Goal: Transaction & Acquisition: Purchase product/service

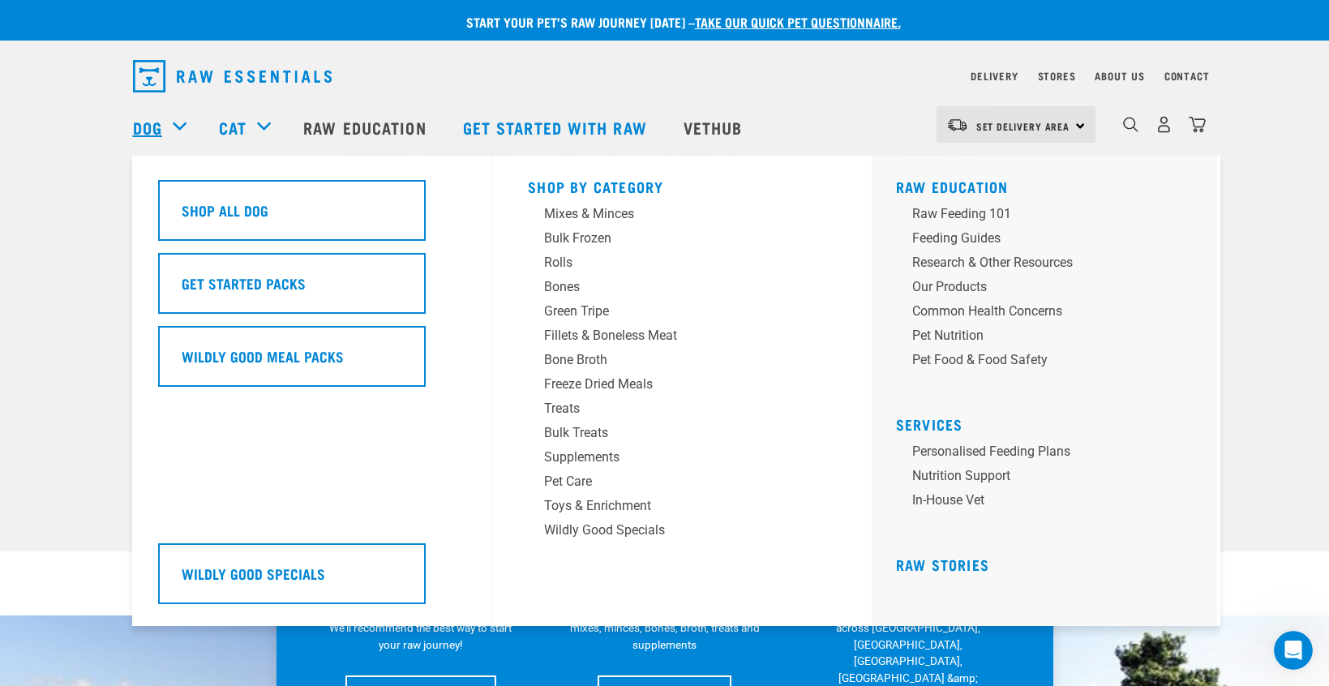
click at [144, 124] on link "Dog" at bounding box center [147, 127] width 29 height 24
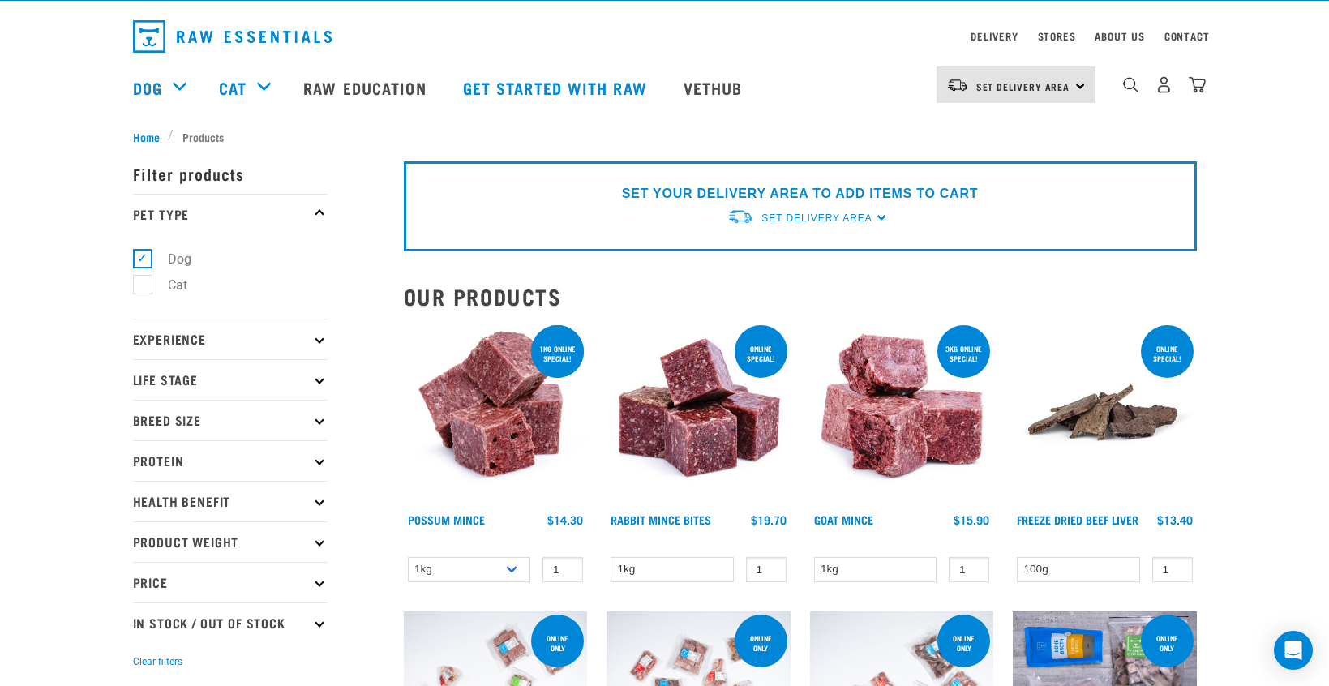
scroll to position [41, 0]
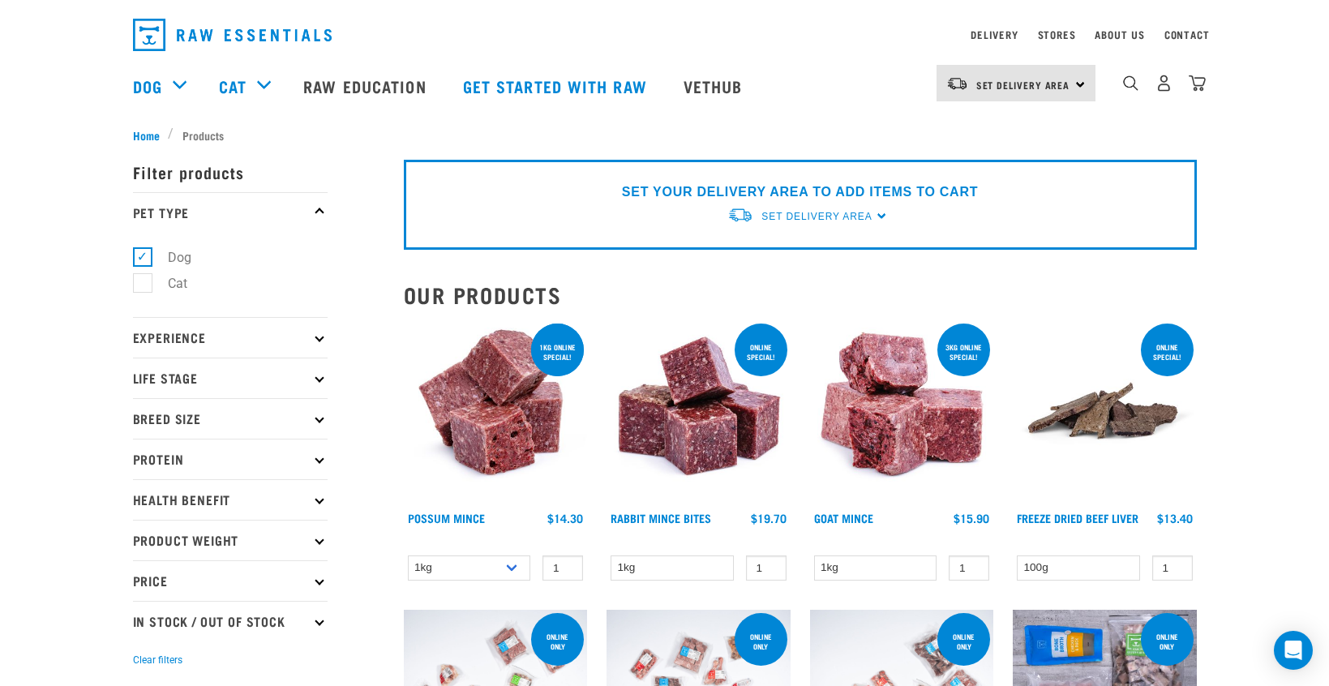
click at [318, 417] on icon at bounding box center [319, 418] width 9 height 9
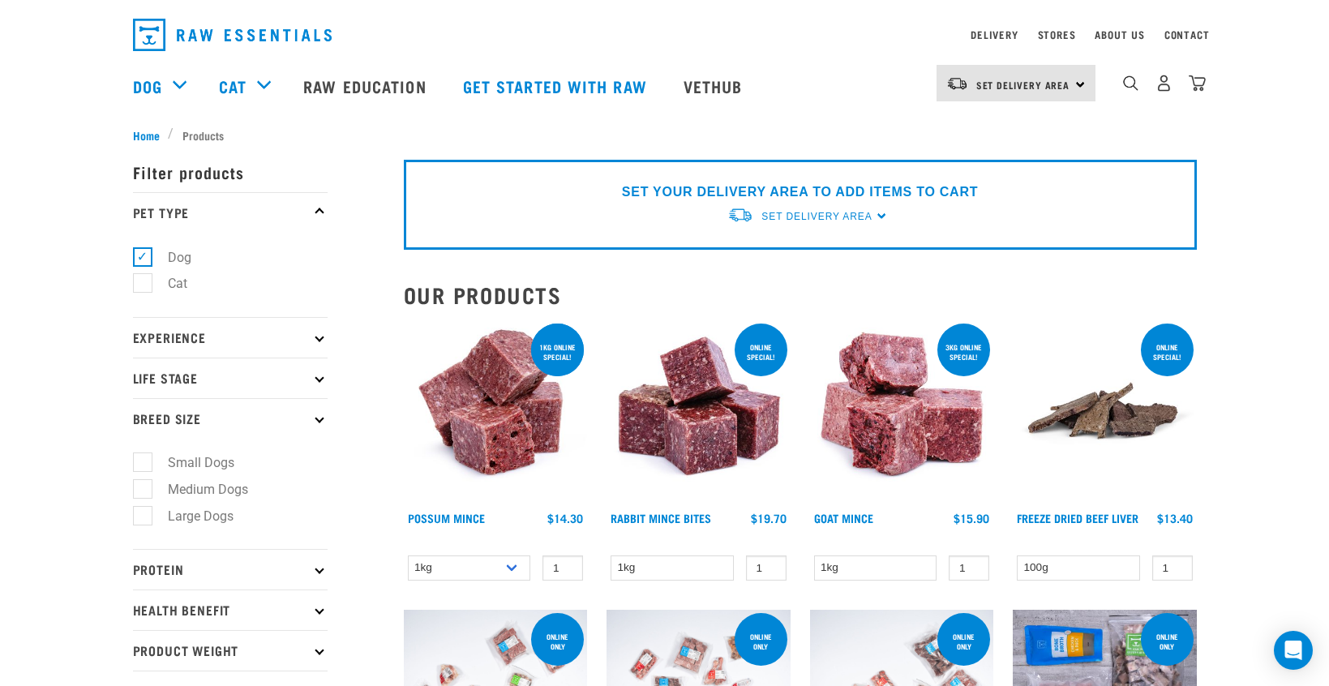
click at [142, 484] on label "Medium Dogs" at bounding box center [198, 489] width 113 height 20
click at [136, 484] on input "Medium Dogs" at bounding box center [138, 486] width 11 height 11
checkbox input "true"
click at [313, 377] on p "Life Stage" at bounding box center [230, 378] width 195 height 41
click at [318, 374] on p "Life Stage" at bounding box center [230, 378] width 195 height 41
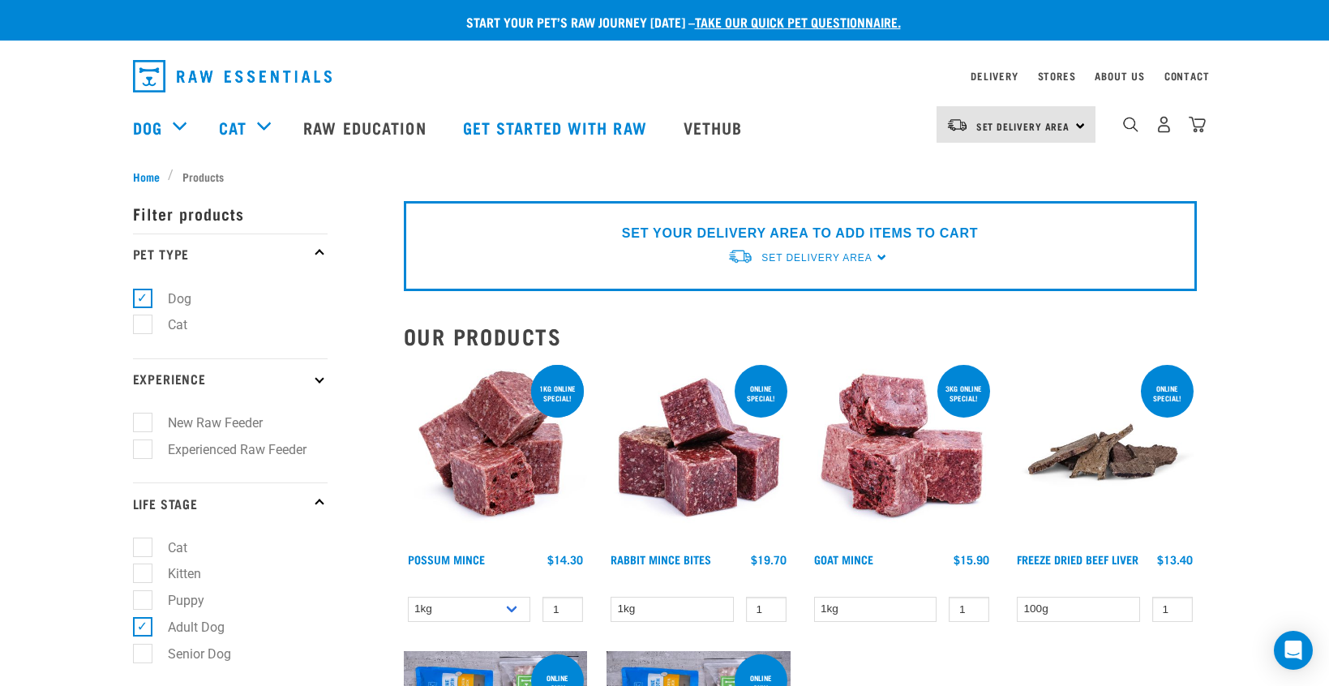
click at [142, 418] on label "New Raw Feeder" at bounding box center [205, 423] width 127 height 20
click at [138, 418] on input "New Raw Feeder" at bounding box center [138, 420] width 11 height 11
checkbox input "true"
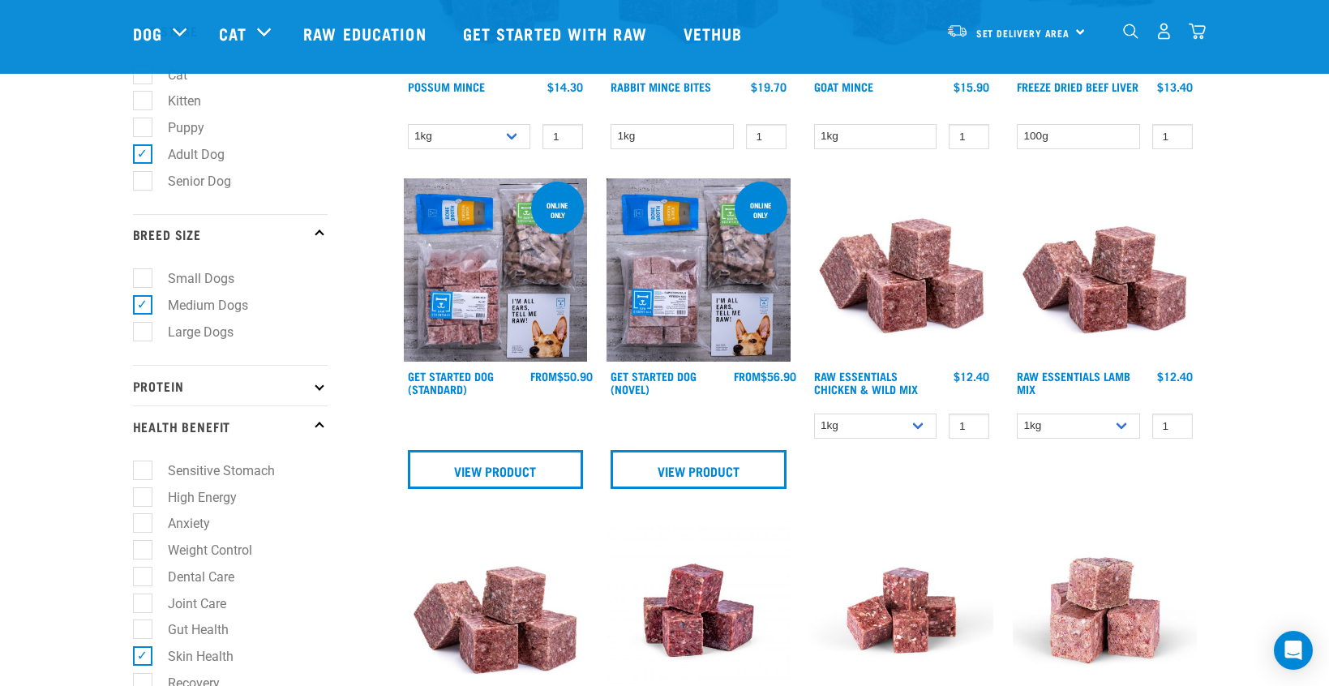
scroll to position [457, 0]
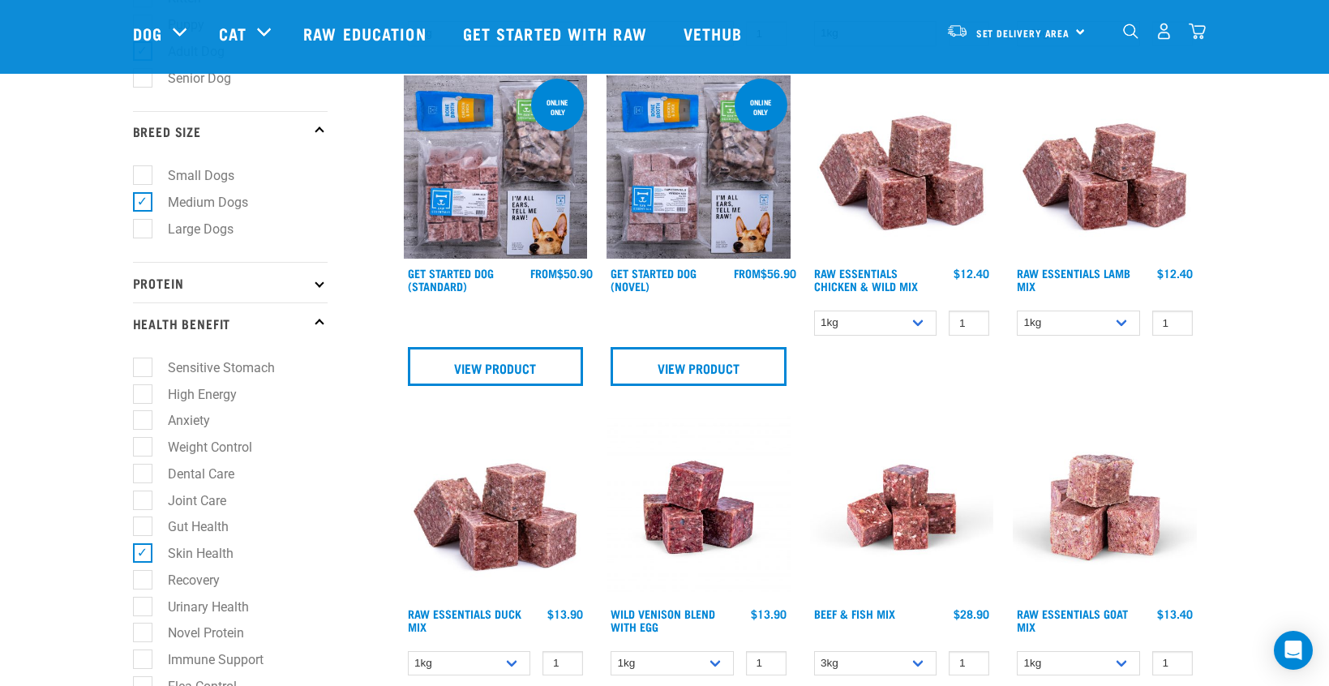
drag, startPoint x: 143, startPoint y: 521, endPoint x: 178, endPoint y: 522, distance: 35.7
click at [144, 521] on label "Gut Health" at bounding box center [188, 527] width 93 height 20
click at [144, 521] on input "Gut Health" at bounding box center [138, 524] width 11 height 11
checkbox input "true"
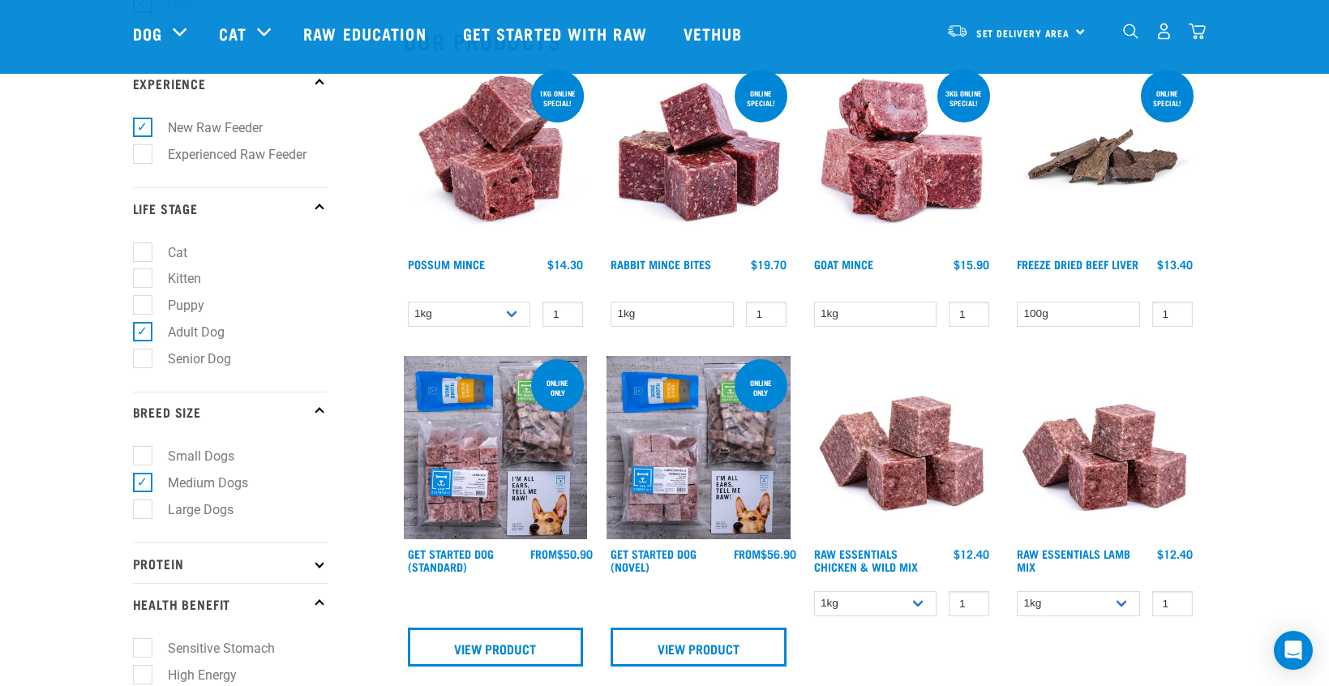
scroll to position [253, 0]
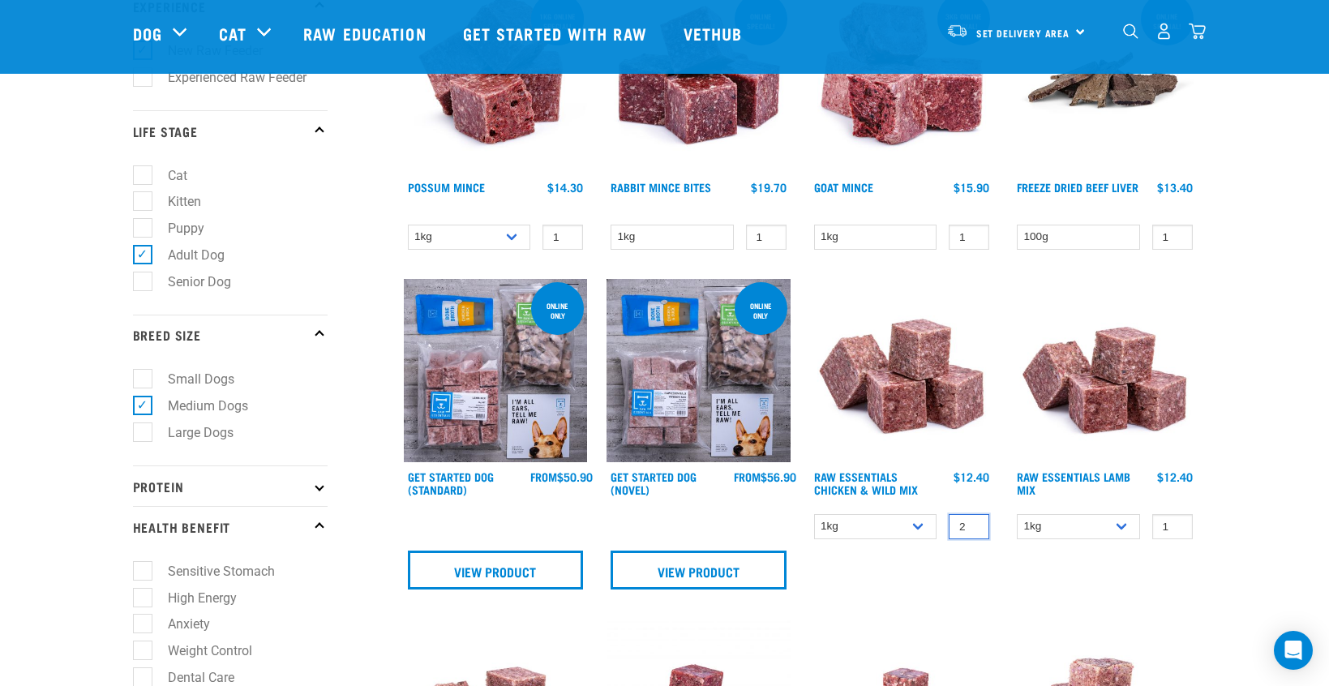
click at [973, 524] on input "2" at bounding box center [969, 526] width 41 height 25
click at [973, 524] on input "3" at bounding box center [969, 526] width 41 height 25
click at [973, 531] on input "2" at bounding box center [969, 526] width 41 height 25
type input "1"
click at [973, 531] on input "1" at bounding box center [969, 526] width 41 height 25
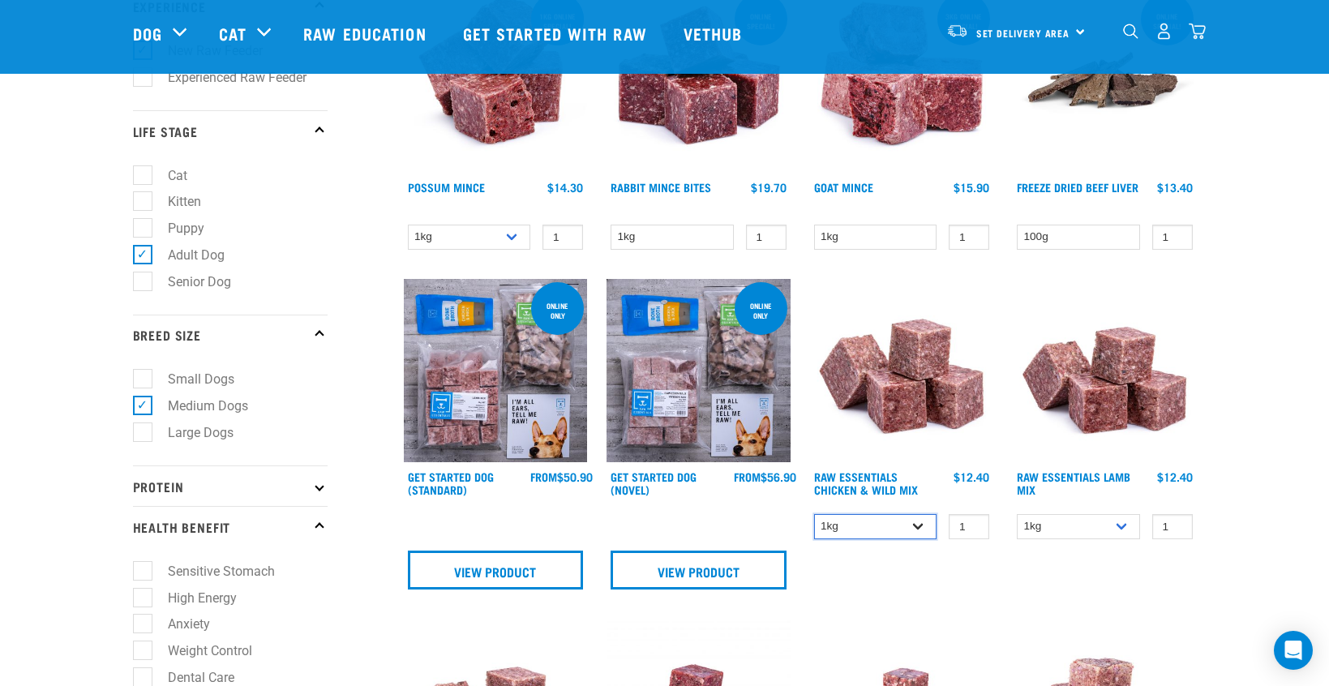
select select "709"
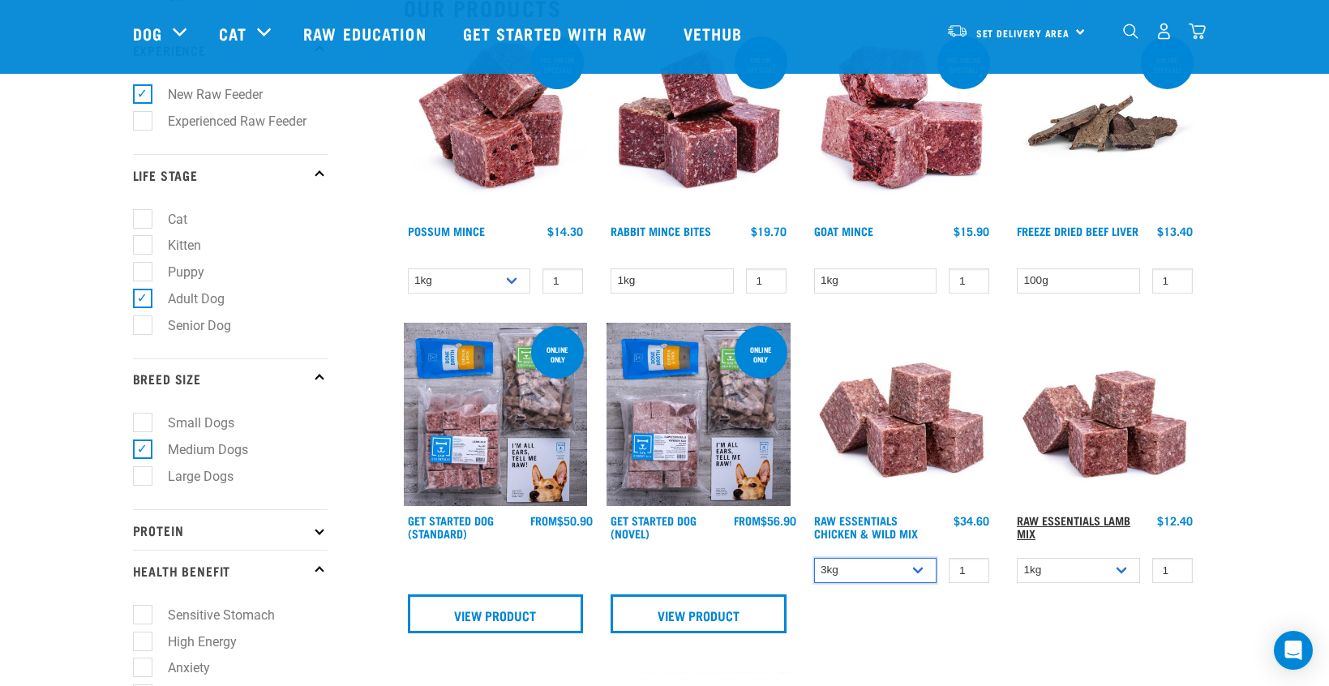
scroll to position [209, 0]
click at [1075, 517] on link "Raw Essentials Lamb Mix" at bounding box center [1074, 526] width 114 height 19
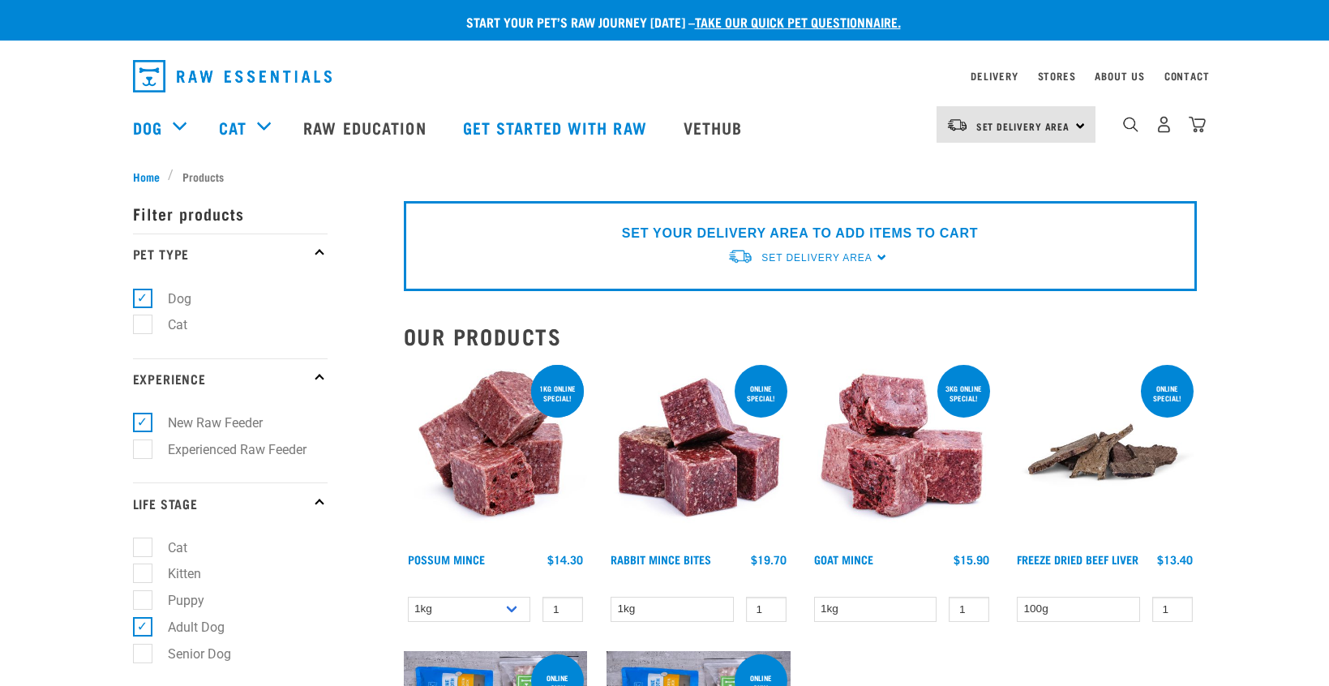
select select "709"
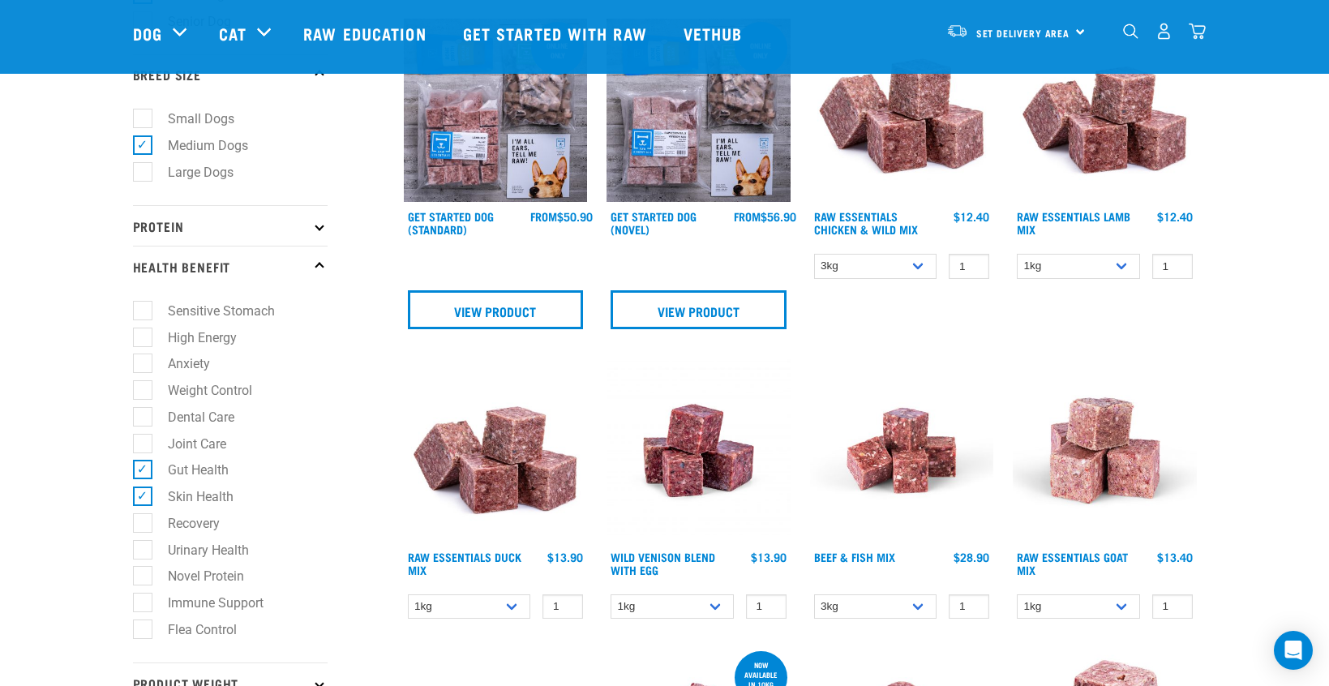
scroll to position [517, 0]
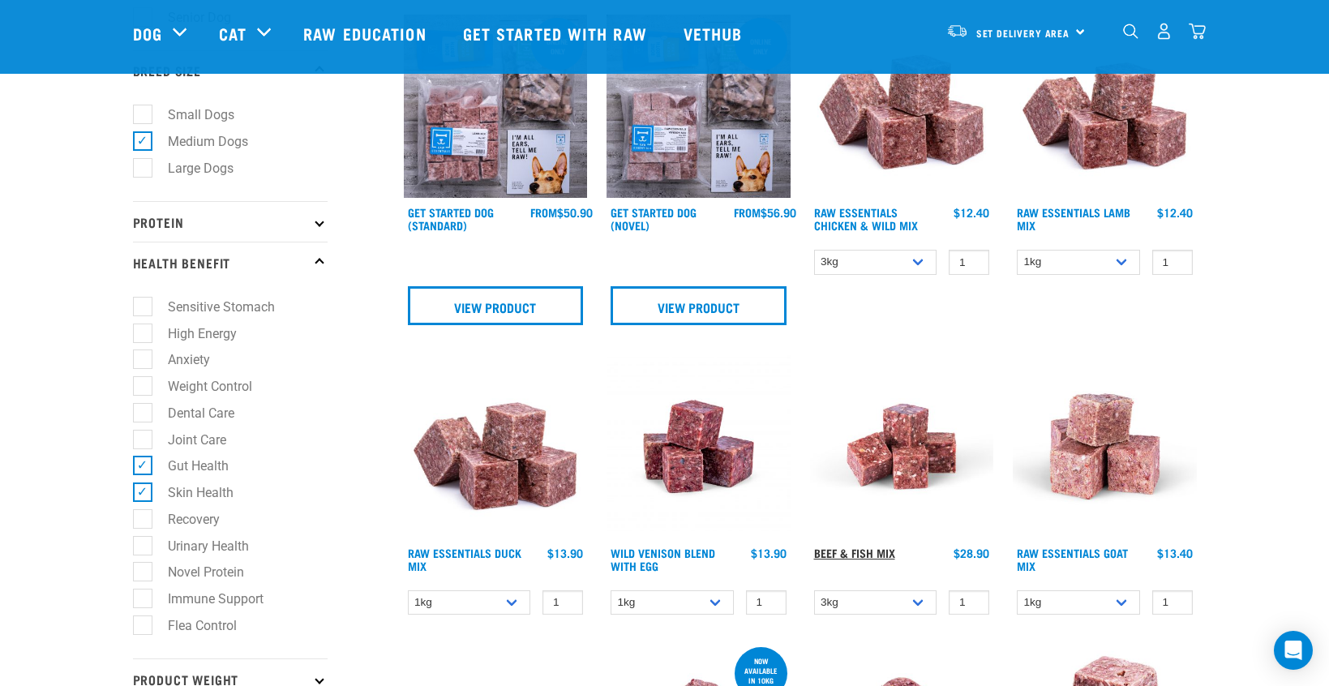
click at [871, 550] on link "Beef & Fish Mix" at bounding box center [854, 553] width 81 height 6
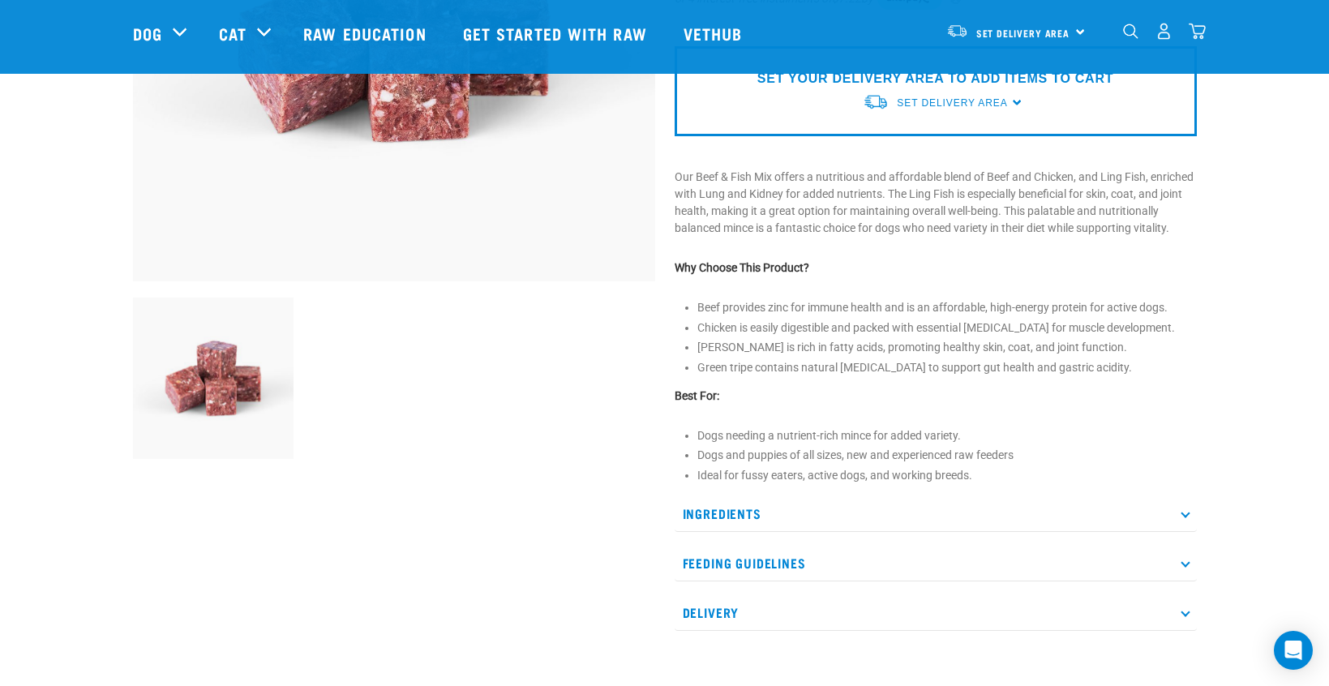
scroll to position [371, 0]
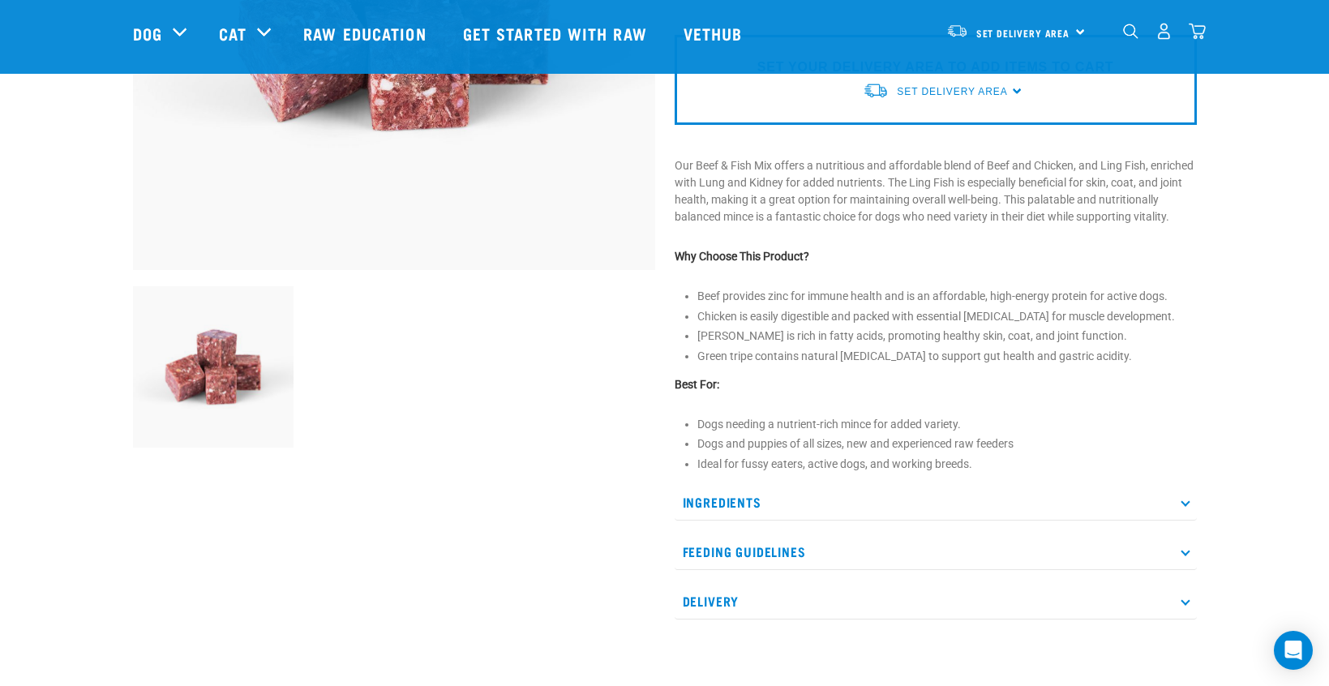
click at [1180, 513] on p "Ingredients" at bounding box center [936, 502] width 522 height 36
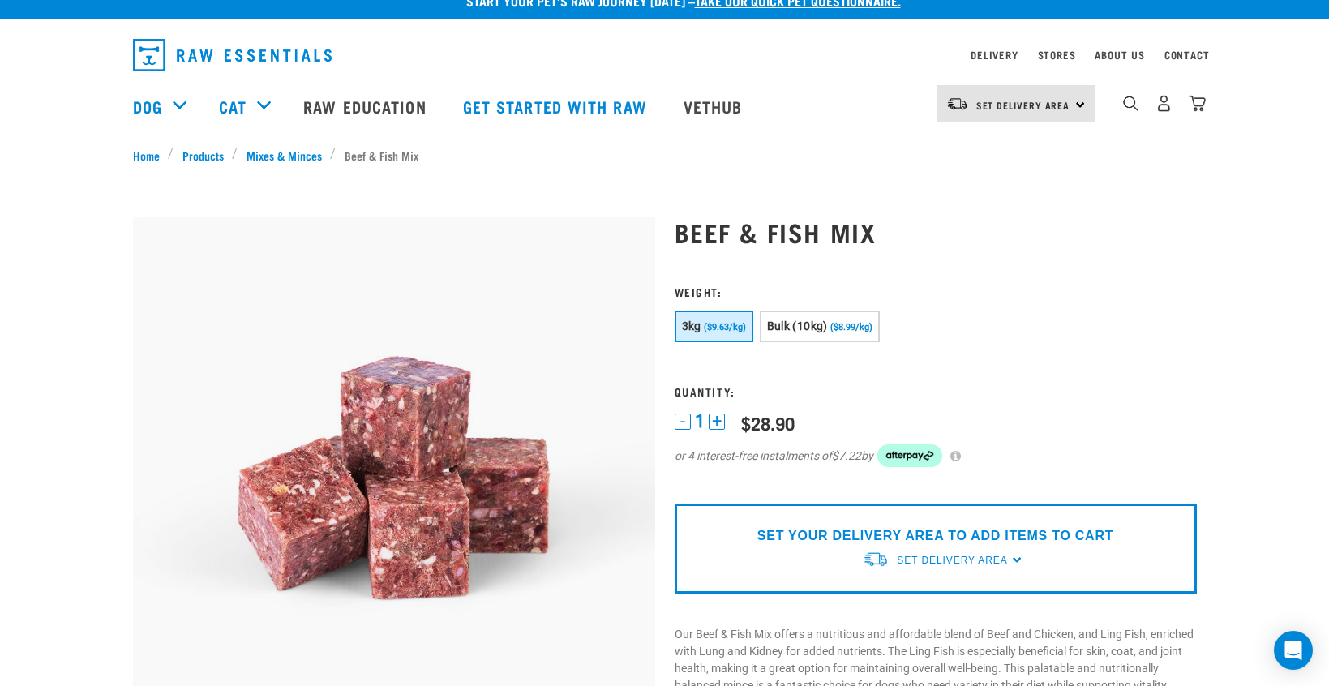
scroll to position [20, 0]
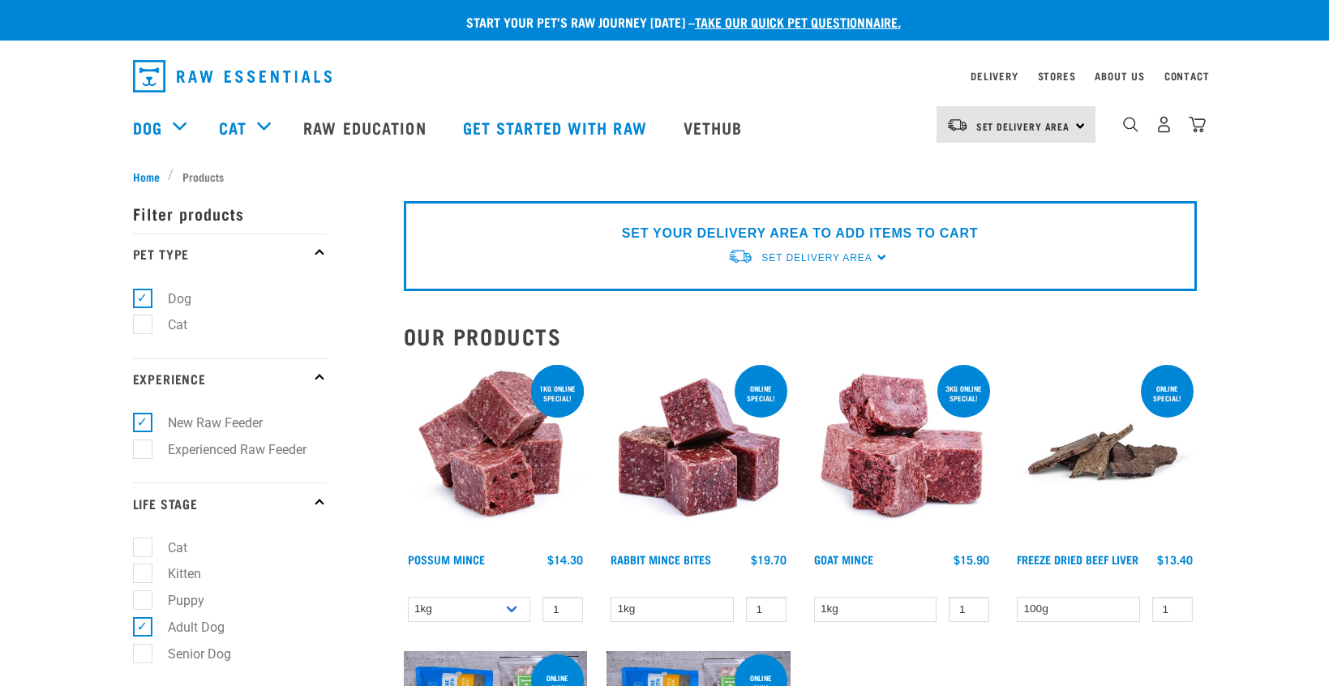
select select "709"
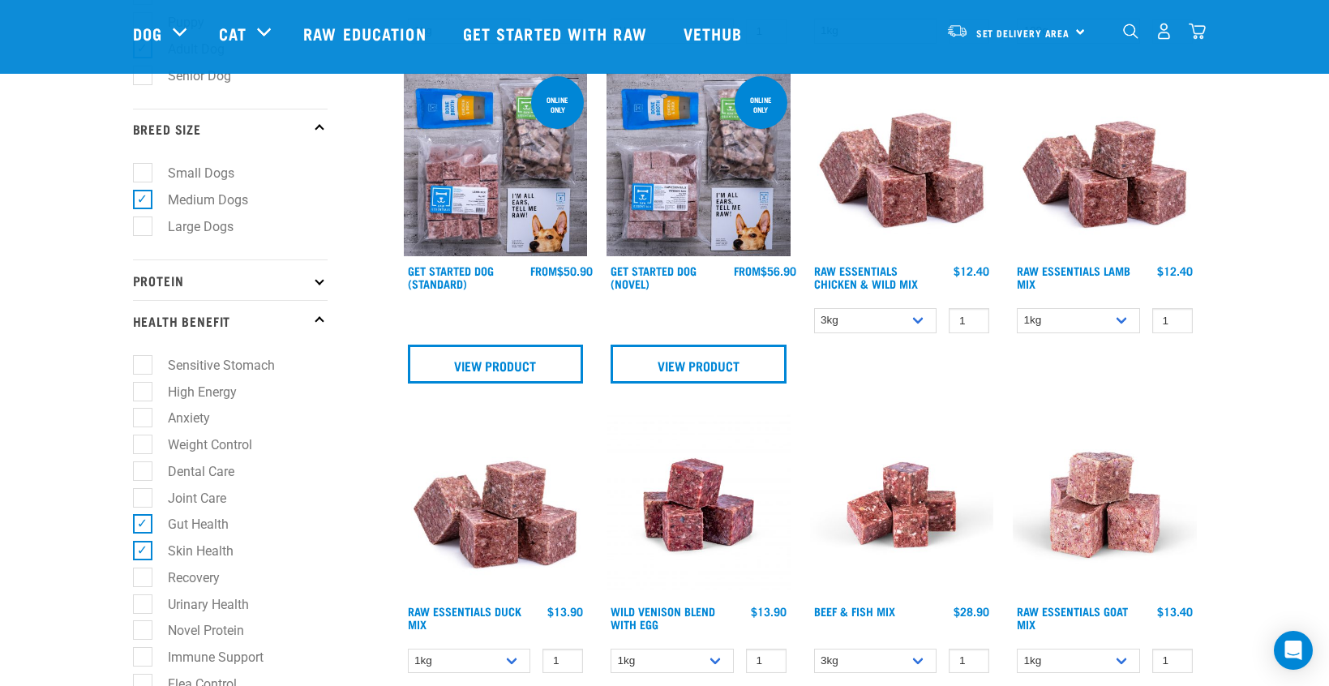
scroll to position [457, 0]
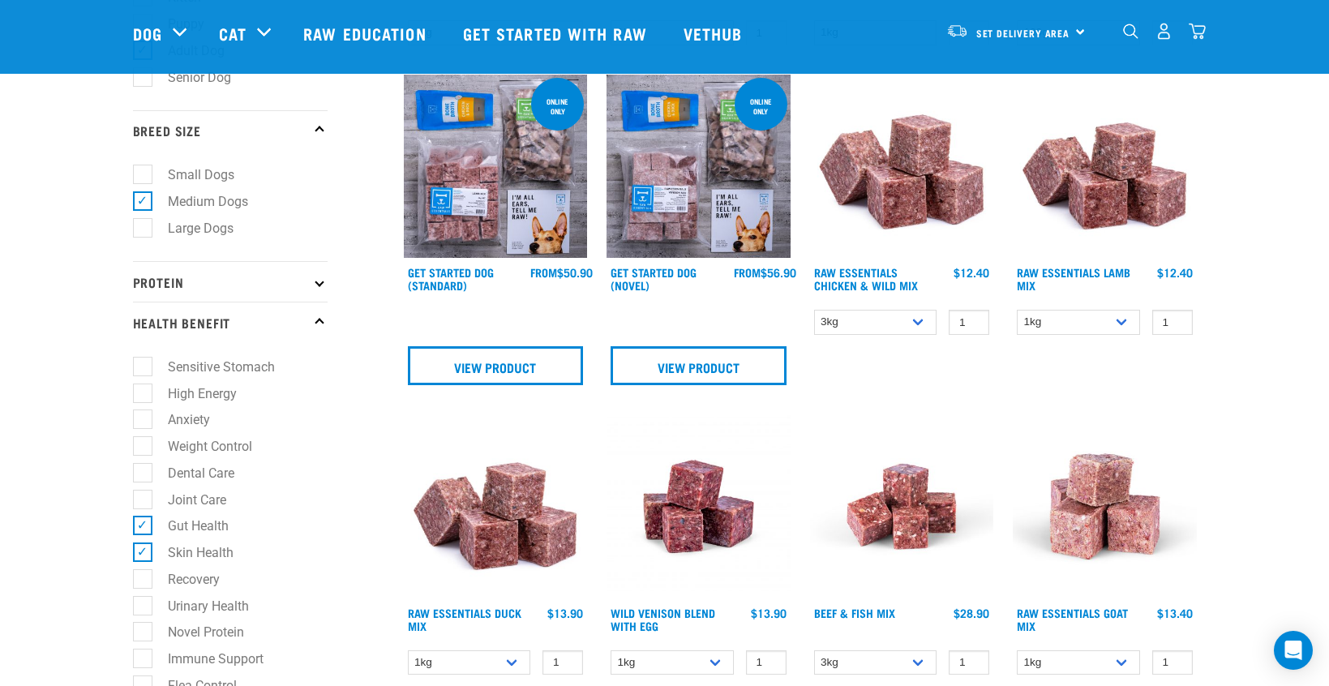
click at [873, 607] on h4 "Beef & Fish Mix" at bounding box center [854, 623] width 81 height 32
click at [871, 611] on link "Beef & Fish Mix" at bounding box center [854, 613] width 81 height 6
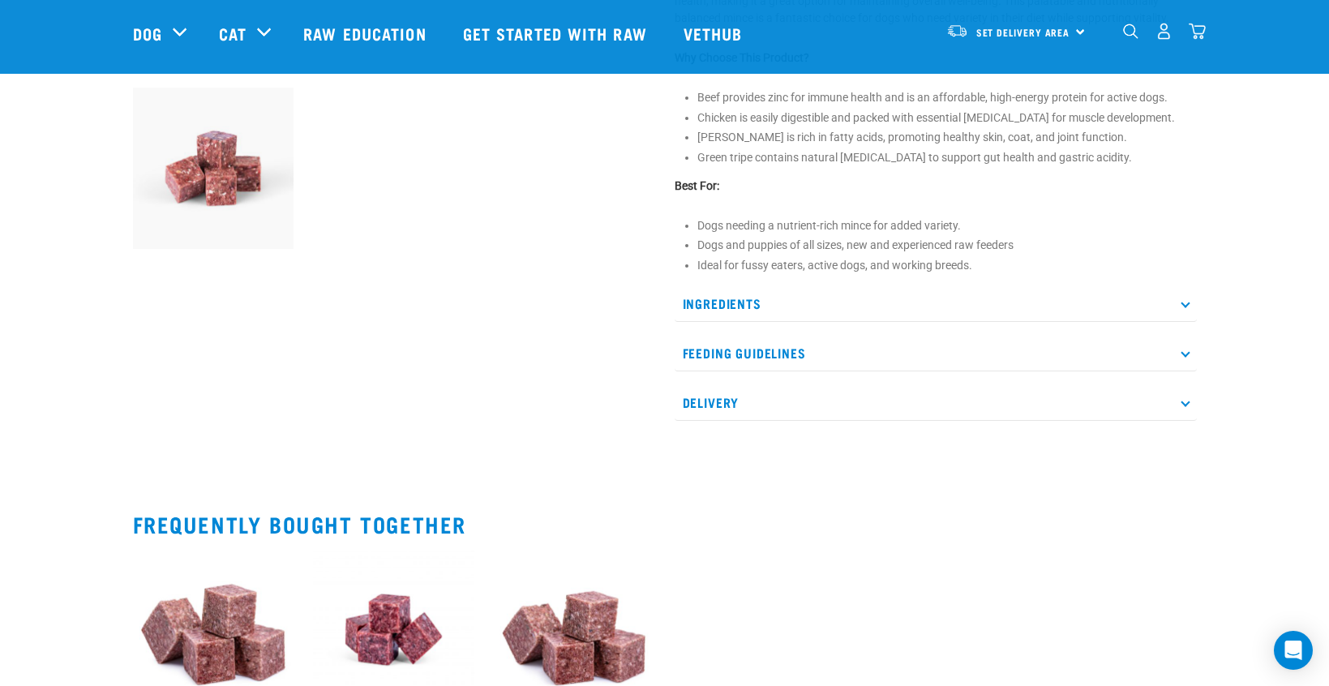
scroll to position [571, 0]
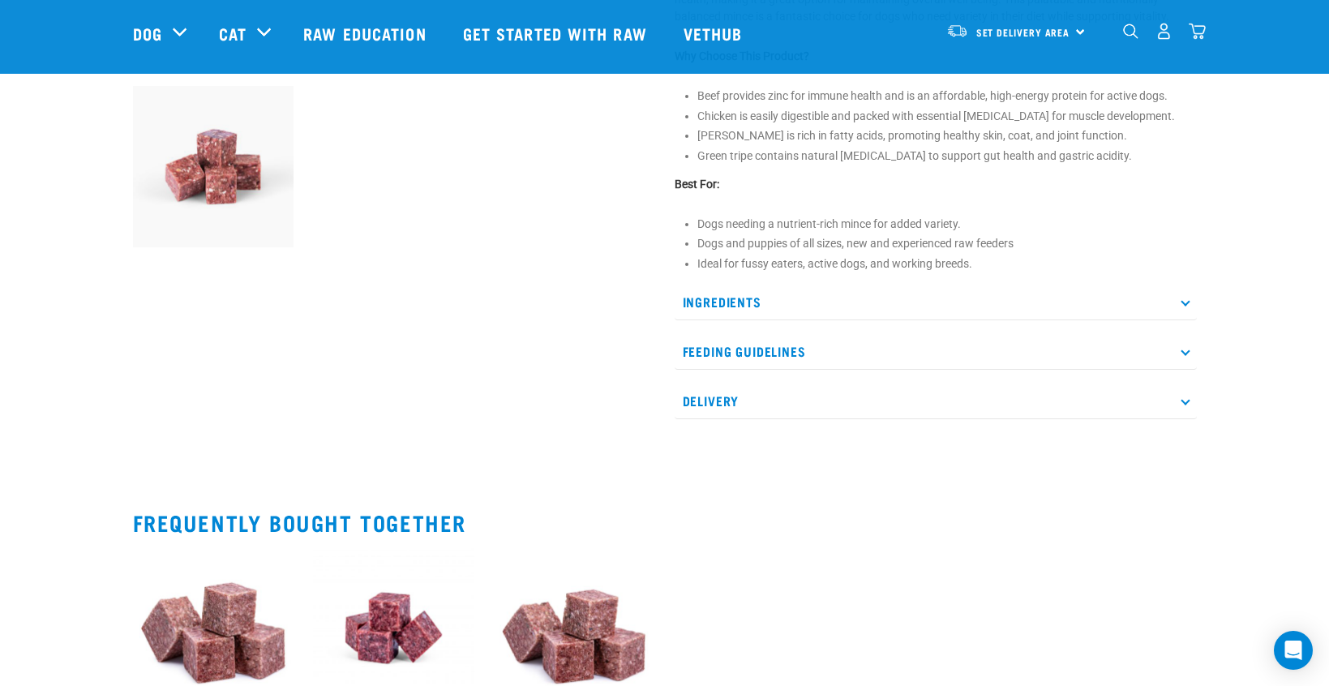
click at [1181, 315] on p "Ingredients" at bounding box center [936, 302] width 522 height 36
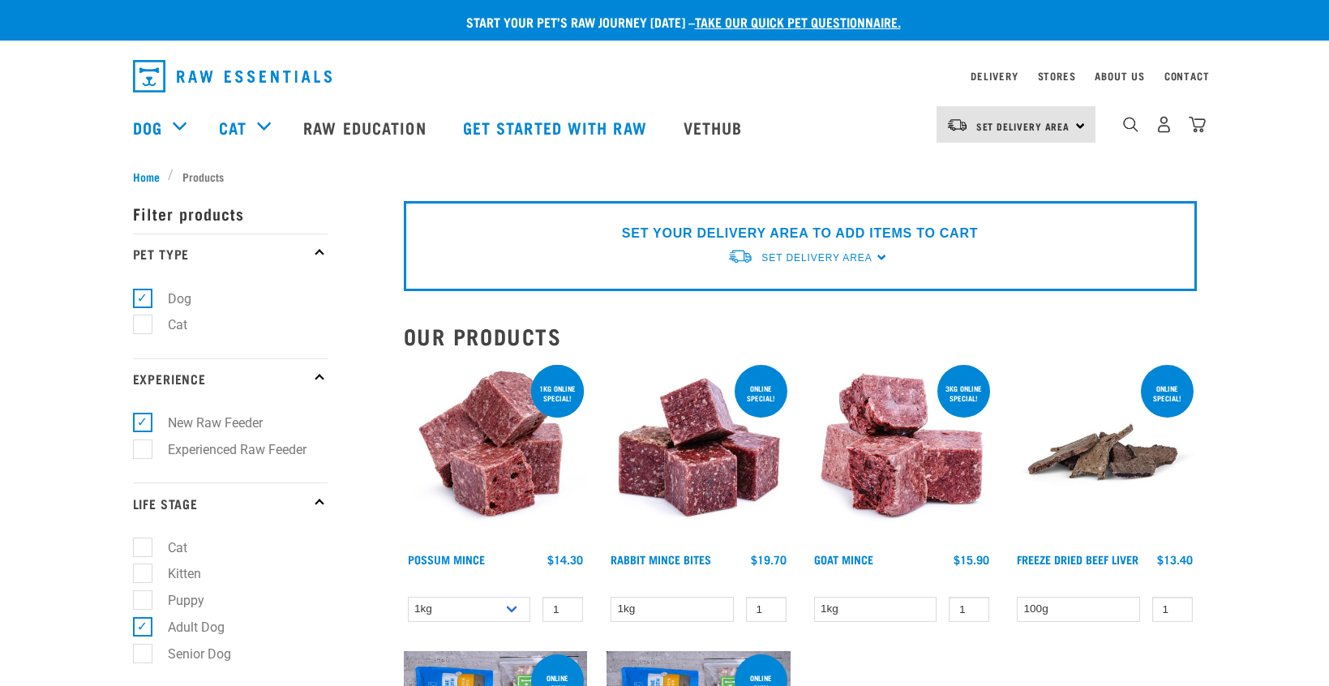
select select "709"
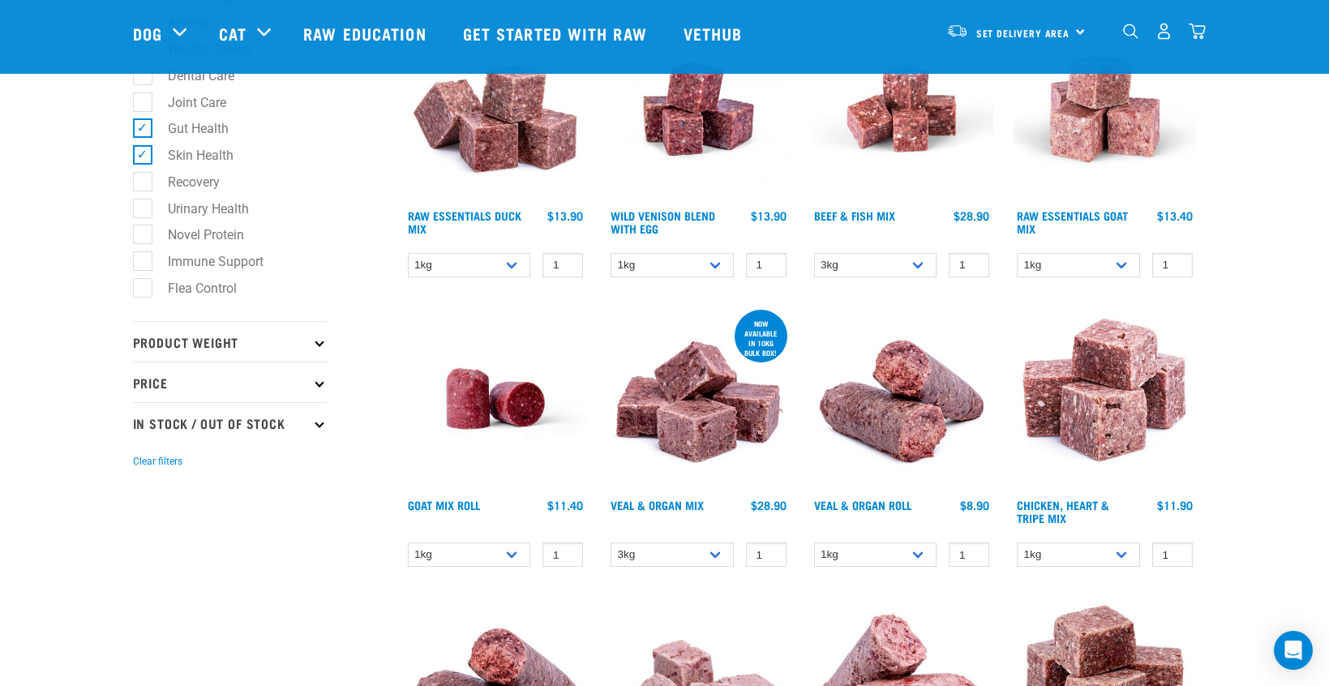
scroll to position [857, 0]
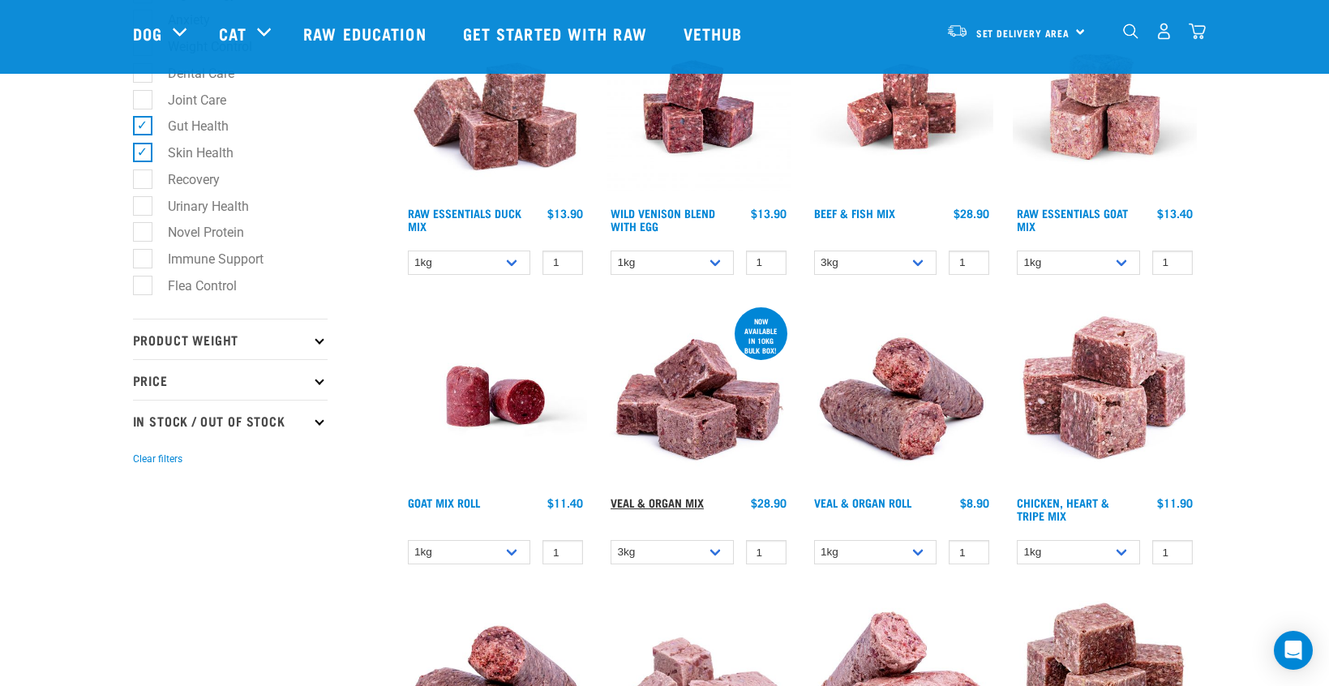
click at [656, 500] on link "Veal & Organ Mix" at bounding box center [657, 503] width 93 height 6
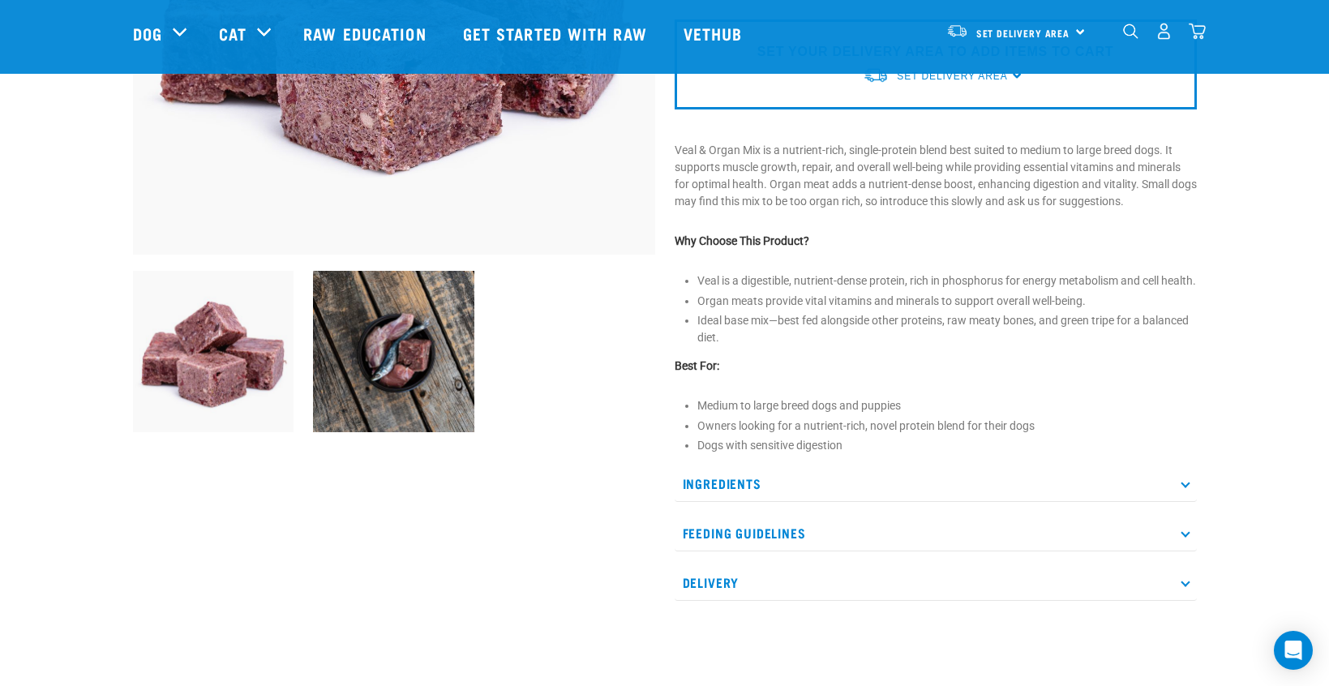
scroll to position [388, 0]
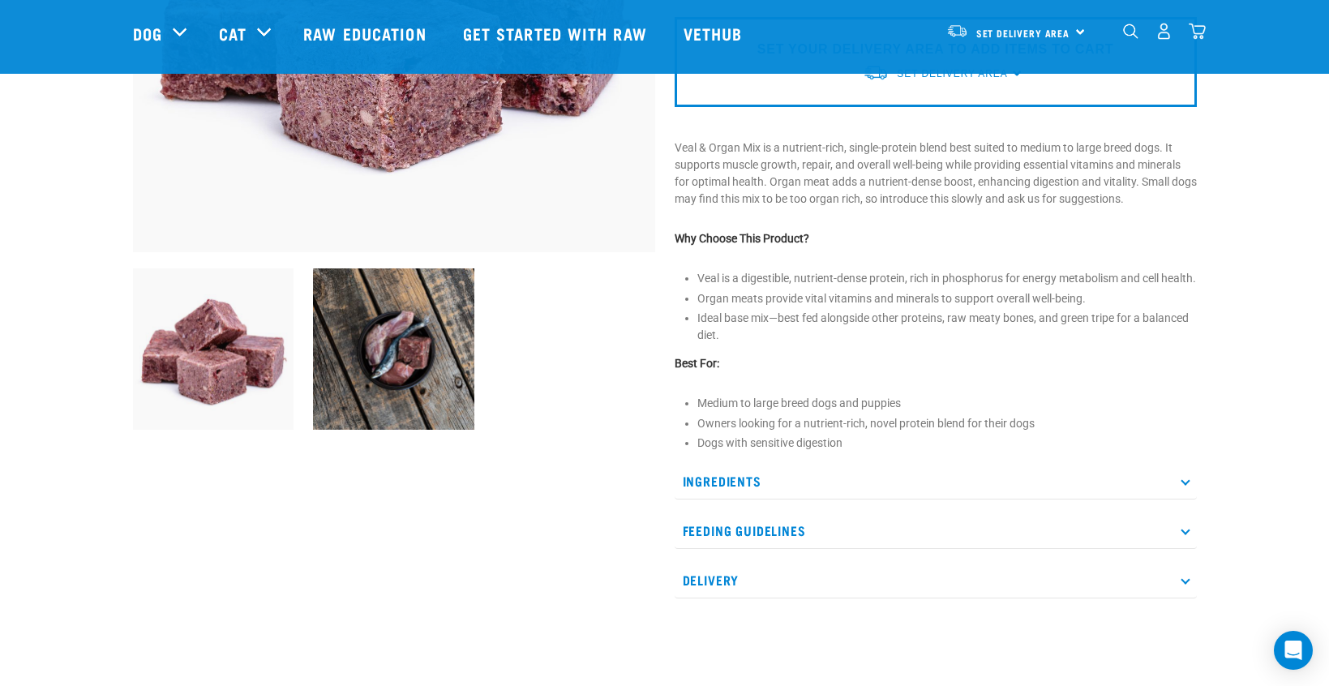
click at [1186, 486] on icon at bounding box center [1185, 481] width 9 height 9
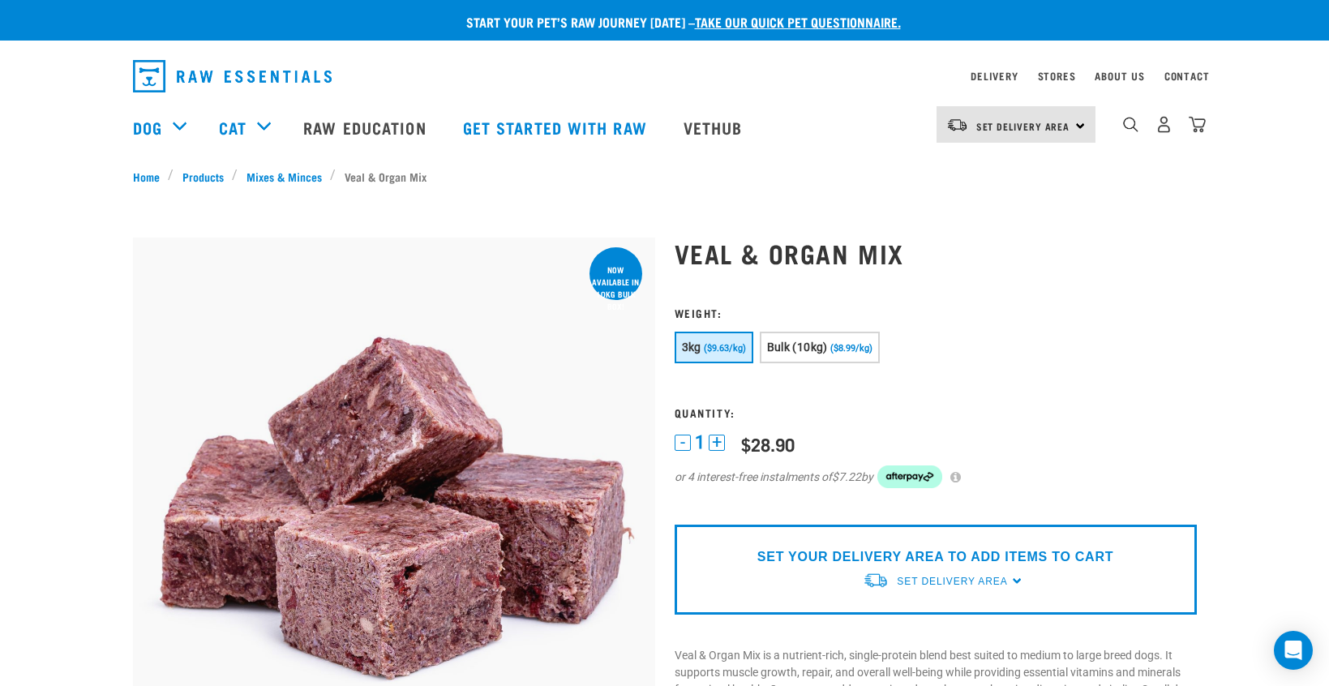
scroll to position [0, 0]
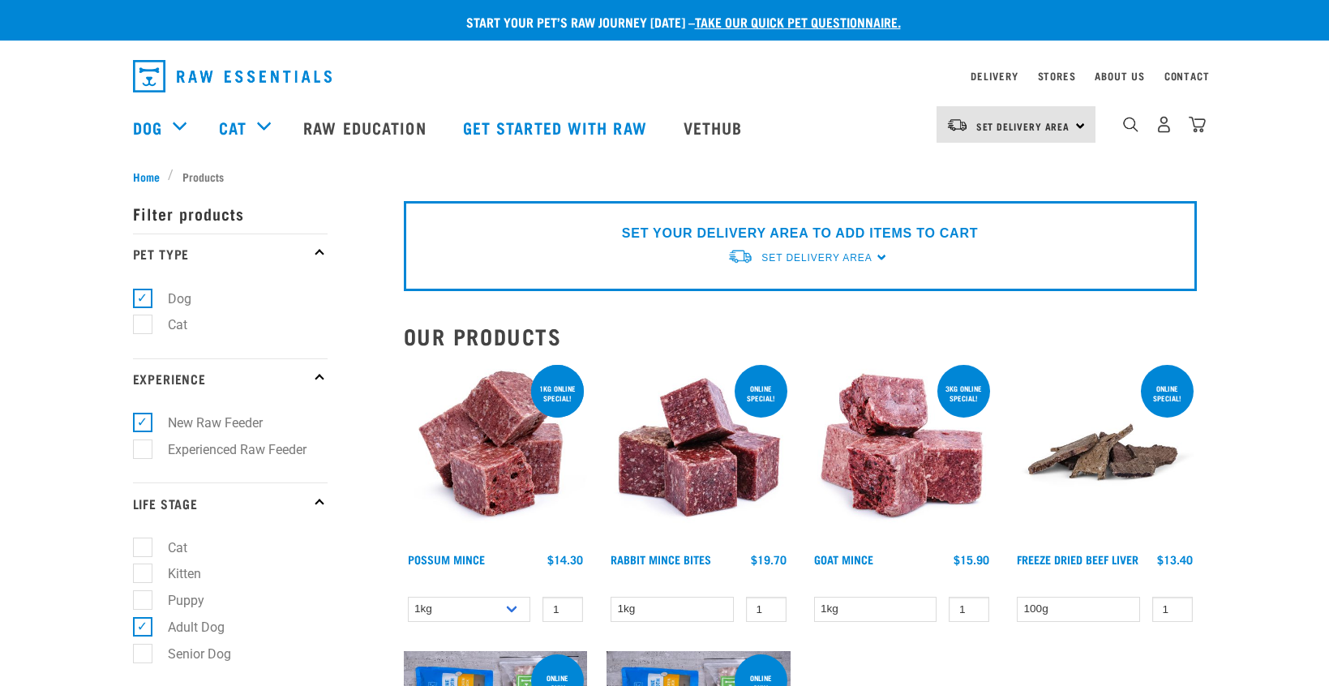
select select "709"
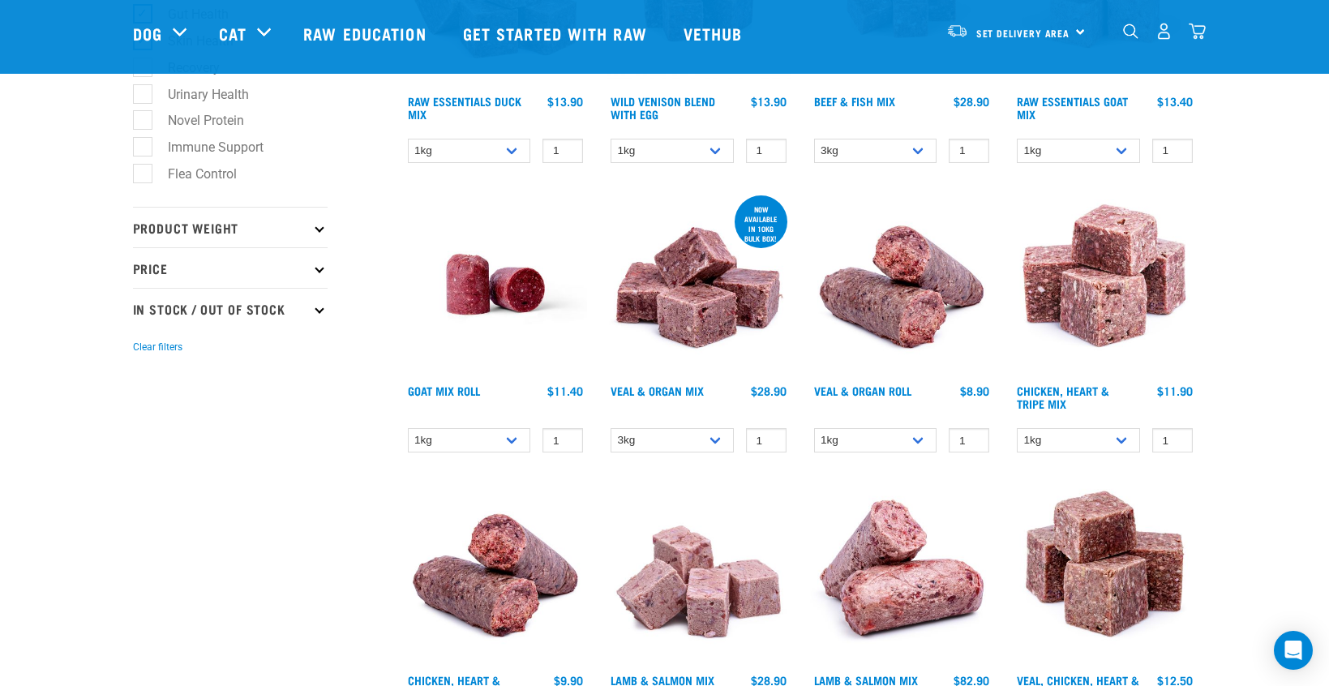
scroll to position [967, 0]
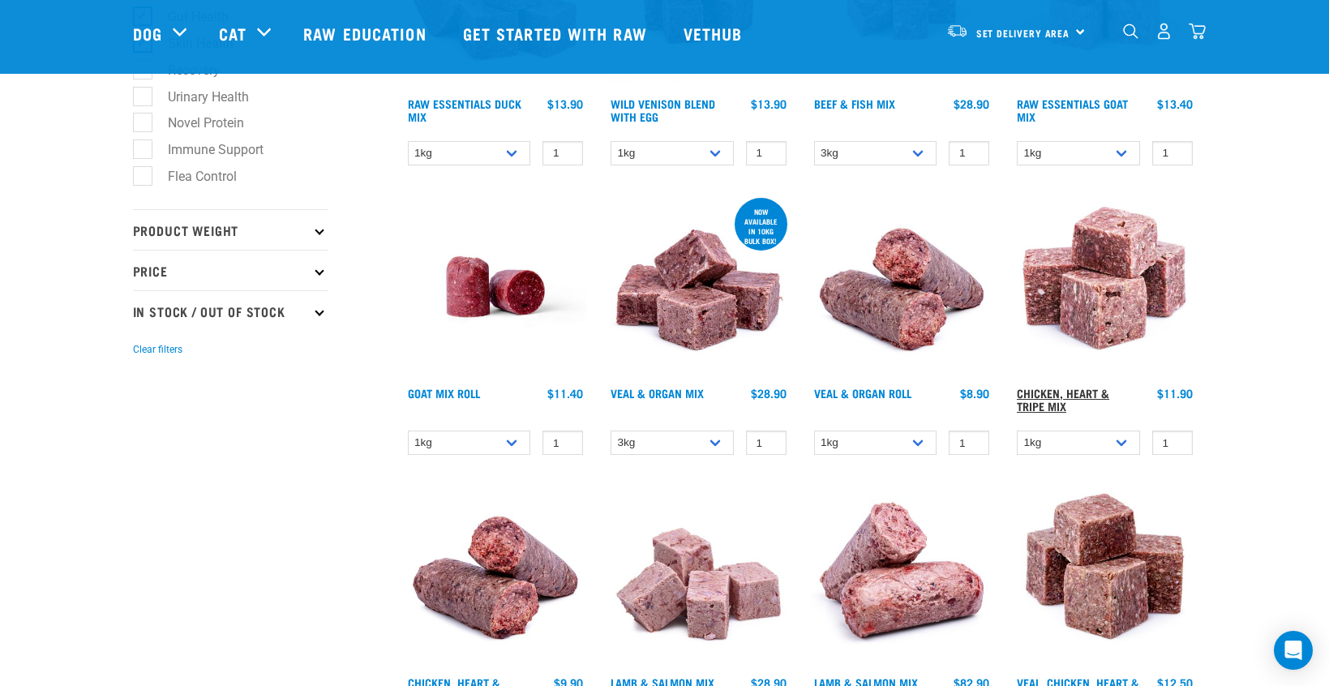
click at [1043, 390] on link "Chicken, Heart & Tripe Mix" at bounding box center [1063, 399] width 92 height 19
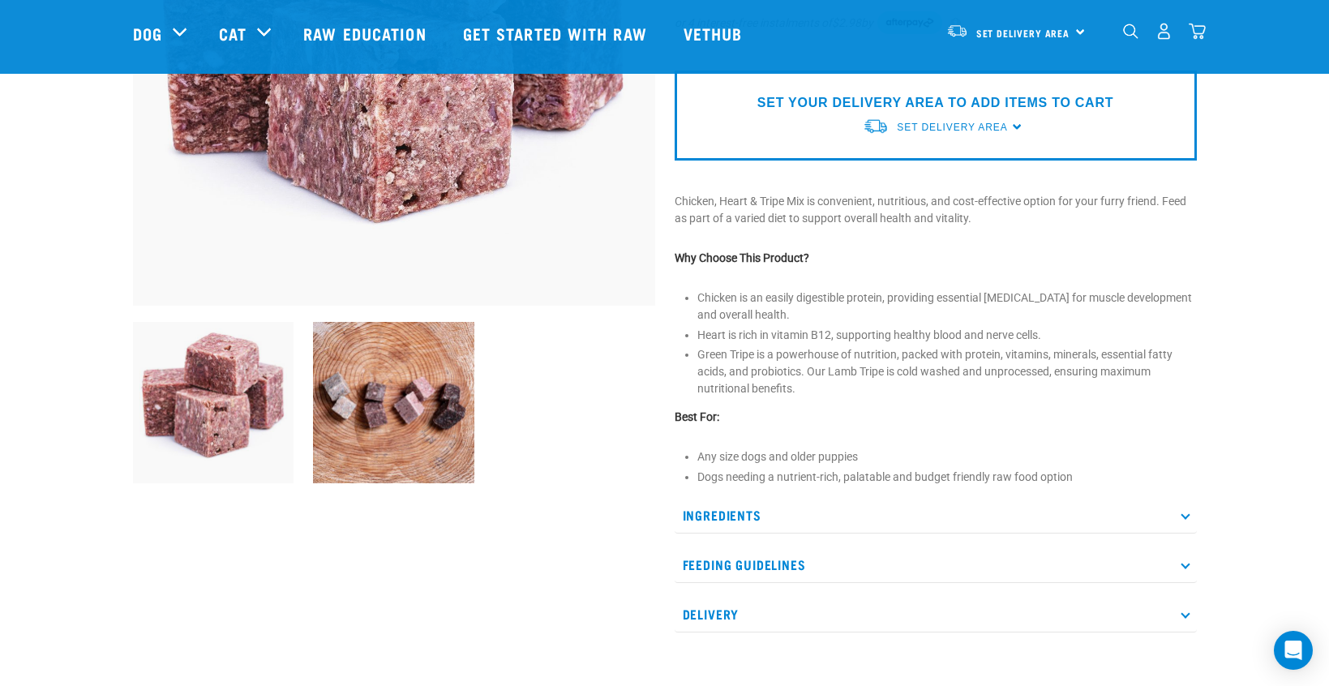
scroll to position [336, 0]
click at [1182, 512] on p "Ingredients" at bounding box center [936, 514] width 522 height 36
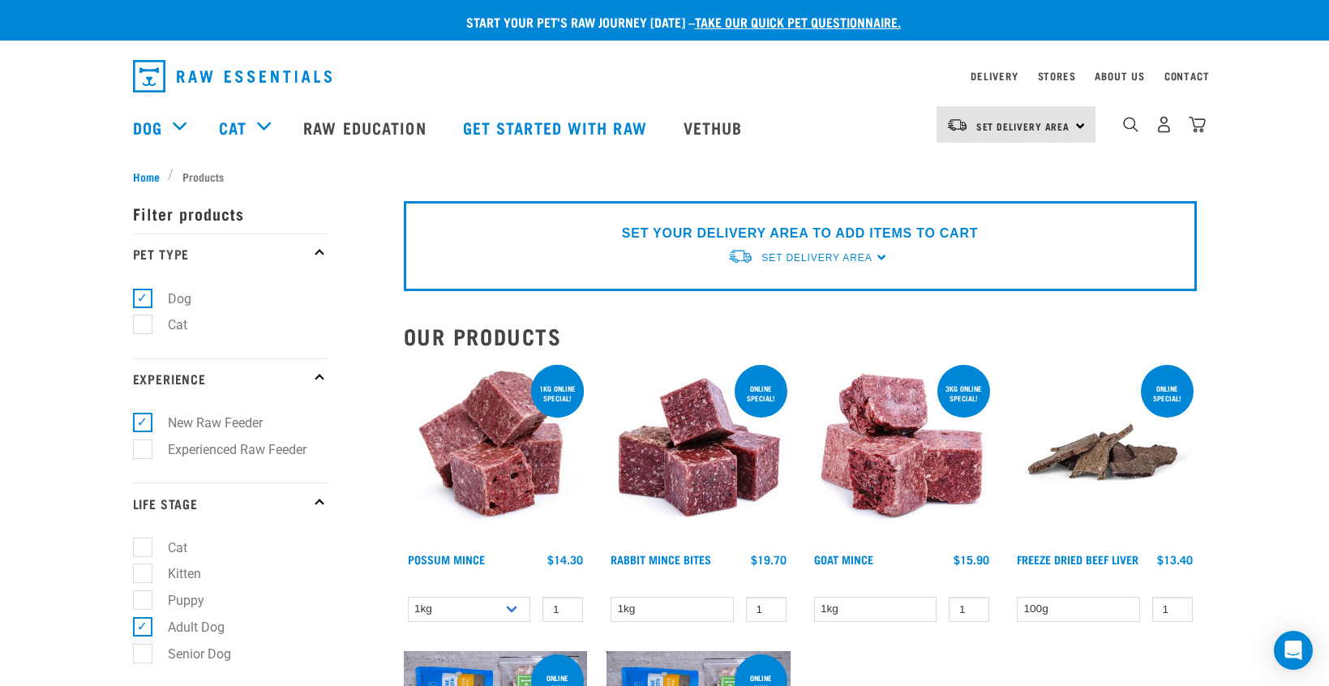
select select "709"
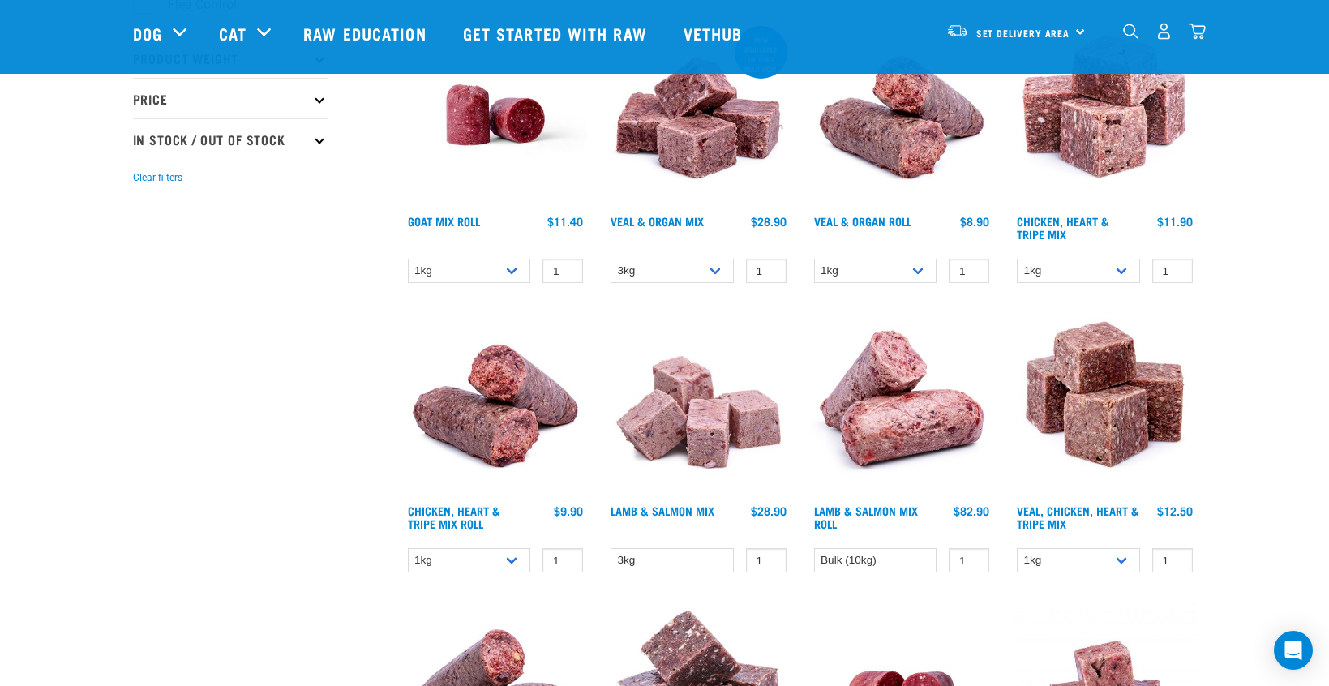
scroll to position [1138, 0]
click at [1089, 509] on link "Veal, Chicken, Heart & Tripe Mix" at bounding box center [1078, 517] width 122 height 19
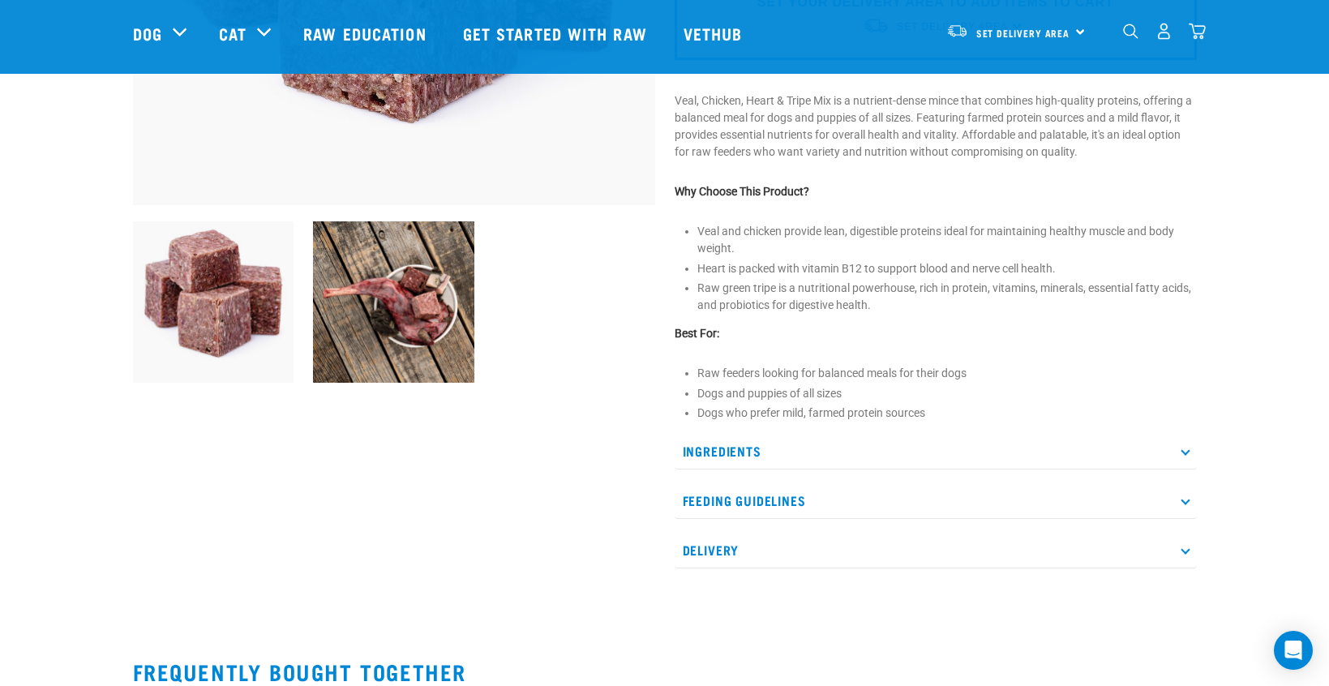
scroll to position [458, 0]
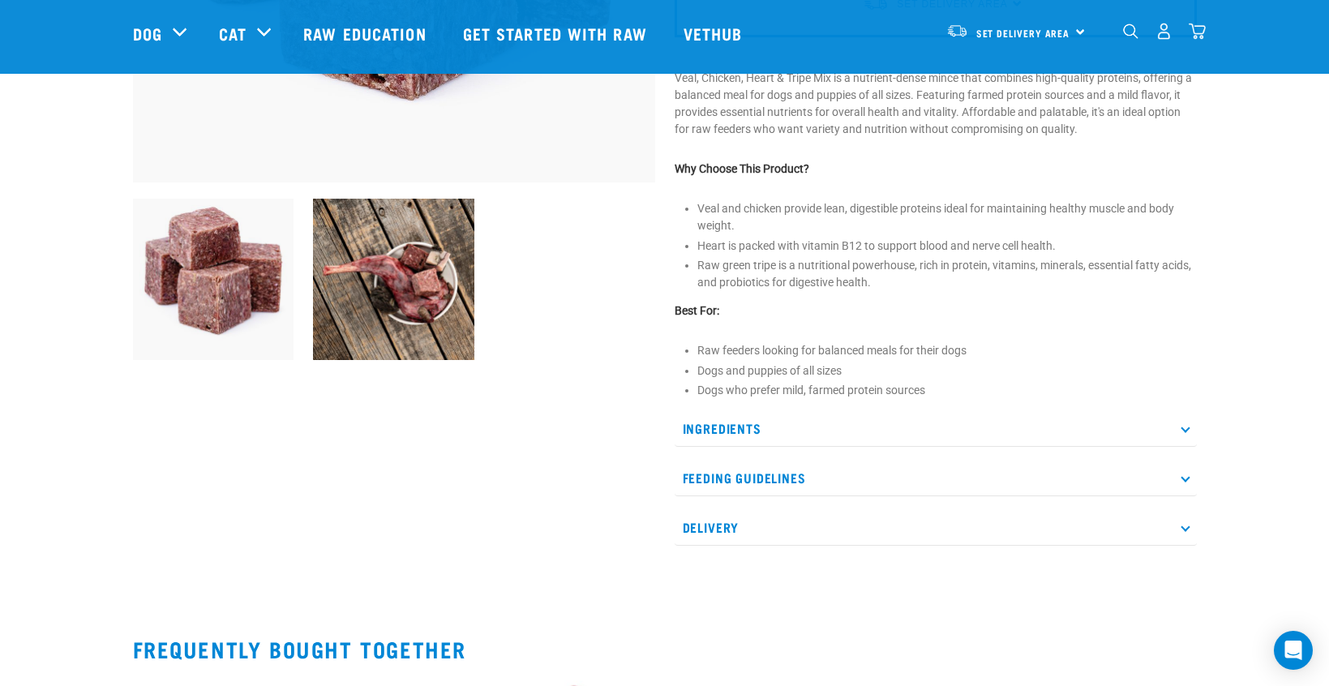
click at [1183, 424] on p "Ingredients" at bounding box center [936, 428] width 522 height 36
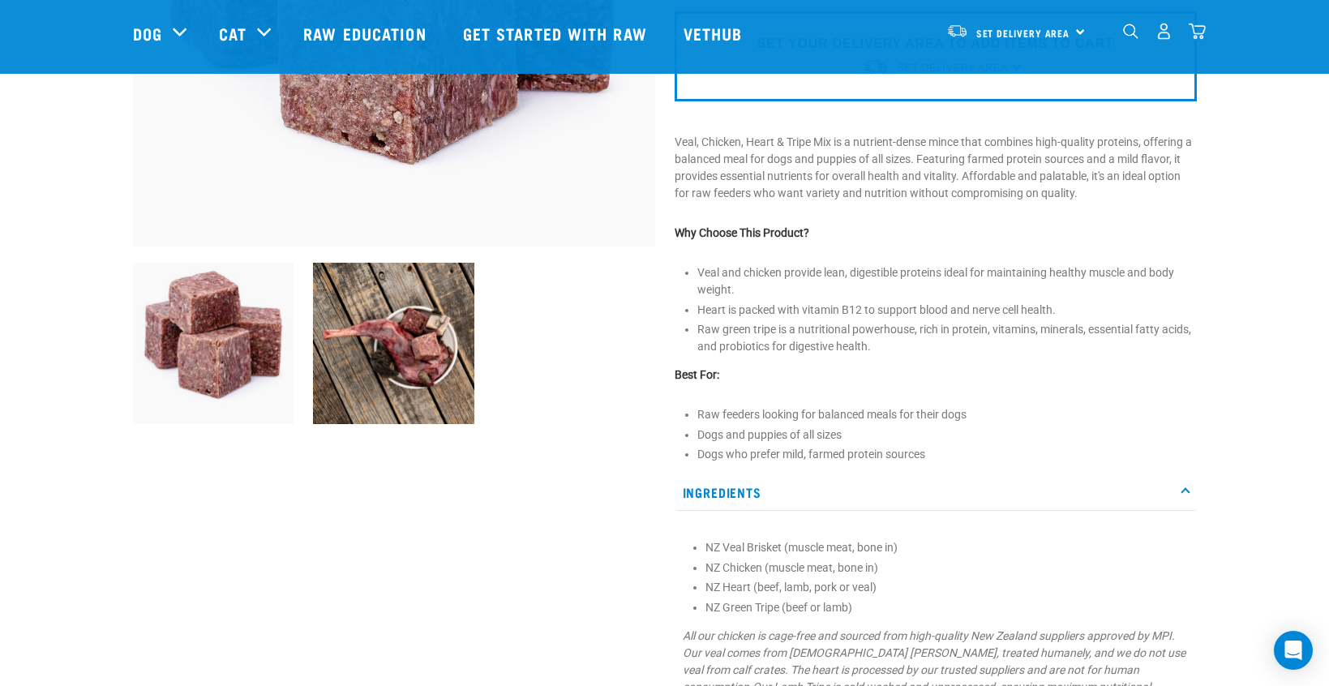
scroll to position [392, 0]
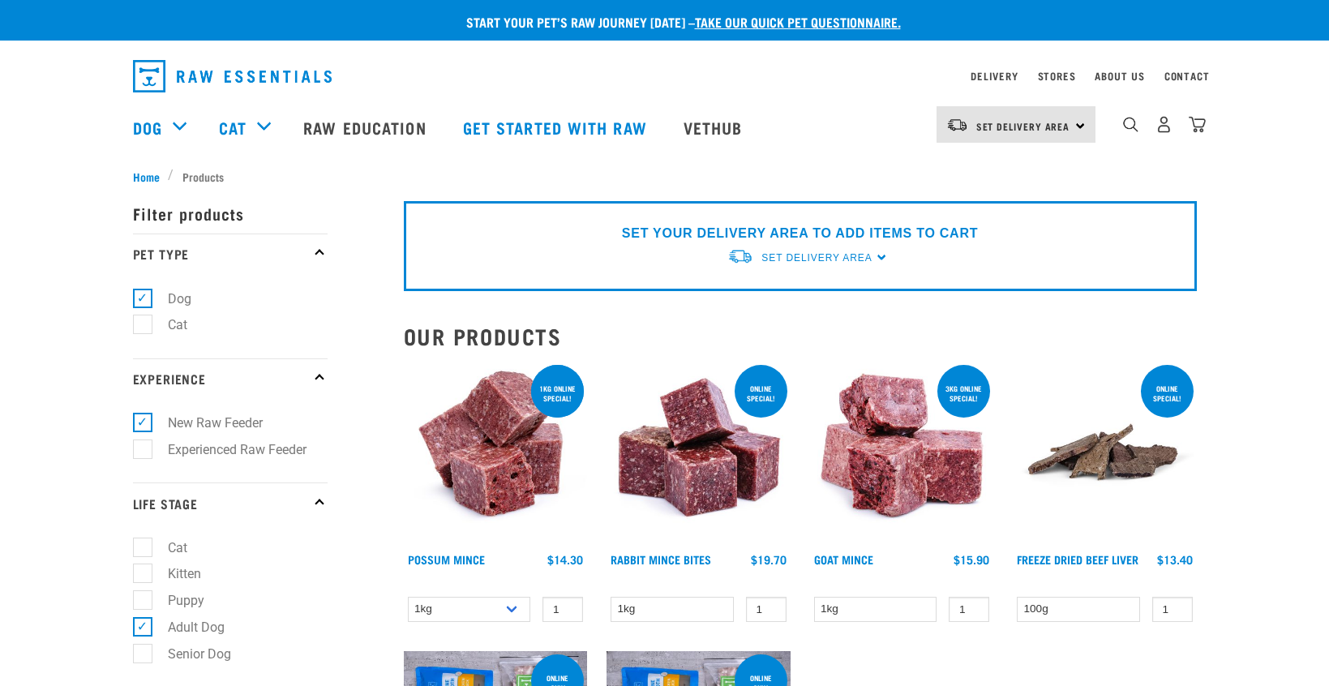
select select "709"
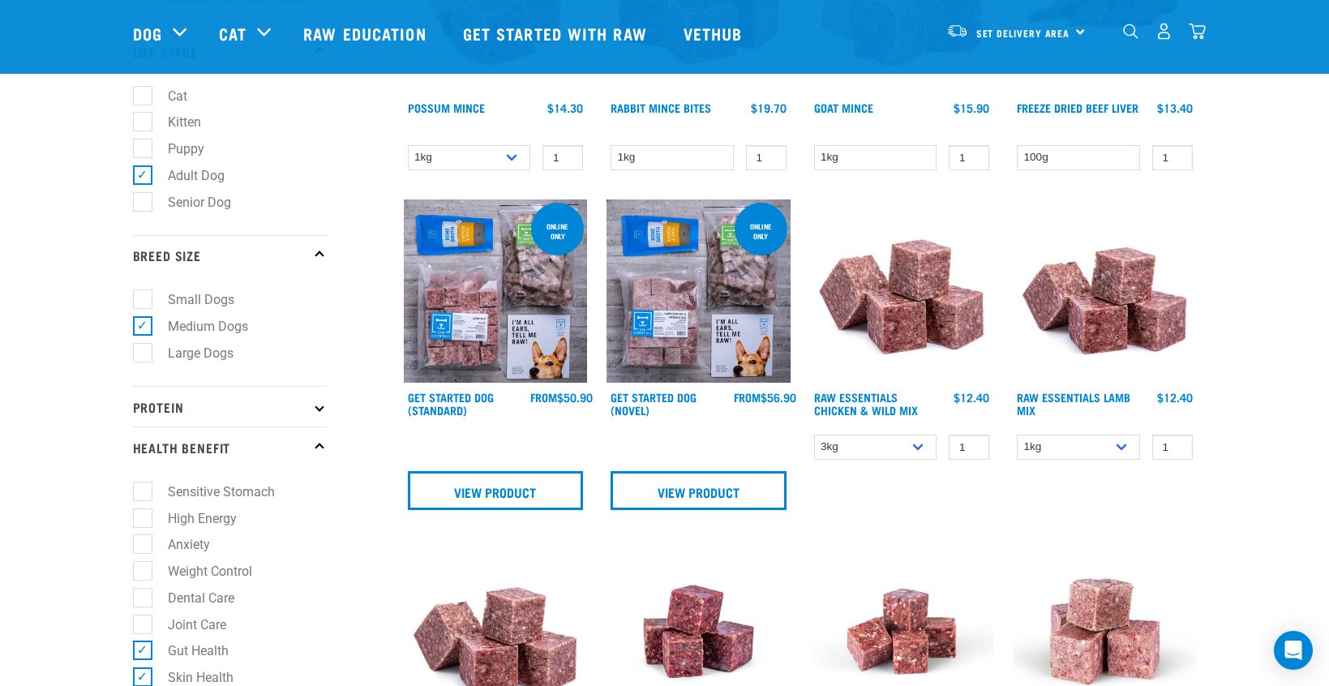
scroll to position [380, 0]
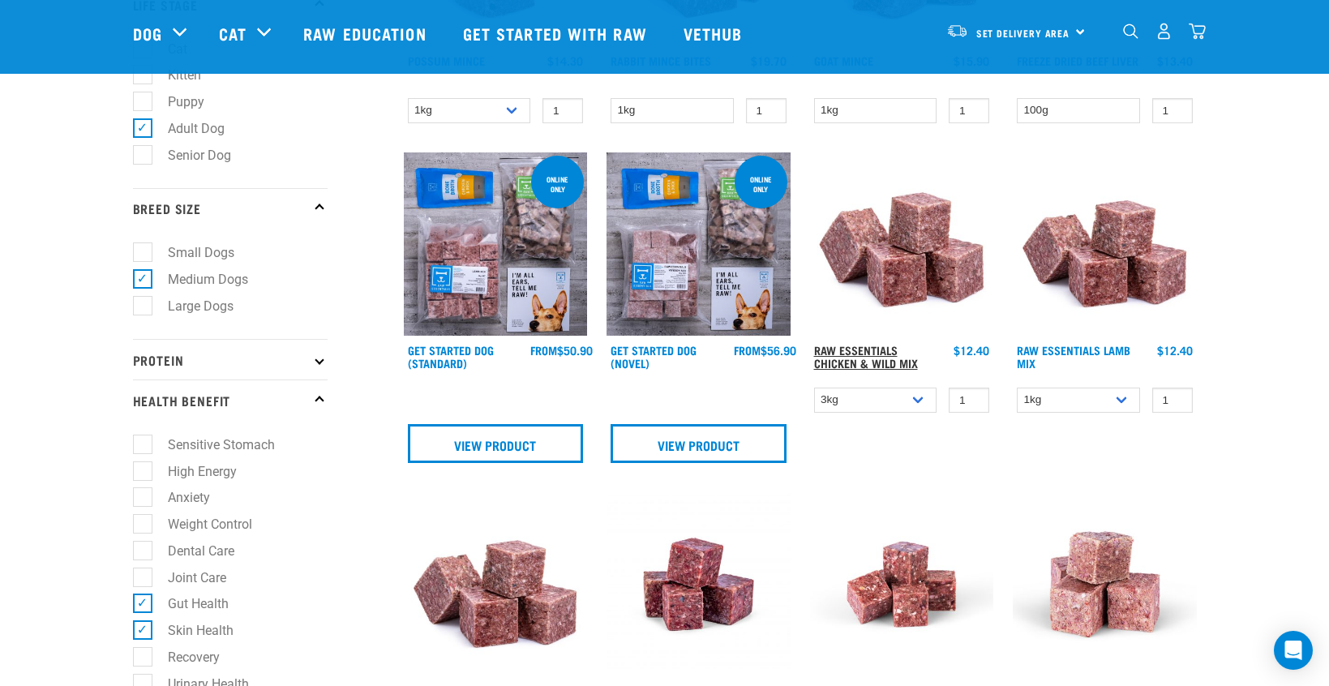
click at [865, 347] on link "Raw Essentials Chicken & Wild Mix" at bounding box center [866, 356] width 104 height 19
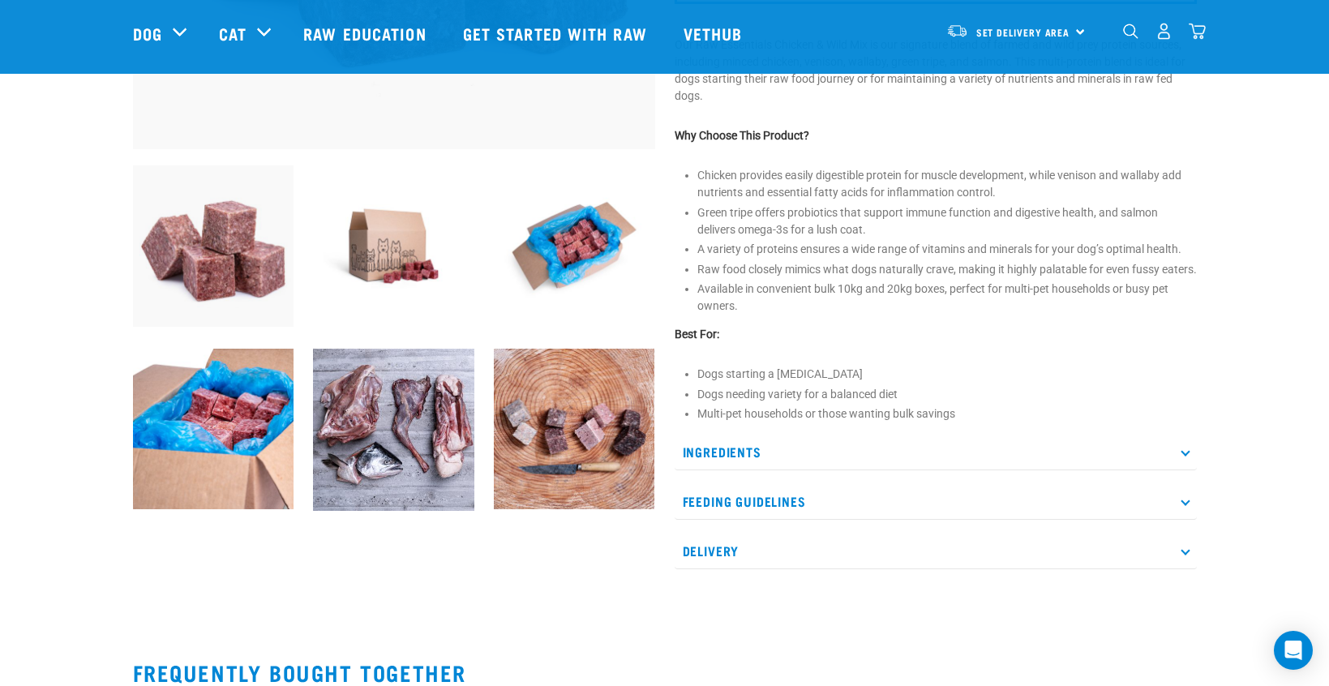
scroll to position [547, 0]
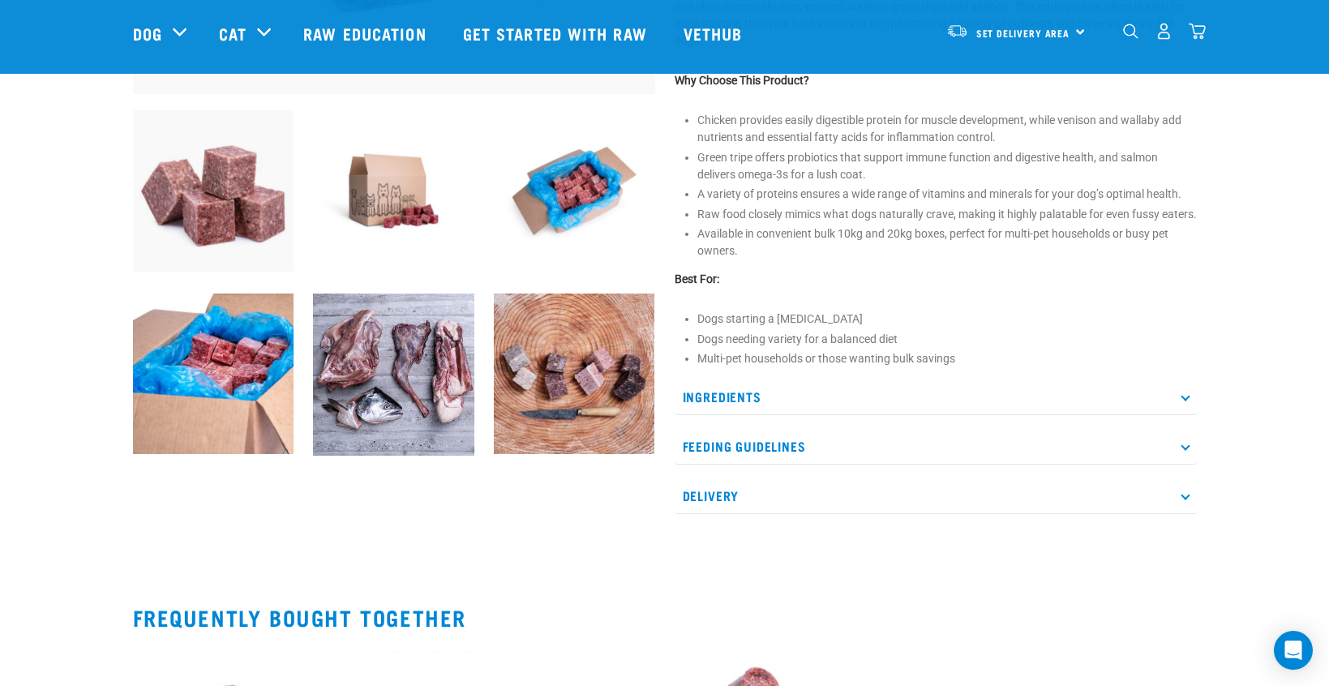
click at [1183, 401] on icon at bounding box center [1185, 397] width 9 height 9
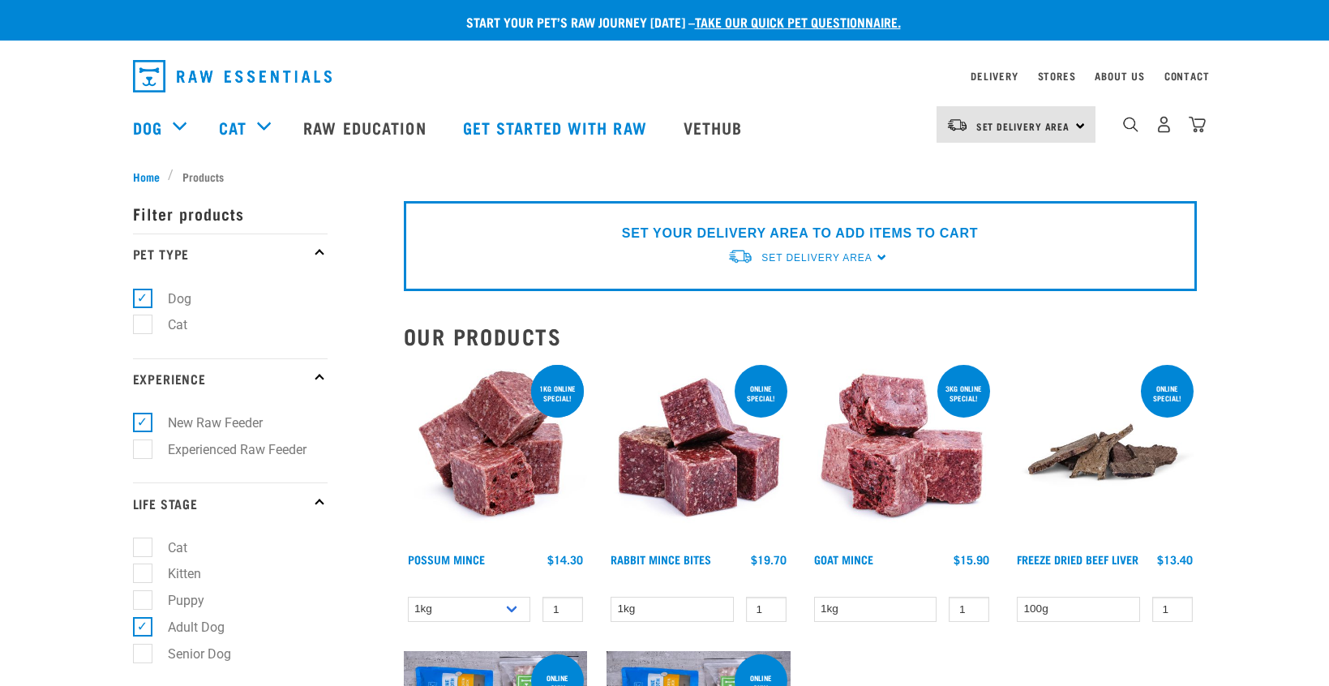
select select "709"
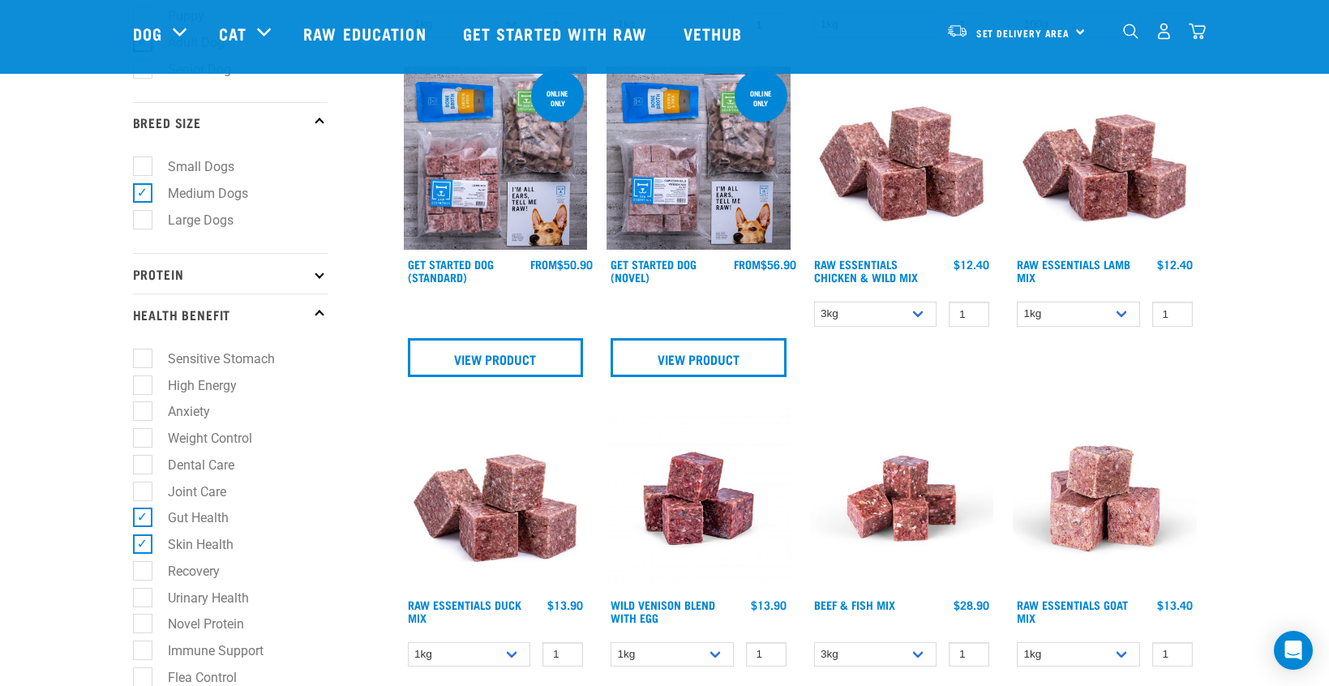
scroll to position [472, 0]
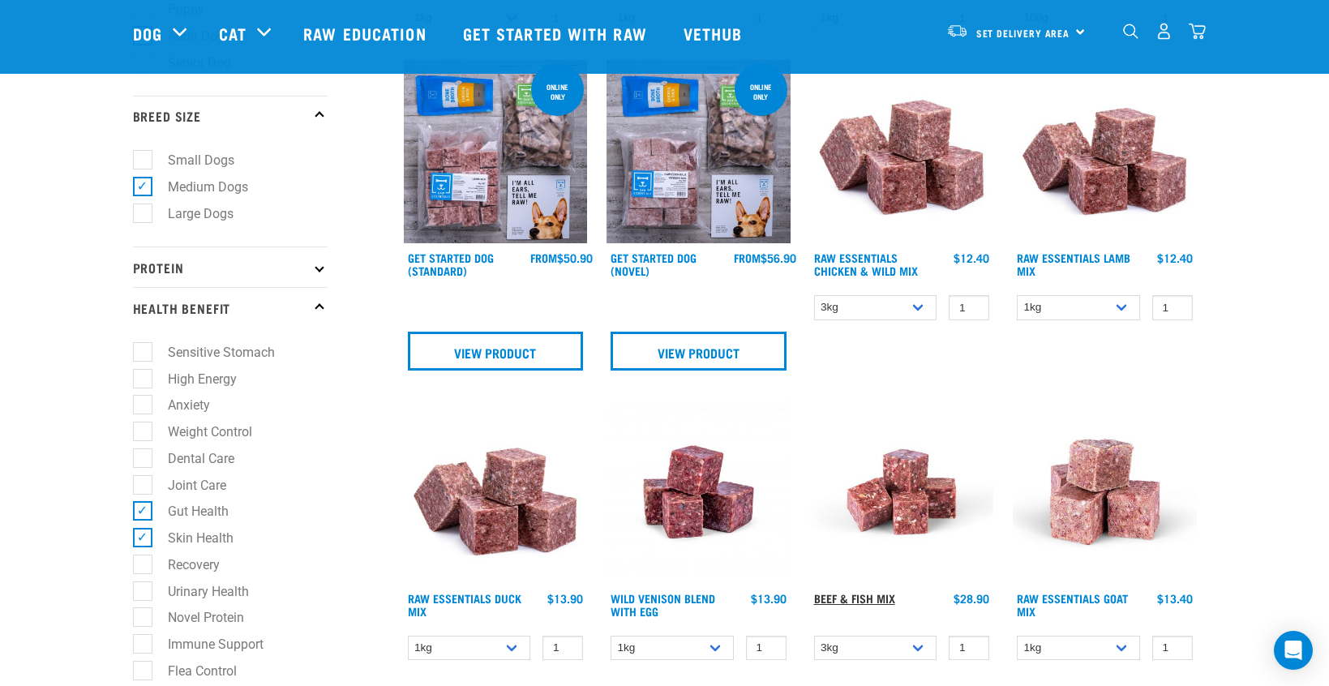
click at [876, 595] on link "Beef & Fish Mix" at bounding box center [854, 598] width 81 height 6
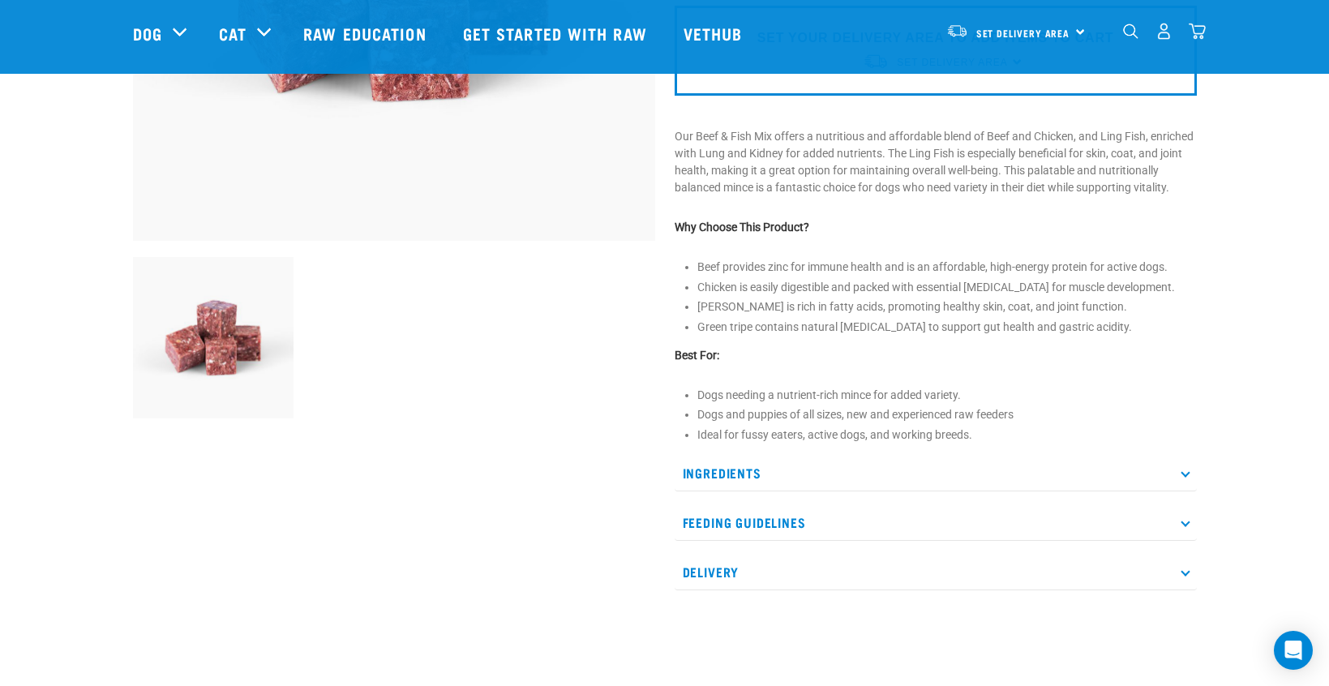
scroll to position [410, 0]
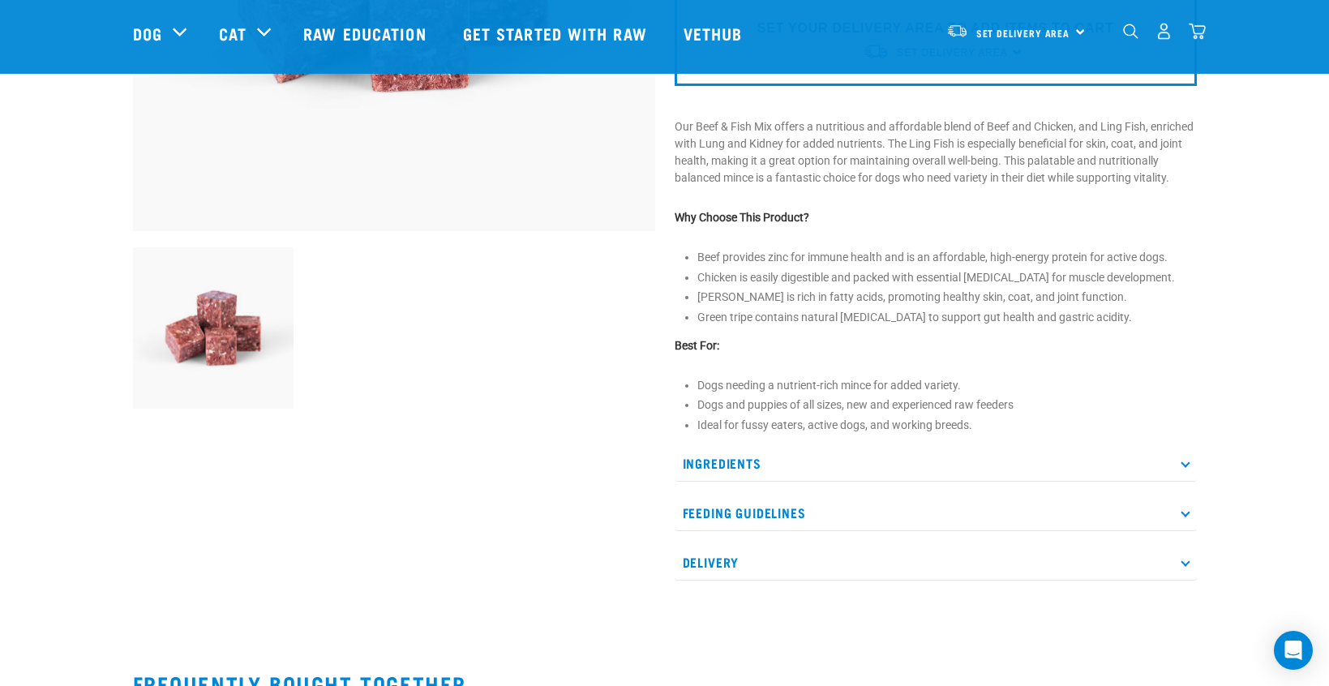
click at [1179, 478] on p "Ingredients" at bounding box center [936, 463] width 522 height 36
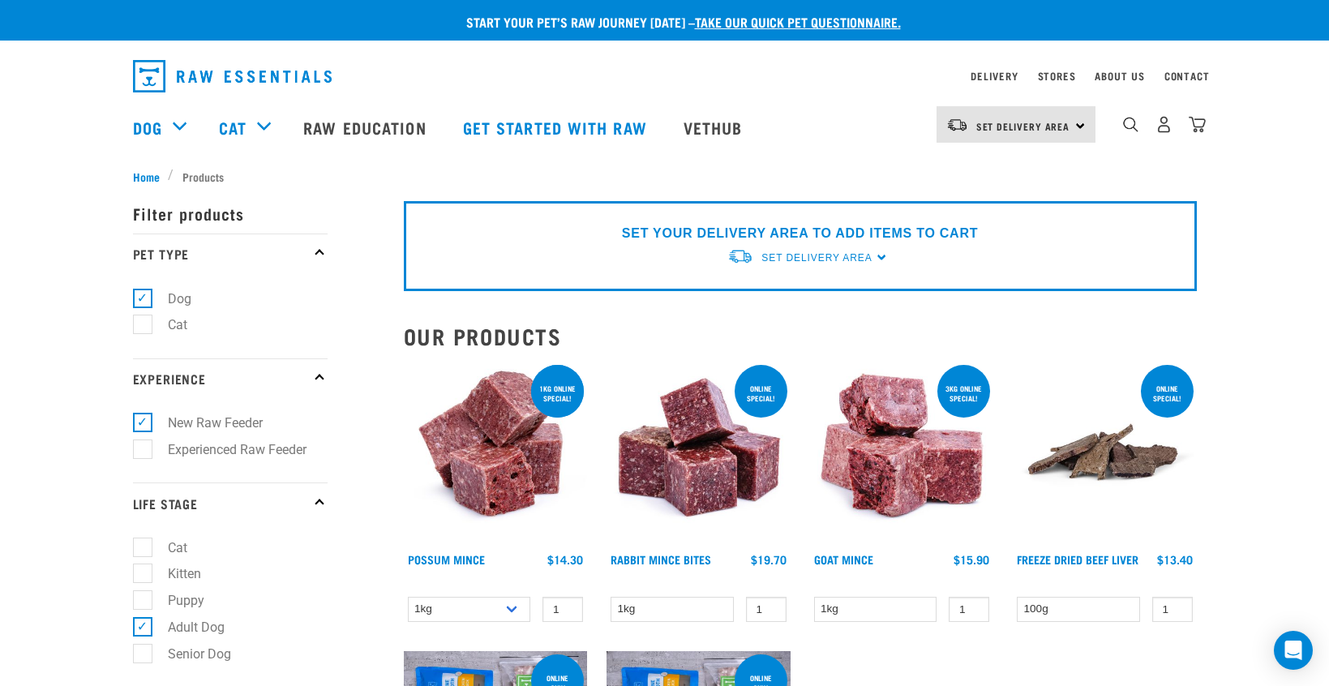
select select "709"
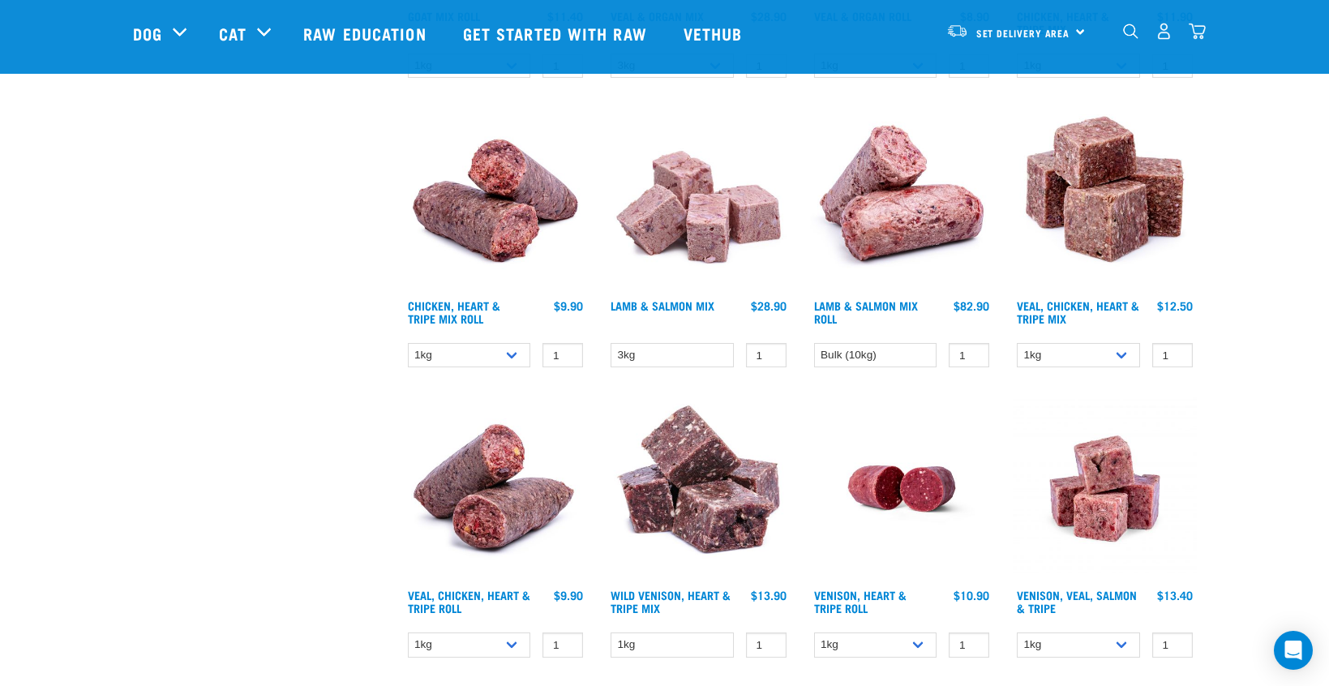
scroll to position [1357, 0]
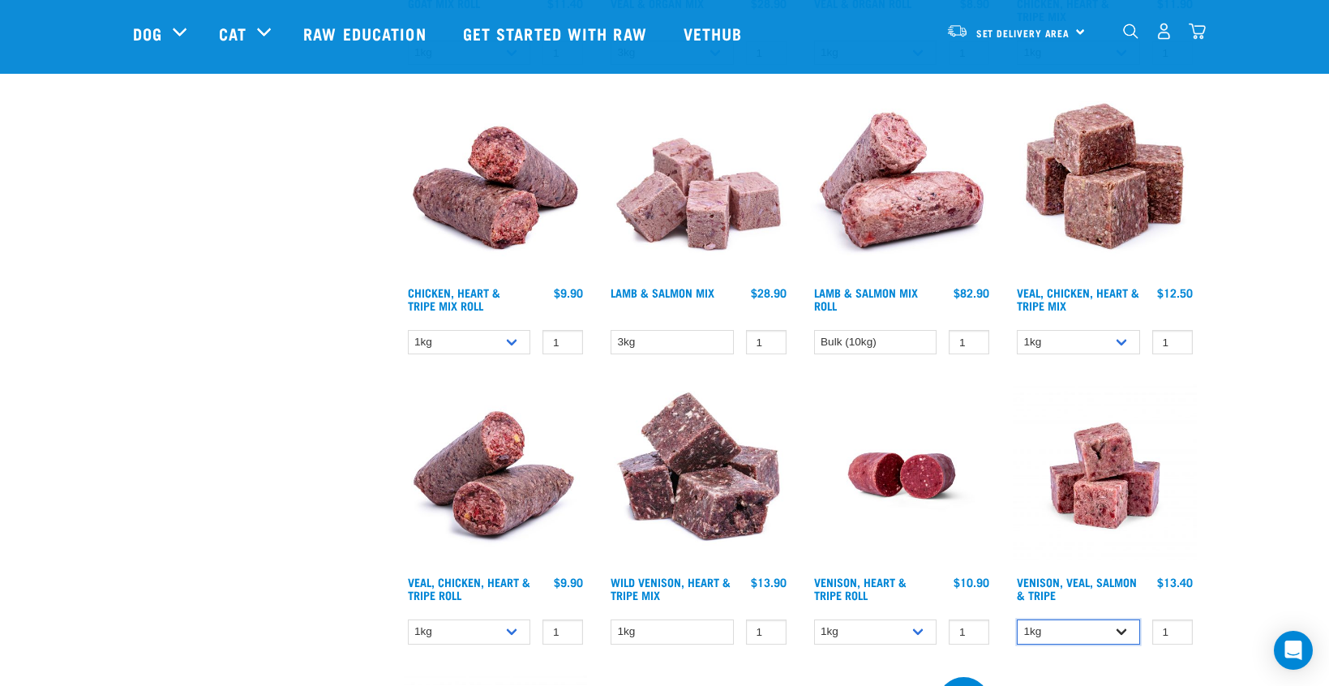
select select "62284"
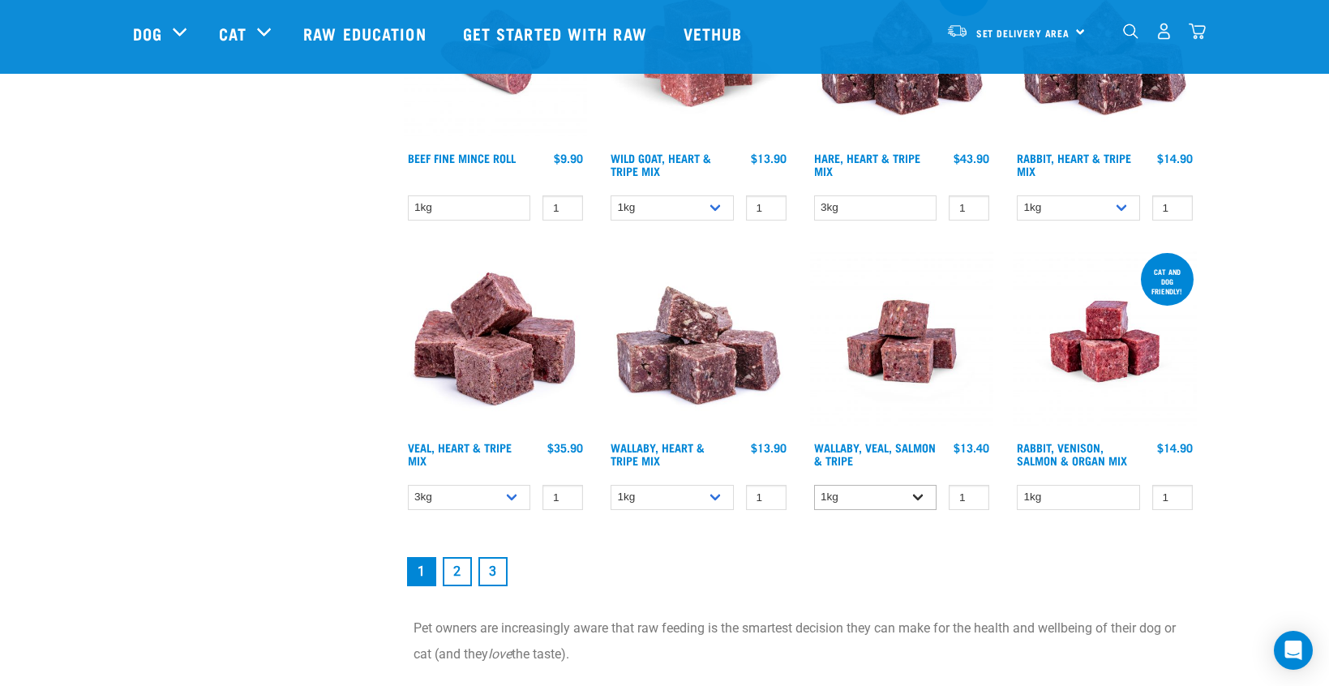
scroll to position [2088, 0]
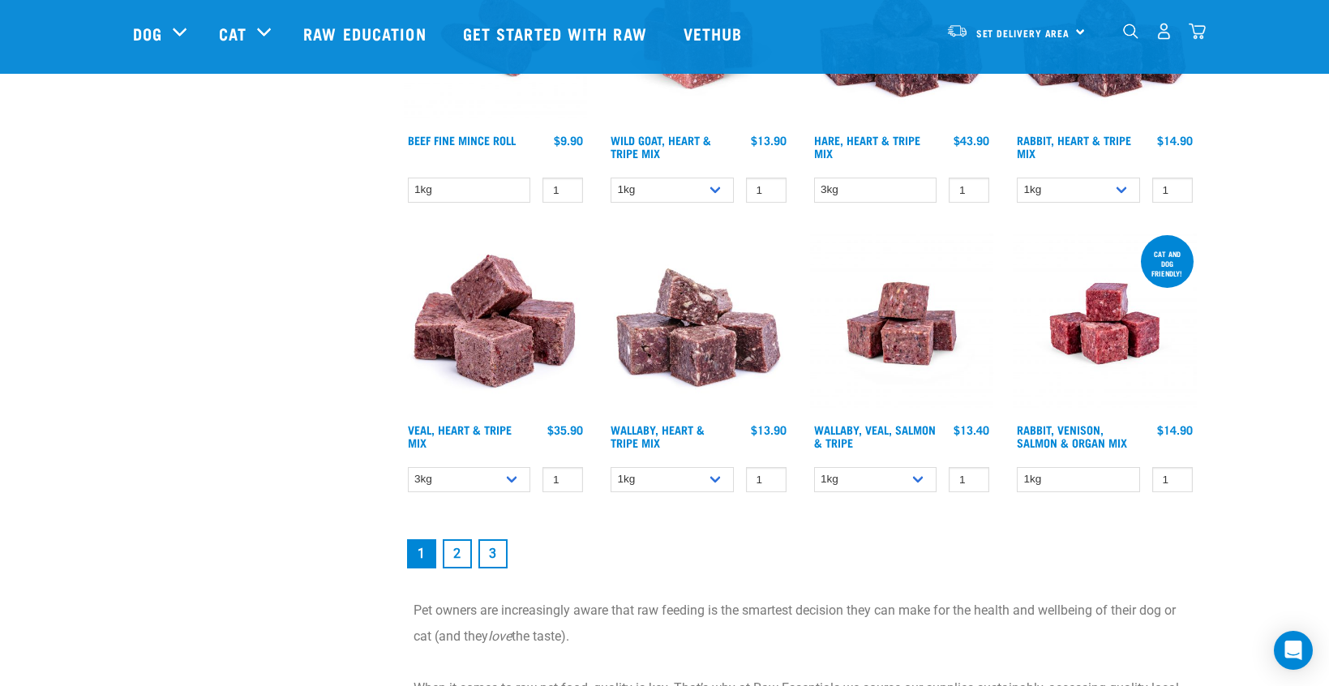
click at [457, 560] on link "2" at bounding box center [457, 553] width 29 height 29
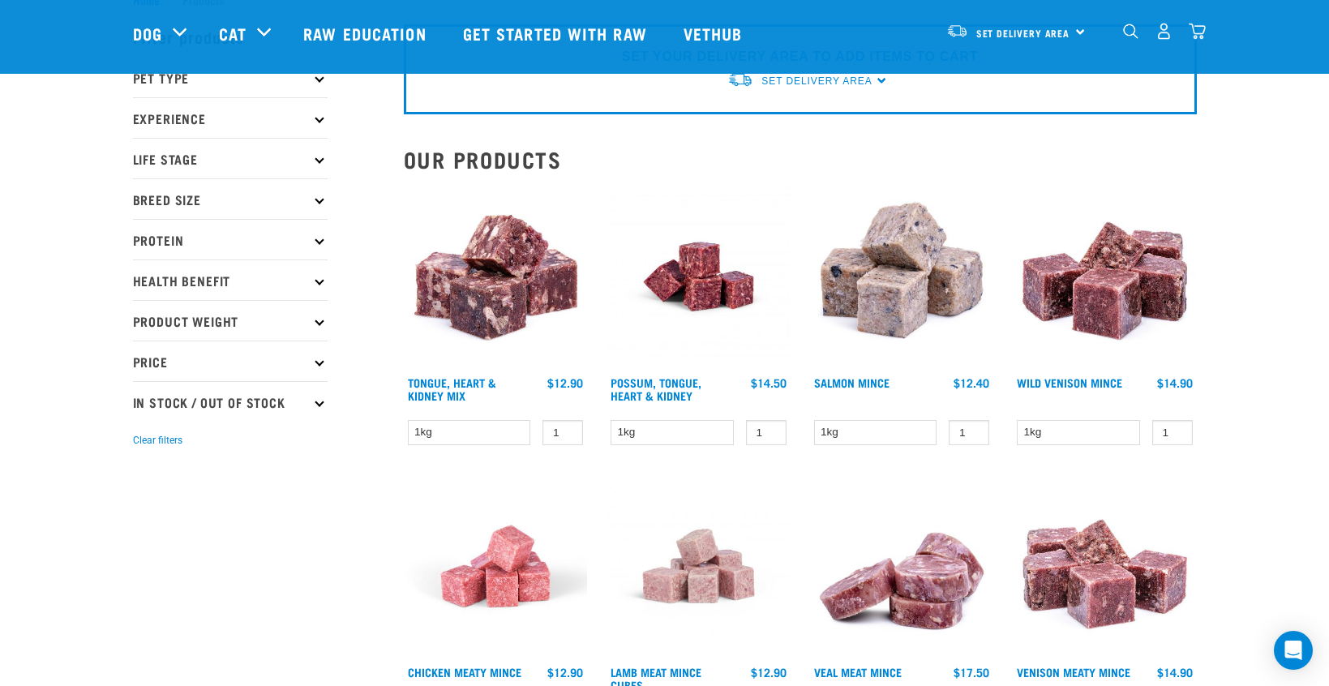
scroll to position [71, 0]
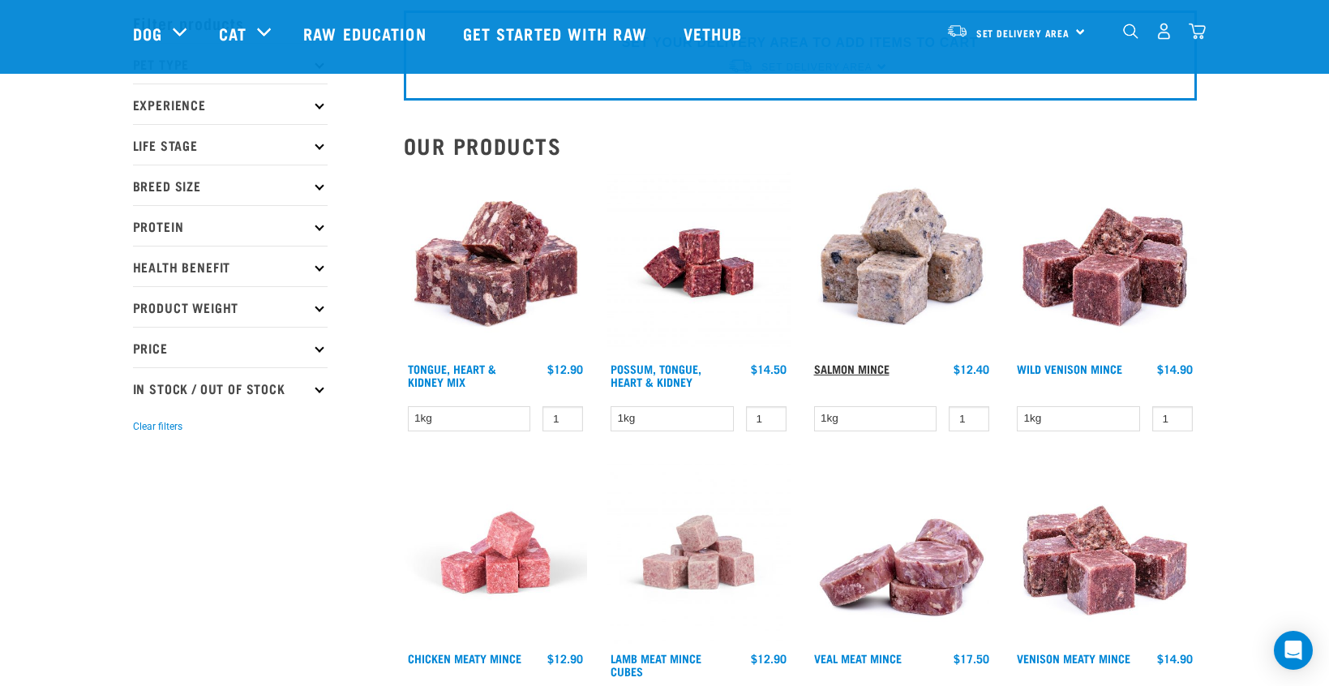
click at [871, 366] on link "Salmon Mince" at bounding box center [851, 369] width 75 height 6
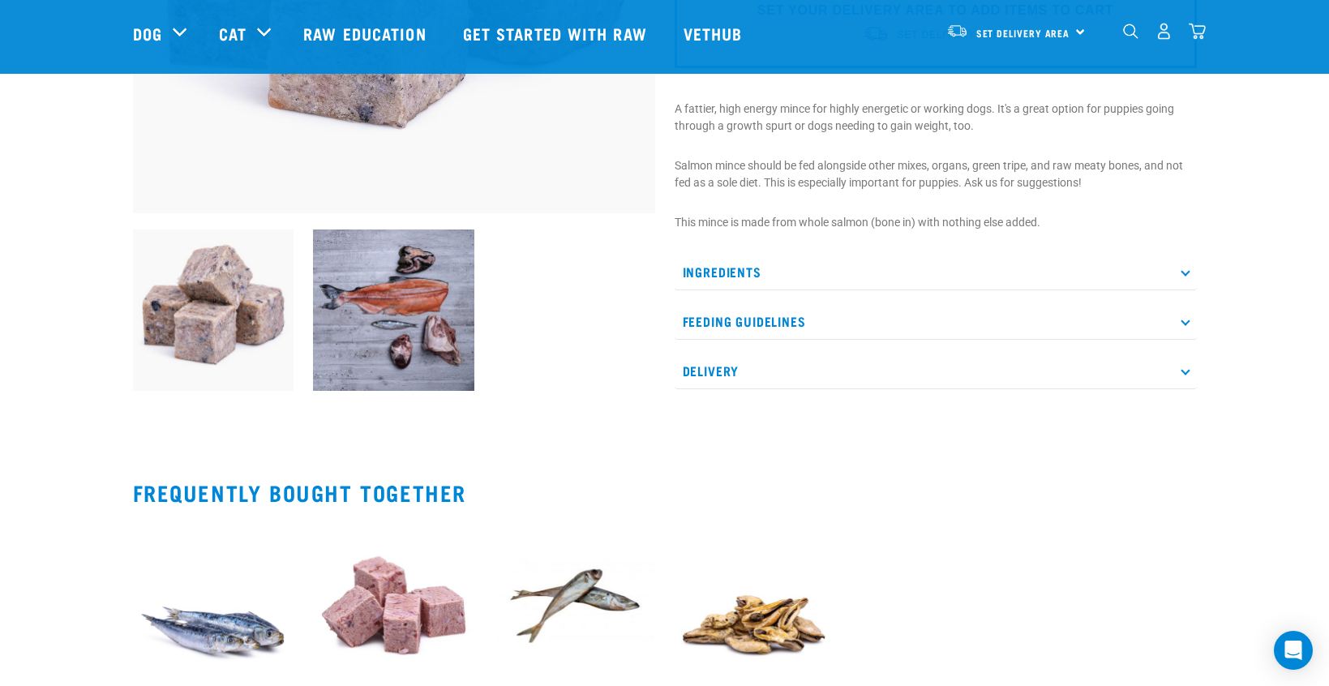
scroll to position [452, 0]
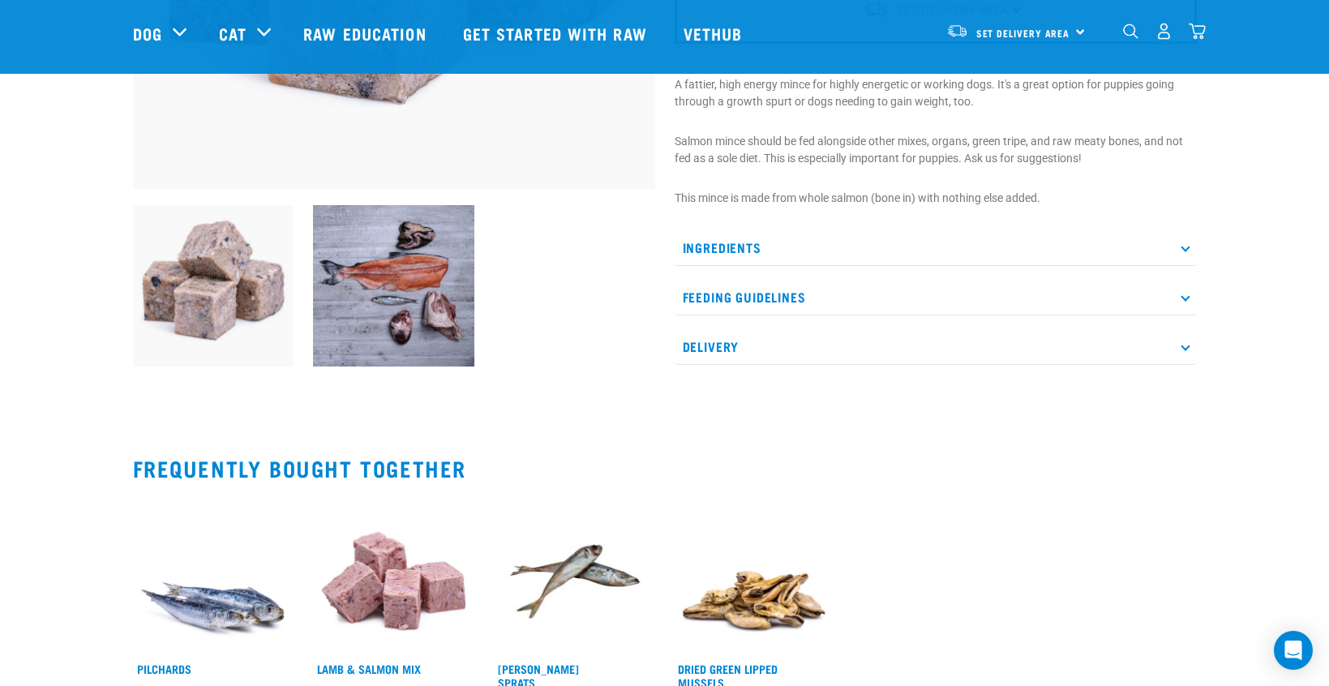
click at [1185, 247] on icon at bounding box center [1185, 247] width 9 height 9
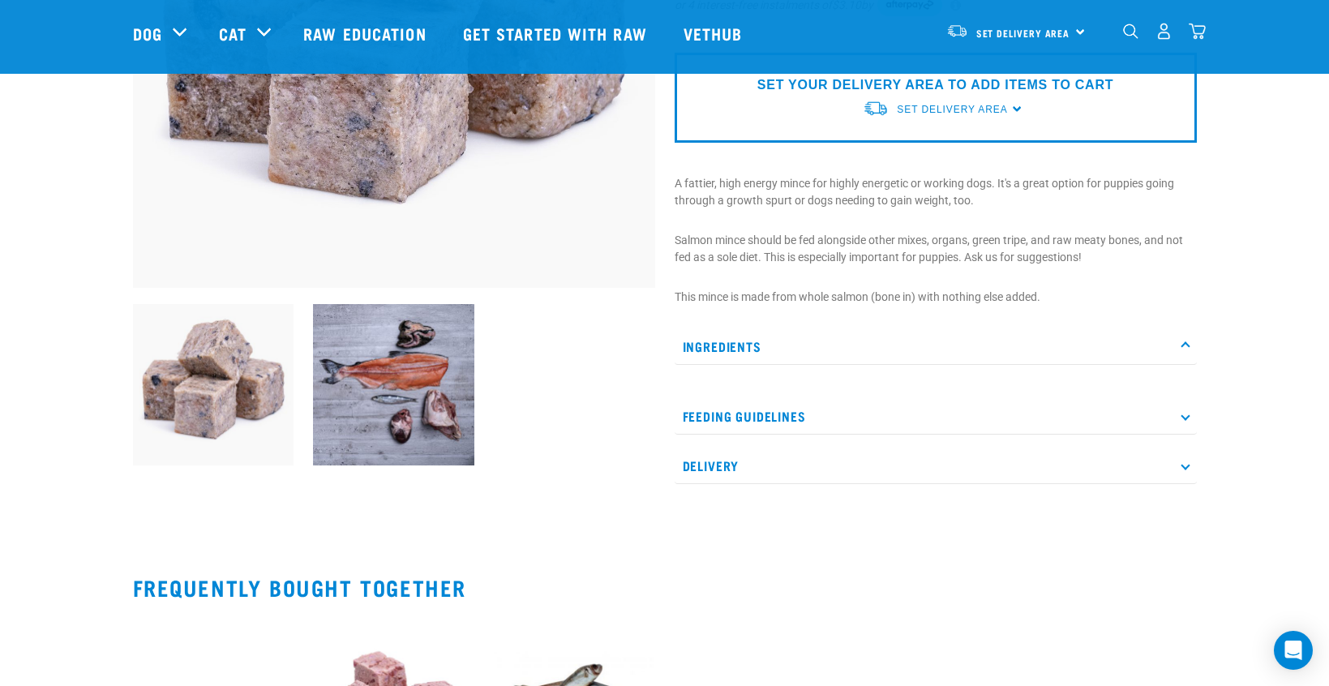
scroll to position [353, 0]
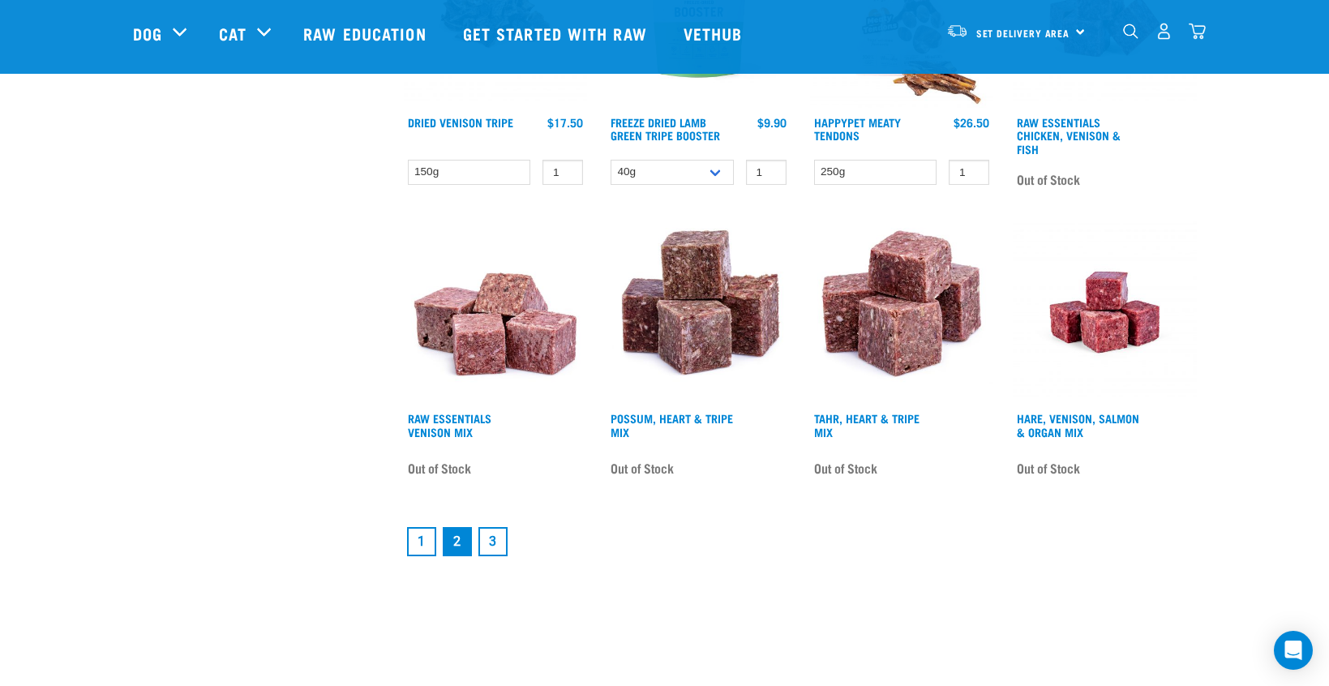
scroll to position [2078, 0]
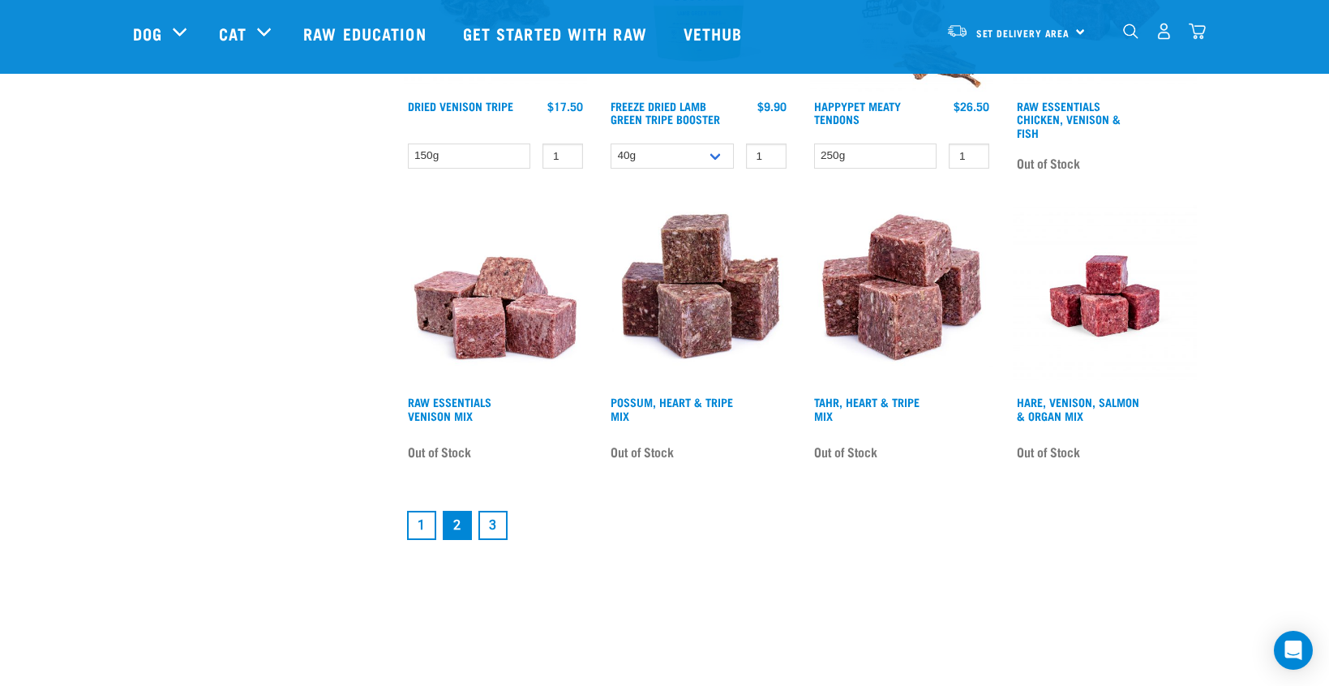
click at [489, 533] on link "3" at bounding box center [492, 525] width 29 height 29
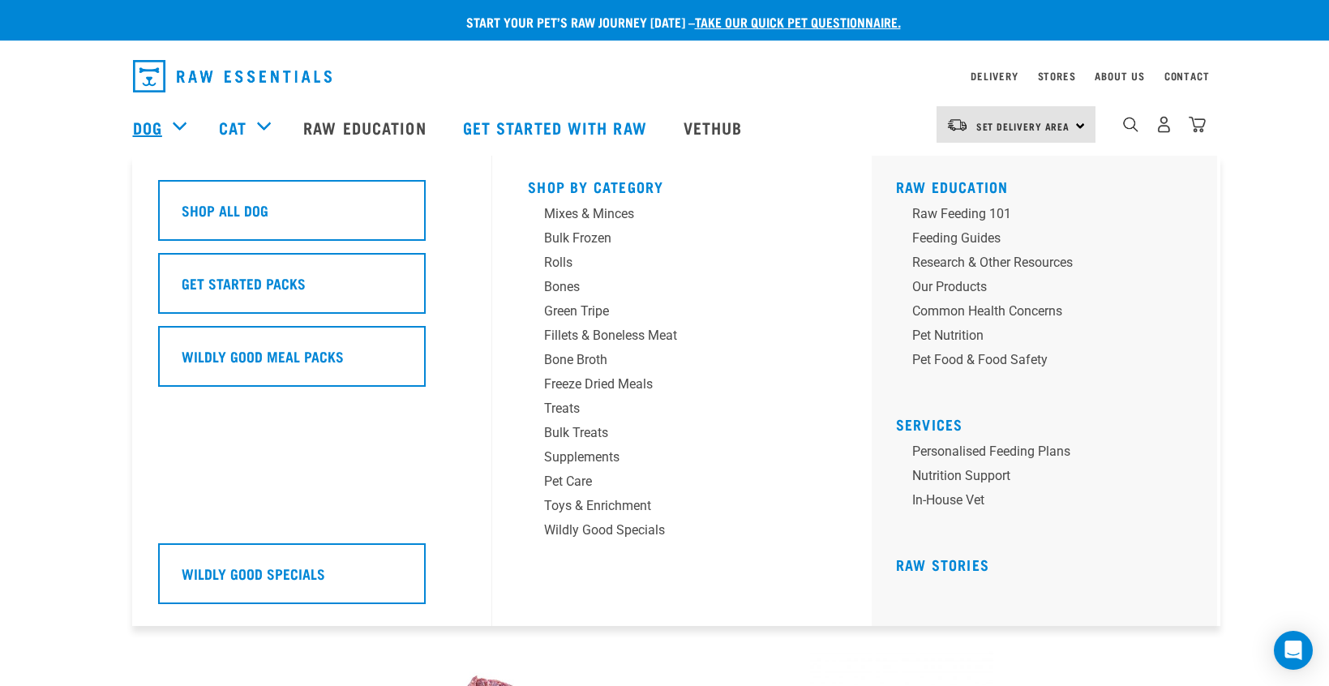
click at [144, 122] on link "Dog" at bounding box center [147, 127] width 29 height 24
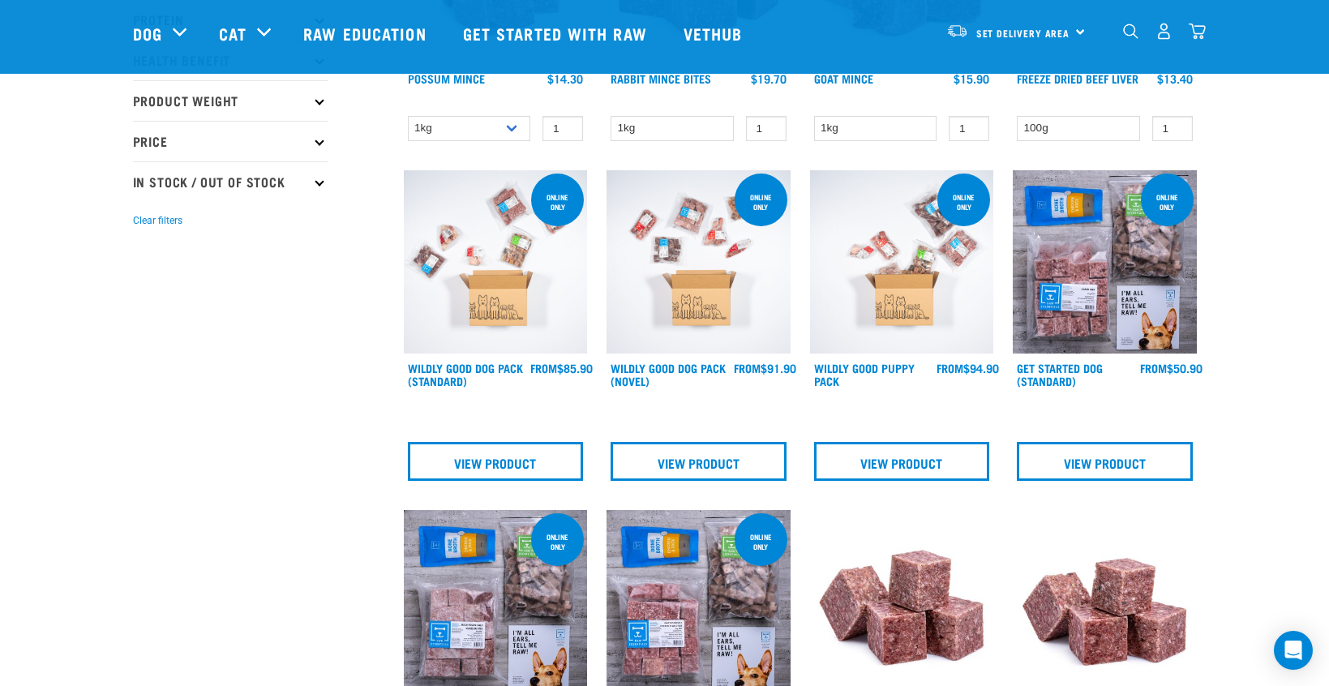
scroll to position [346, 0]
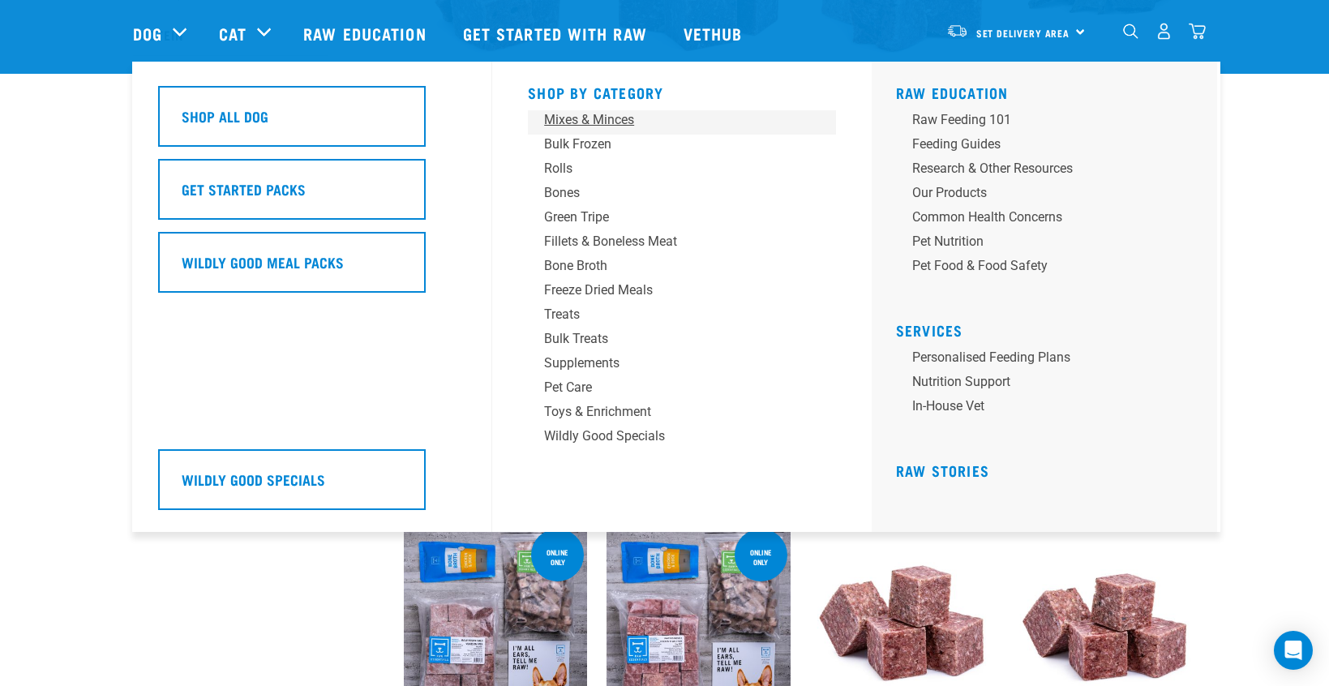
click at [559, 115] on div "Mixes & Minces" at bounding box center [670, 119] width 253 height 19
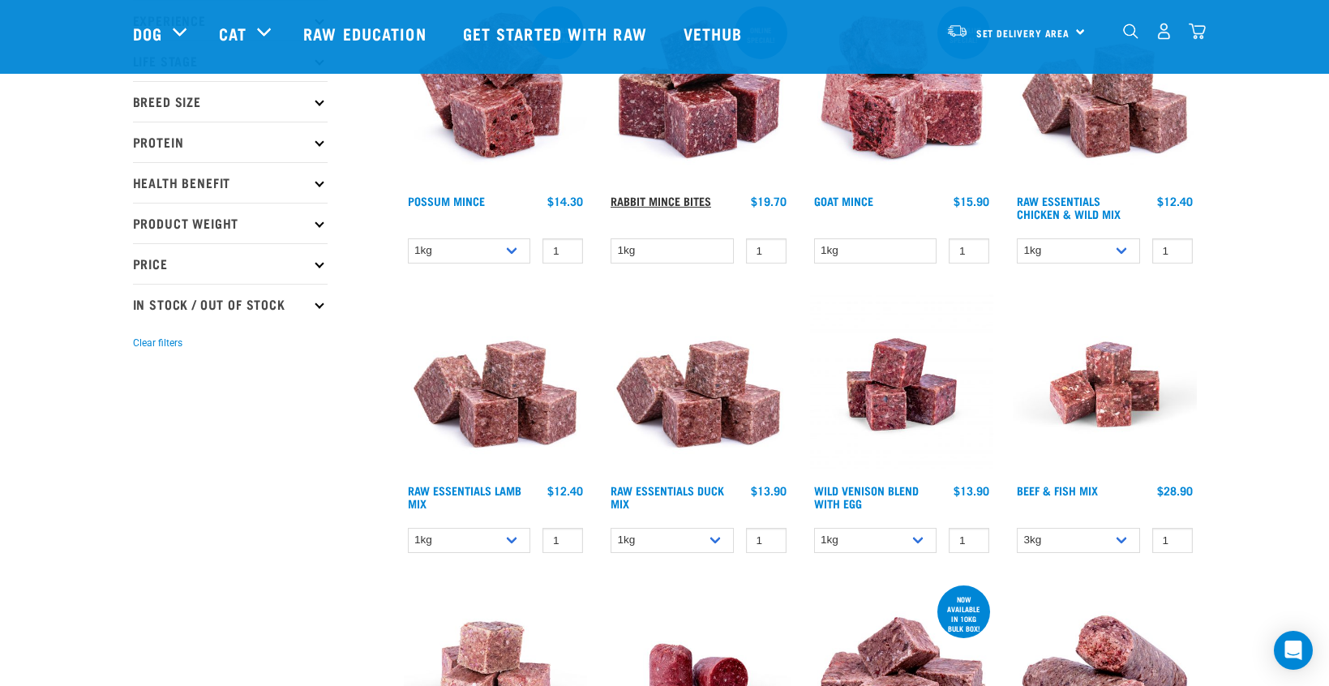
scroll to position [240, 0]
select select "34496"
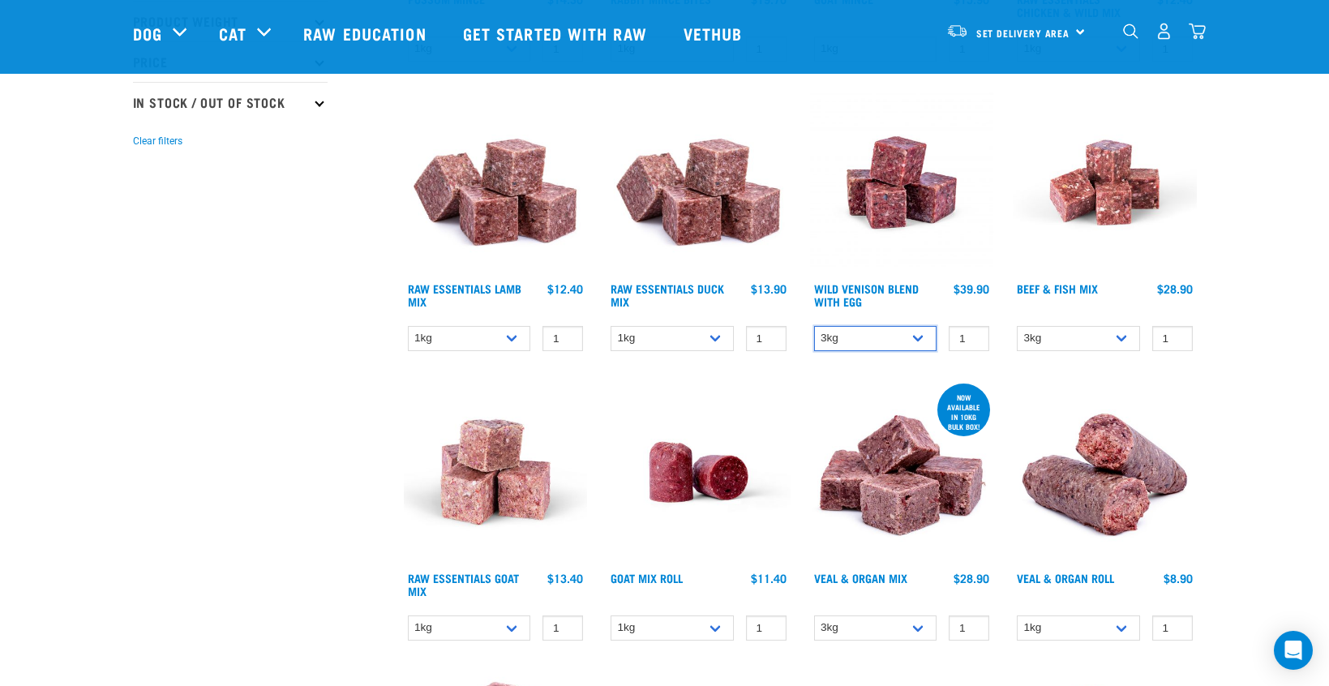
scroll to position [449, 0]
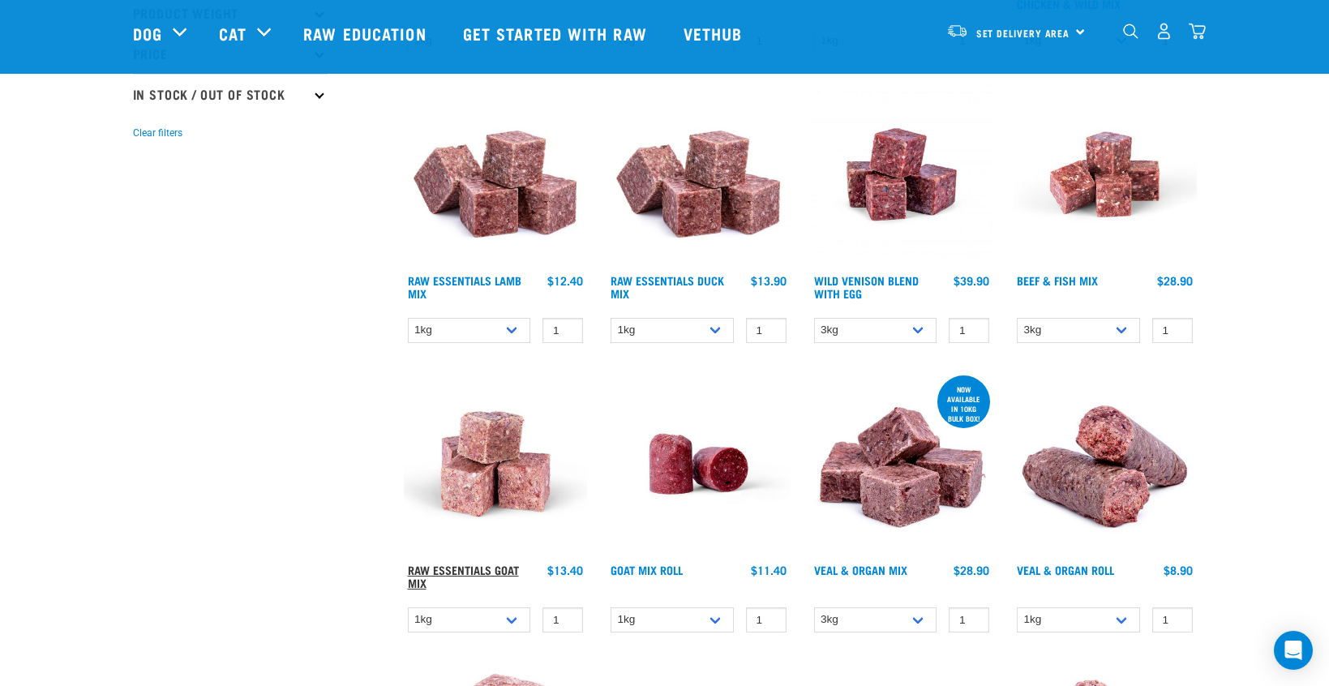
click at [458, 567] on link "Raw Essentials Goat Mix" at bounding box center [463, 576] width 111 height 19
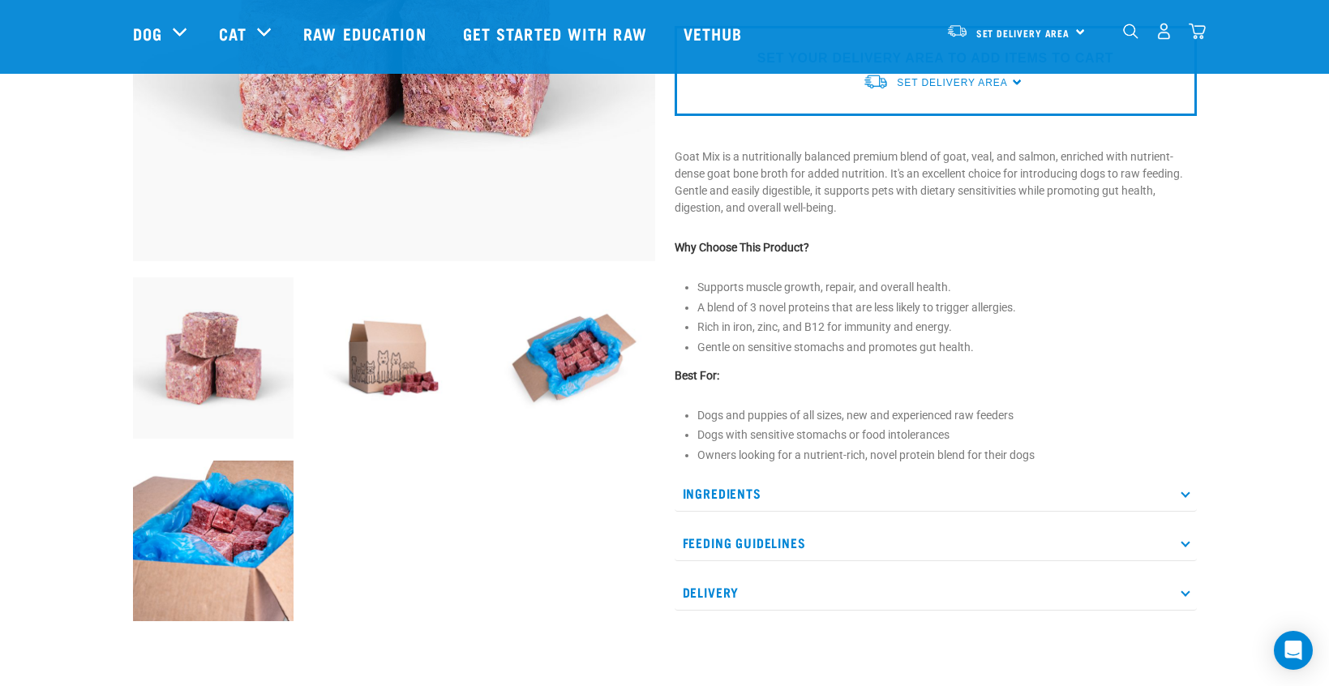
scroll to position [389, 0]
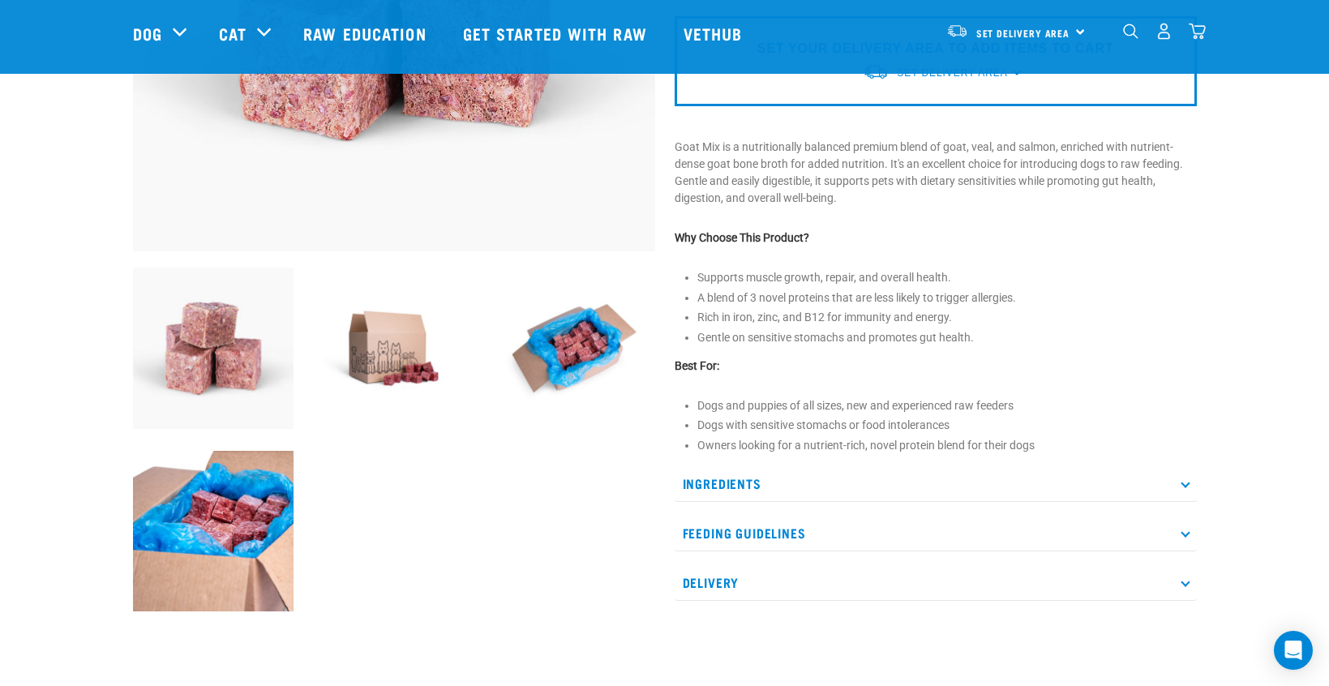
click at [1182, 481] on icon at bounding box center [1185, 482] width 9 height 9
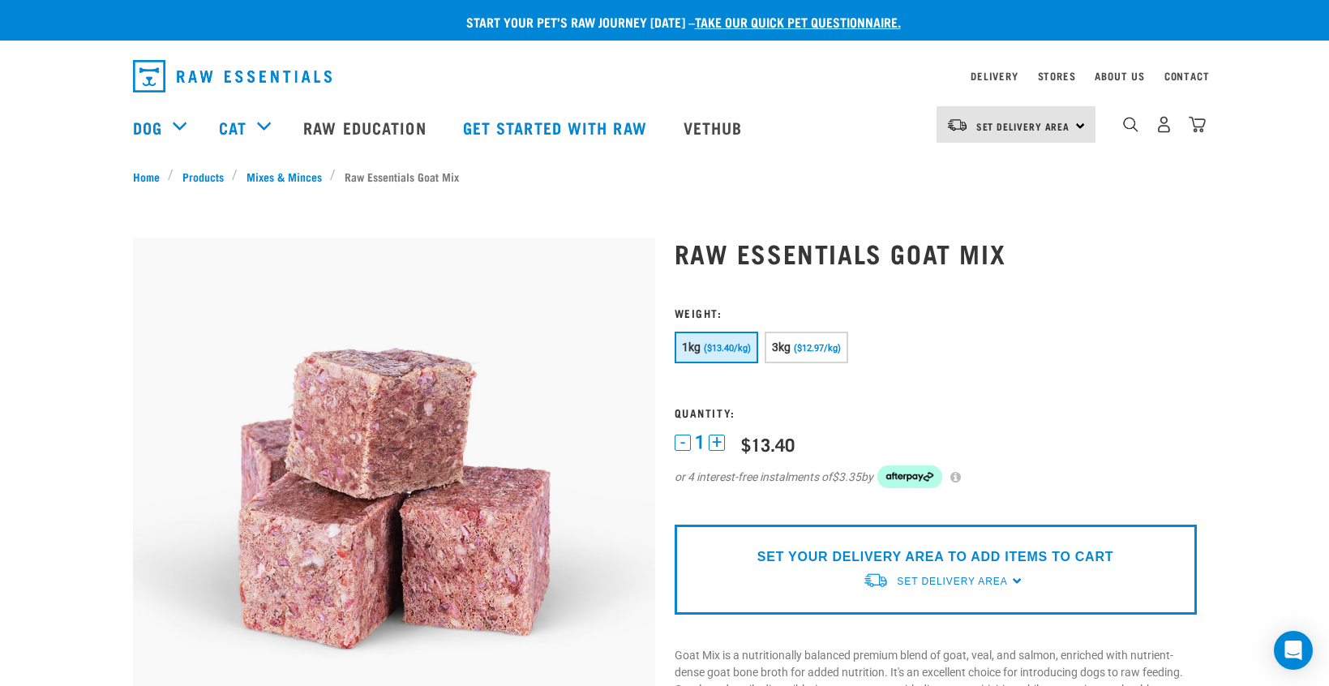
scroll to position [0, 0]
click at [791, 345] on span "3kg" at bounding box center [781, 347] width 19 height 13
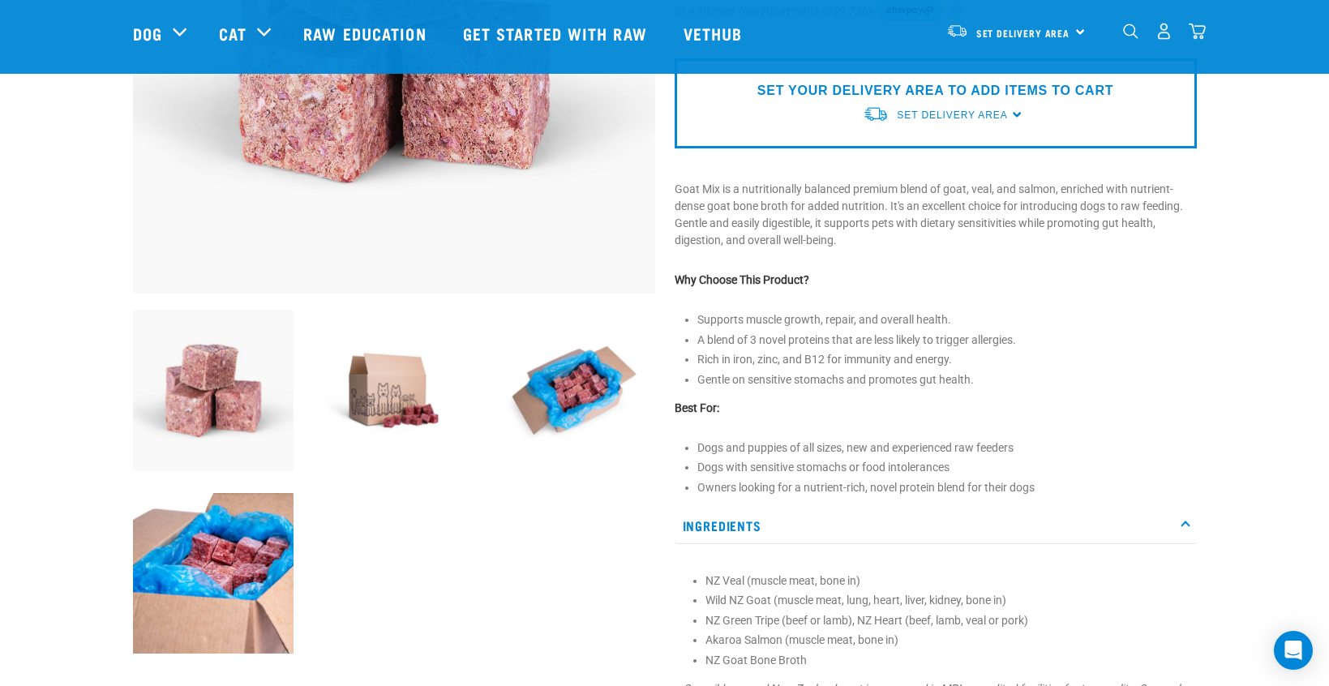
scroll to position [348, 0]
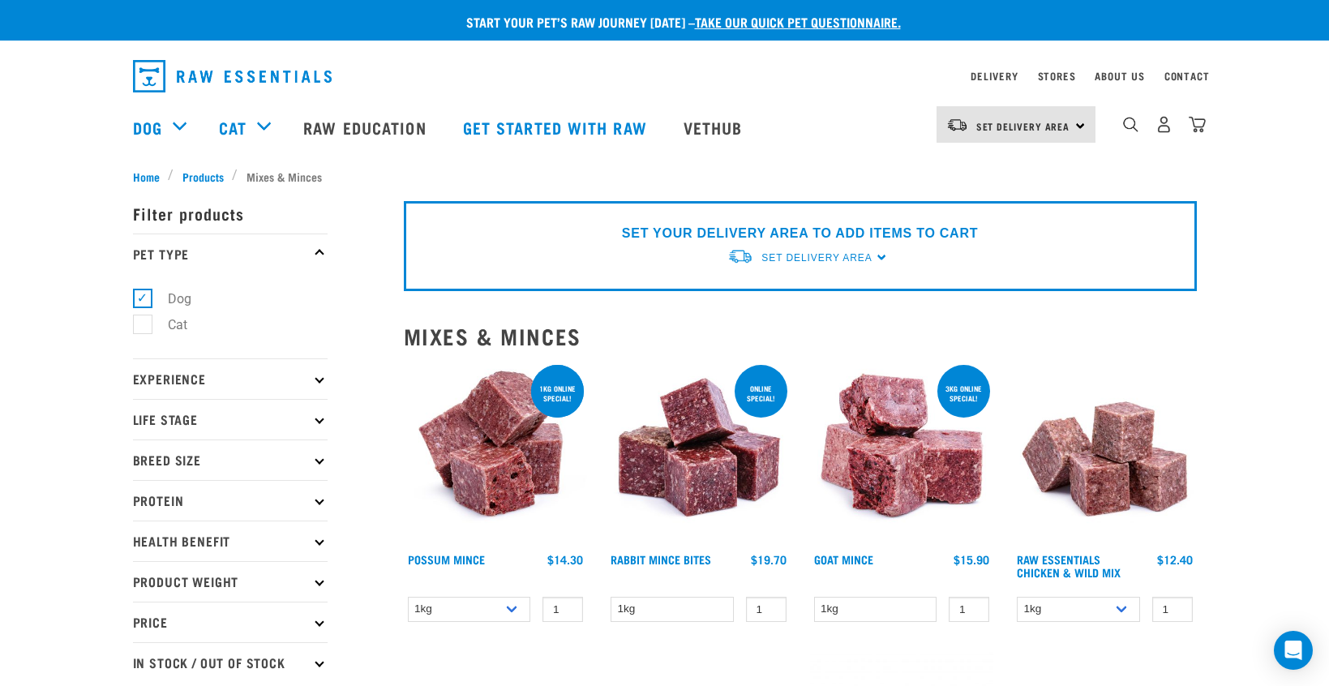
select select "34496"
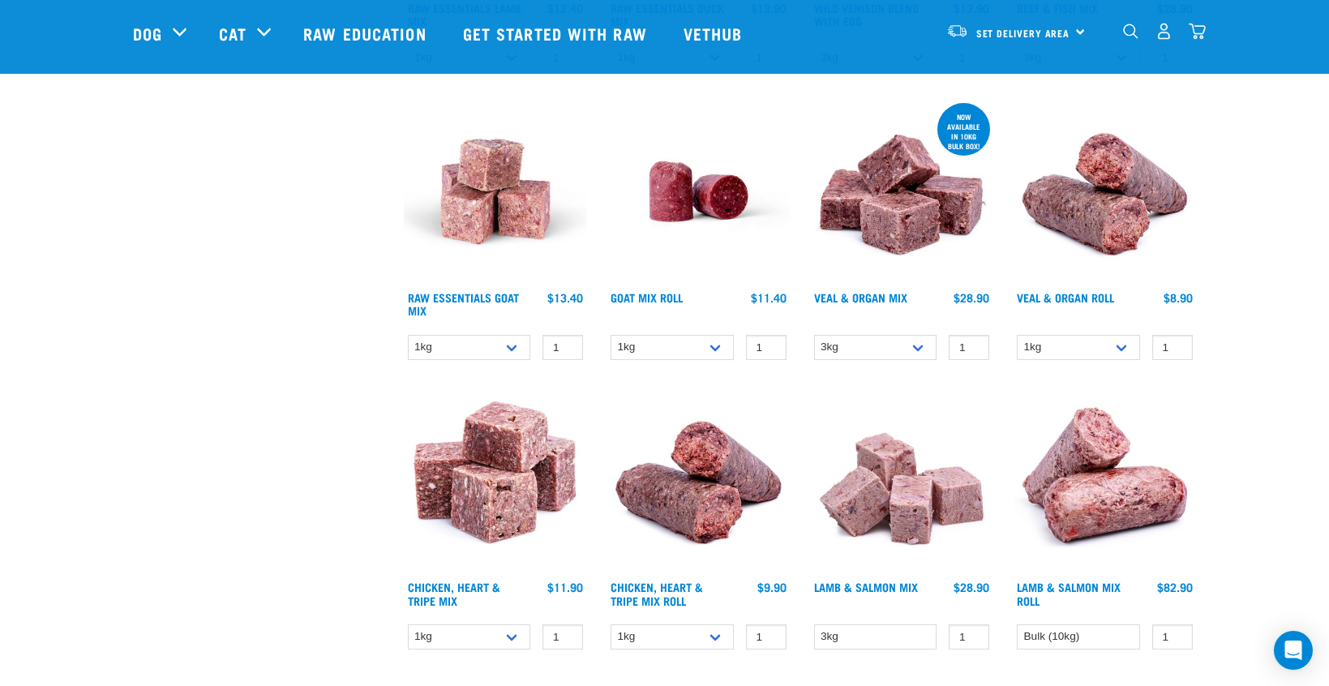
scroll to position [731, 0]
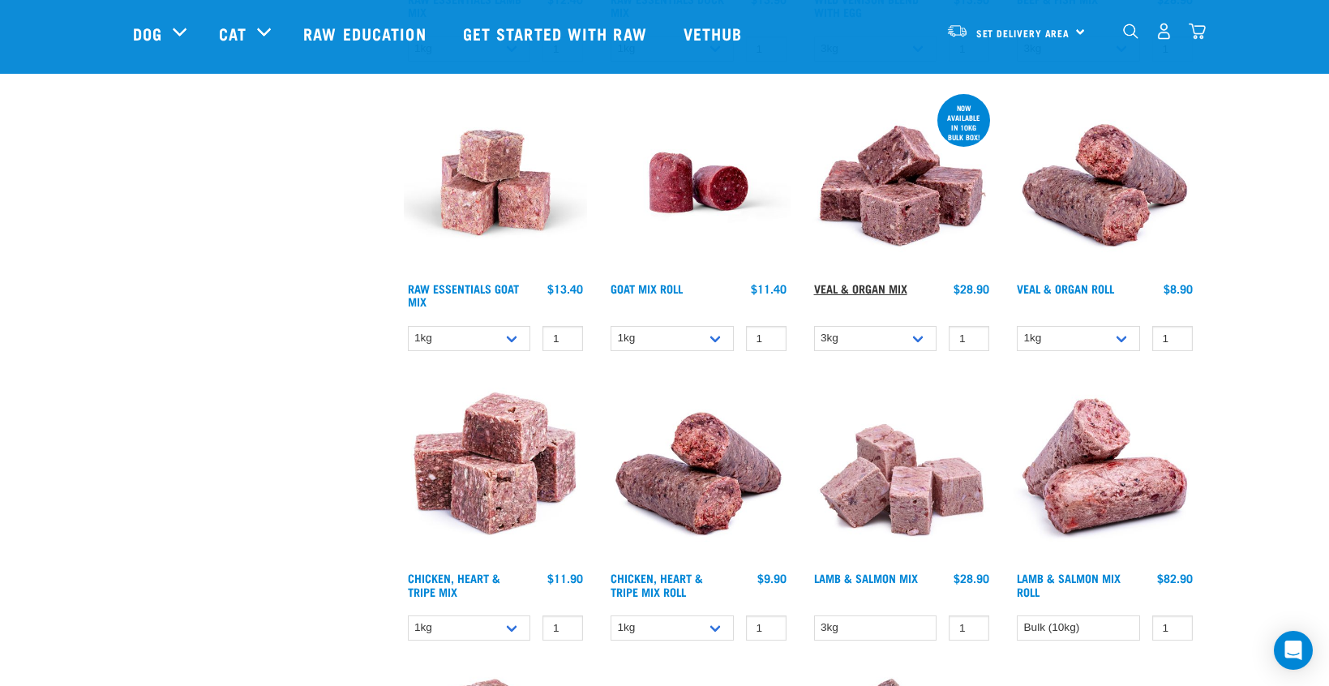
click at [869, 285] on link "Veal & Organ Mix" at bounding box center [860, 288] width 93 height 6
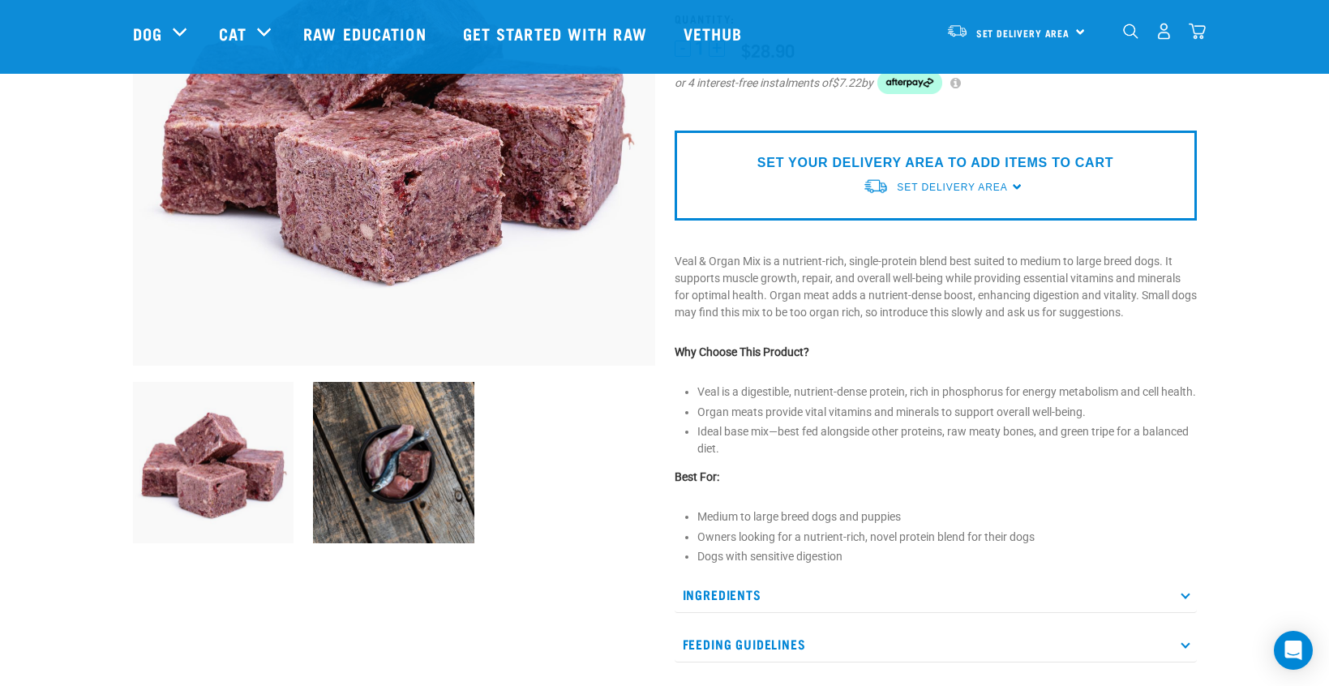
scroll to position [273, 0]
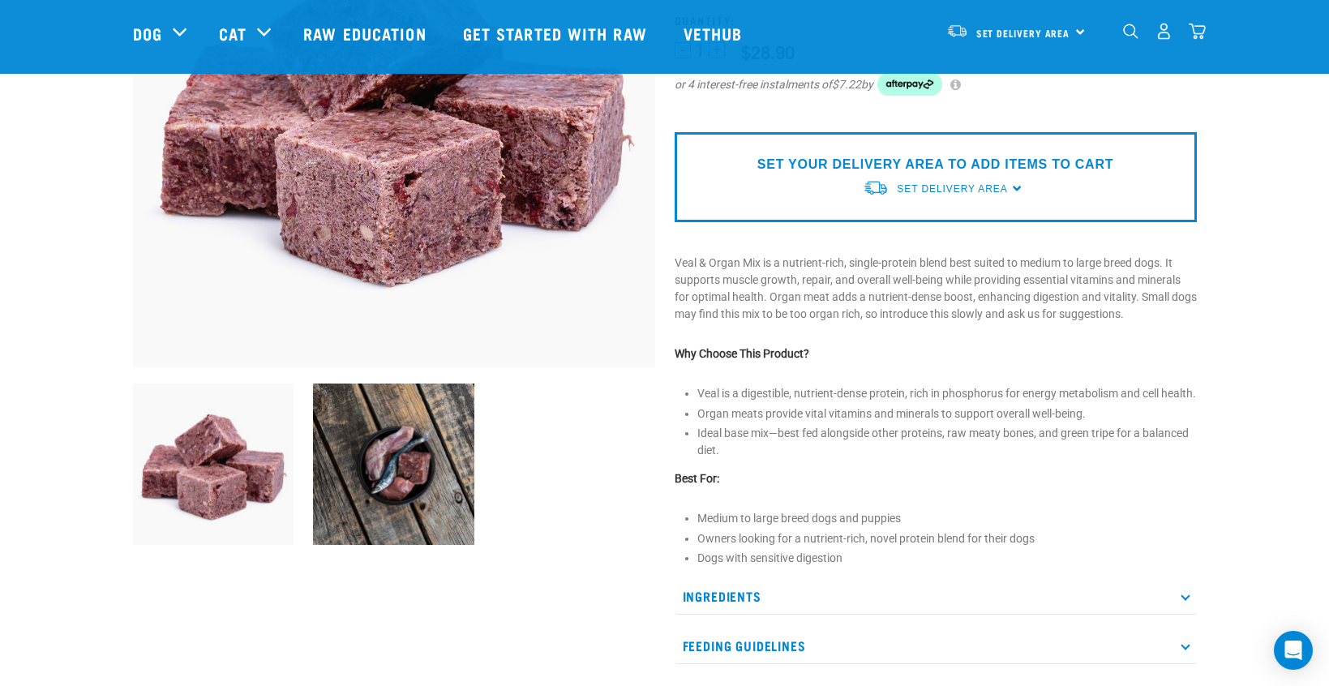
click at [1182, 609] on p "Ingredients" at bounding box center [936, 596] width 522 height 36
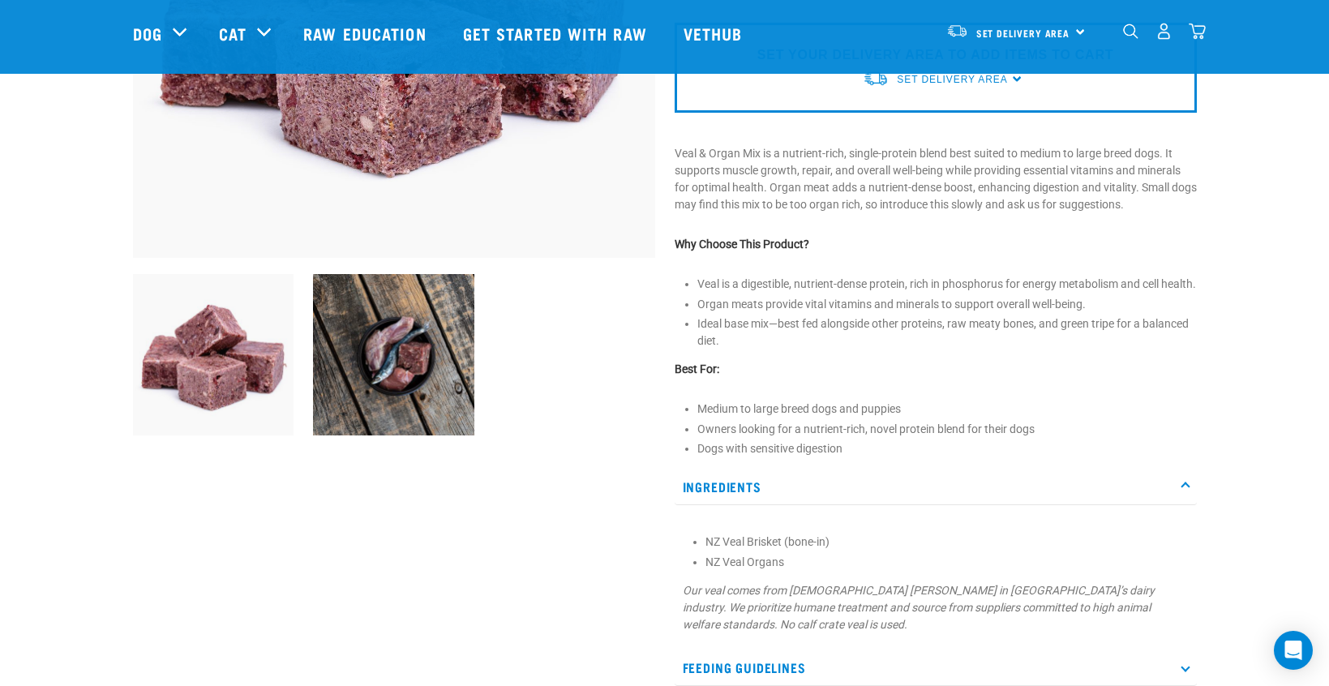
scroll to position [380, 0]
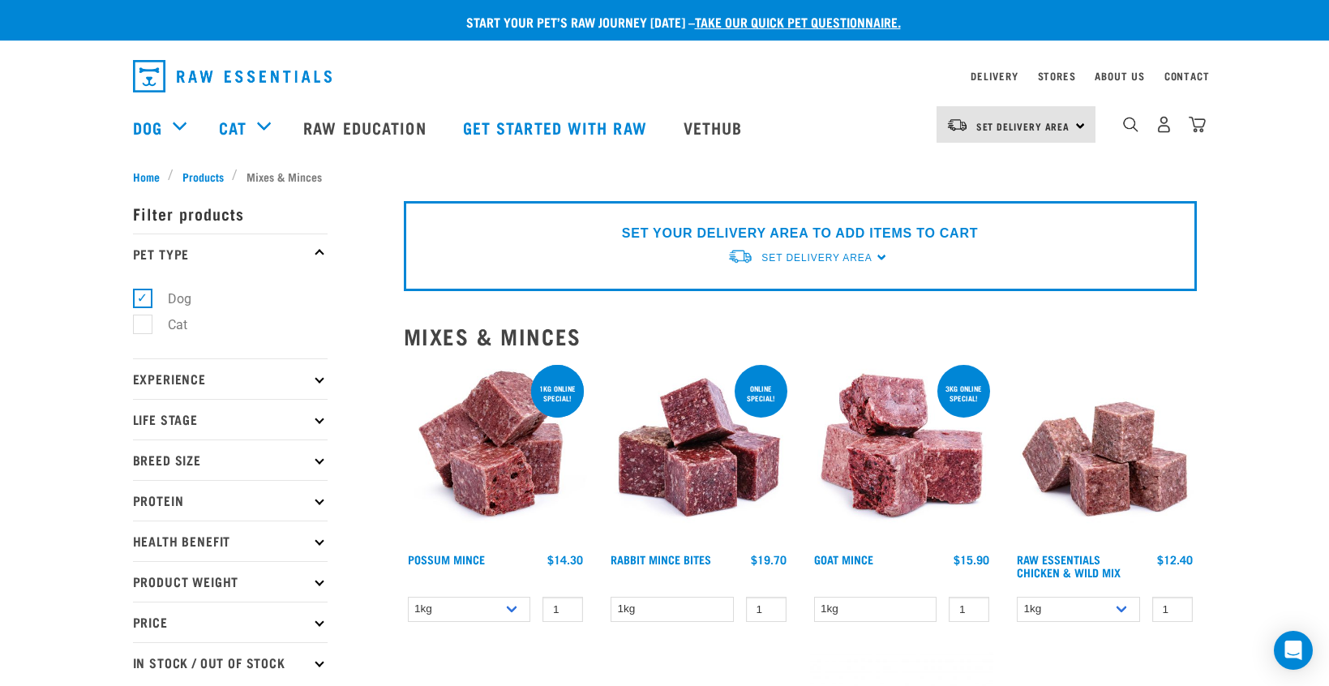
select select "34496"
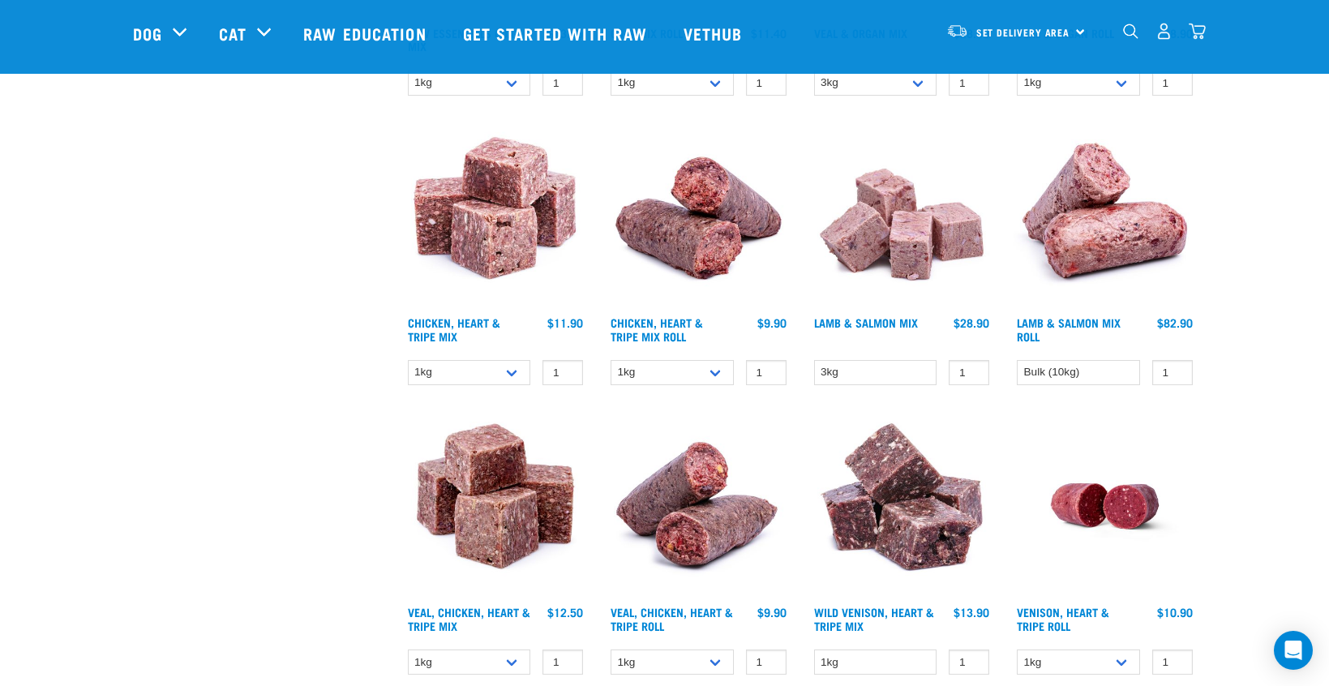
scroll to position [1029, 0]
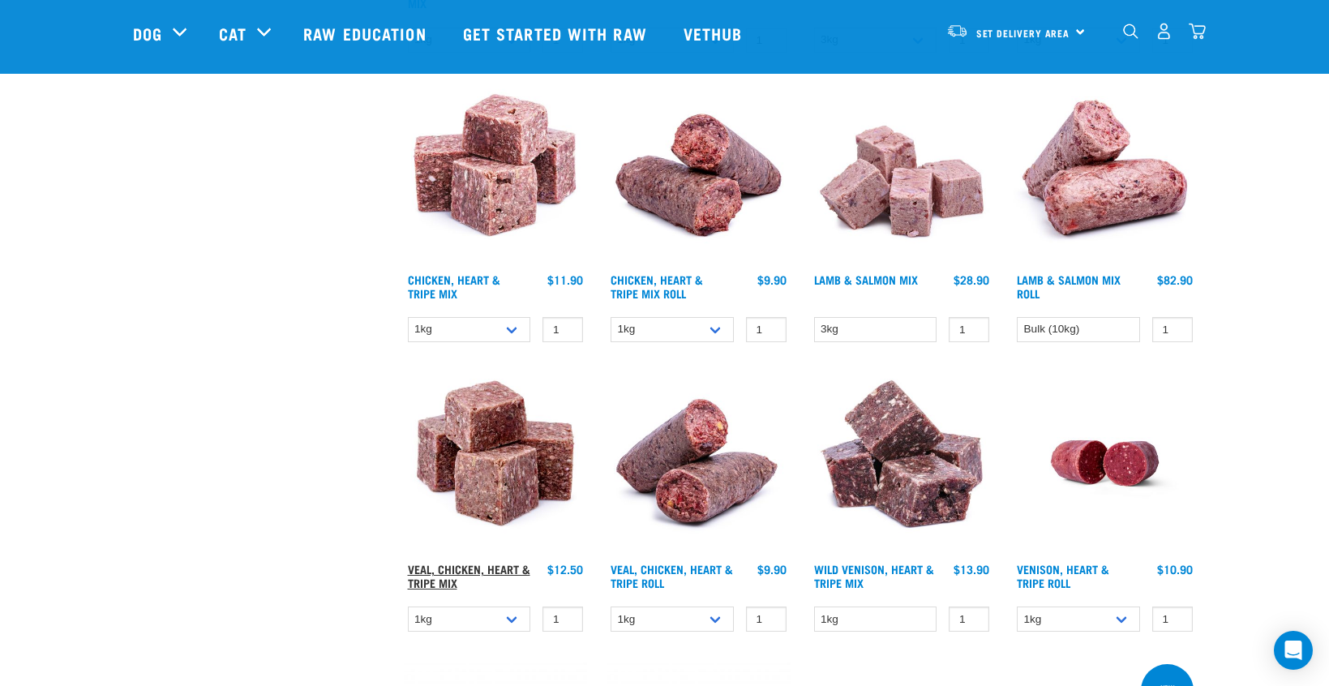
click at [464, 566] on link "Veal, Chicken, Heart & Tripe Mix" at bounding box center [469, 575] width 122 height 19
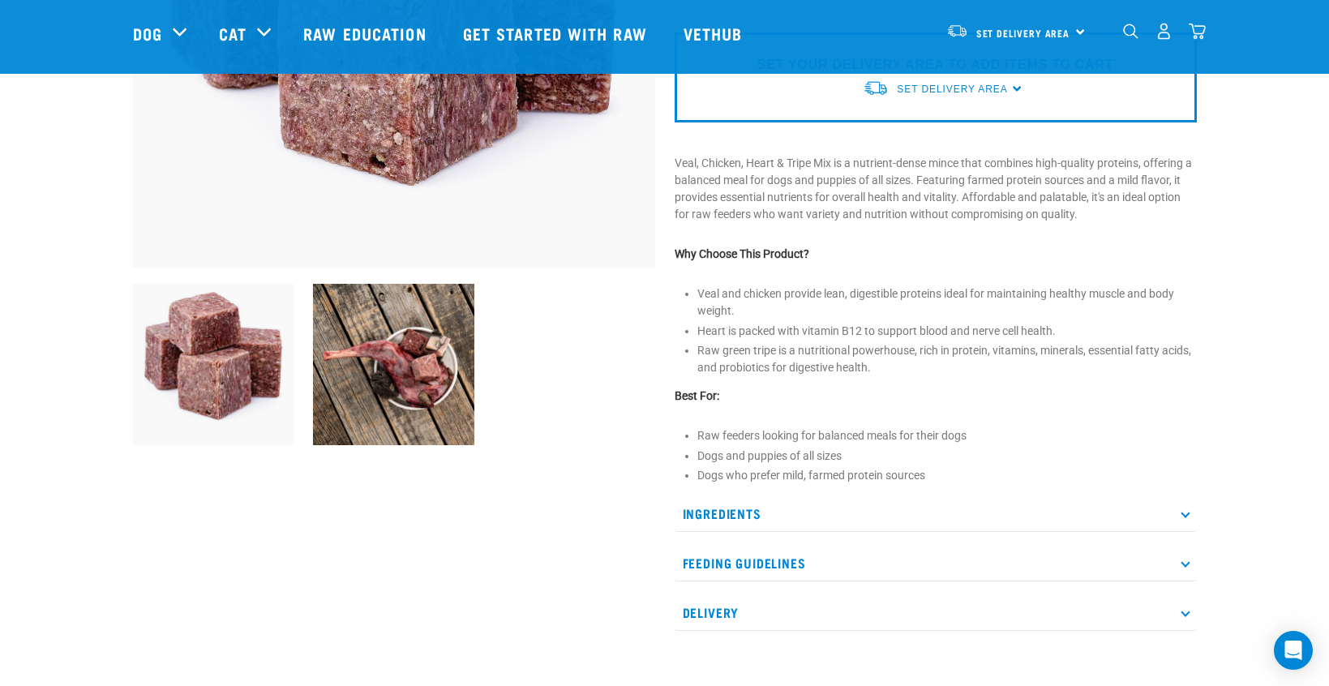
scroll to position [402, 0]
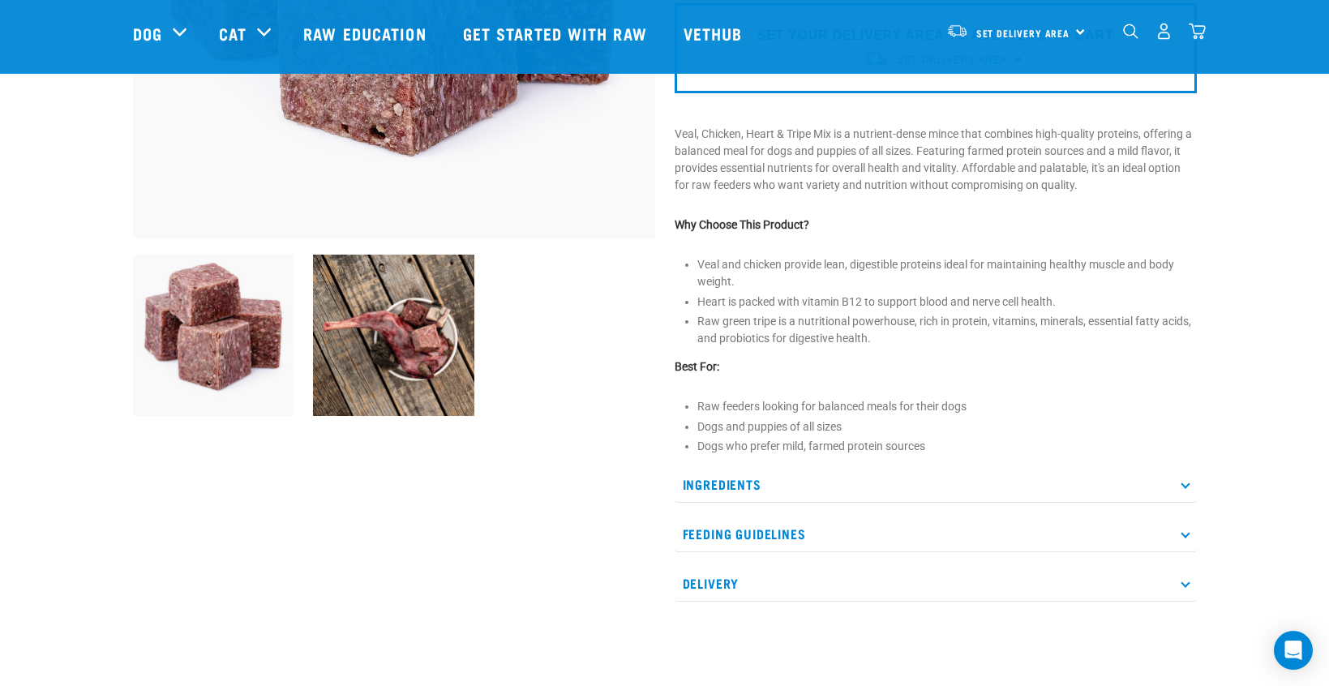
click at [1184, 480] on icon at bounding box center [1185, 484] width 9 height 9
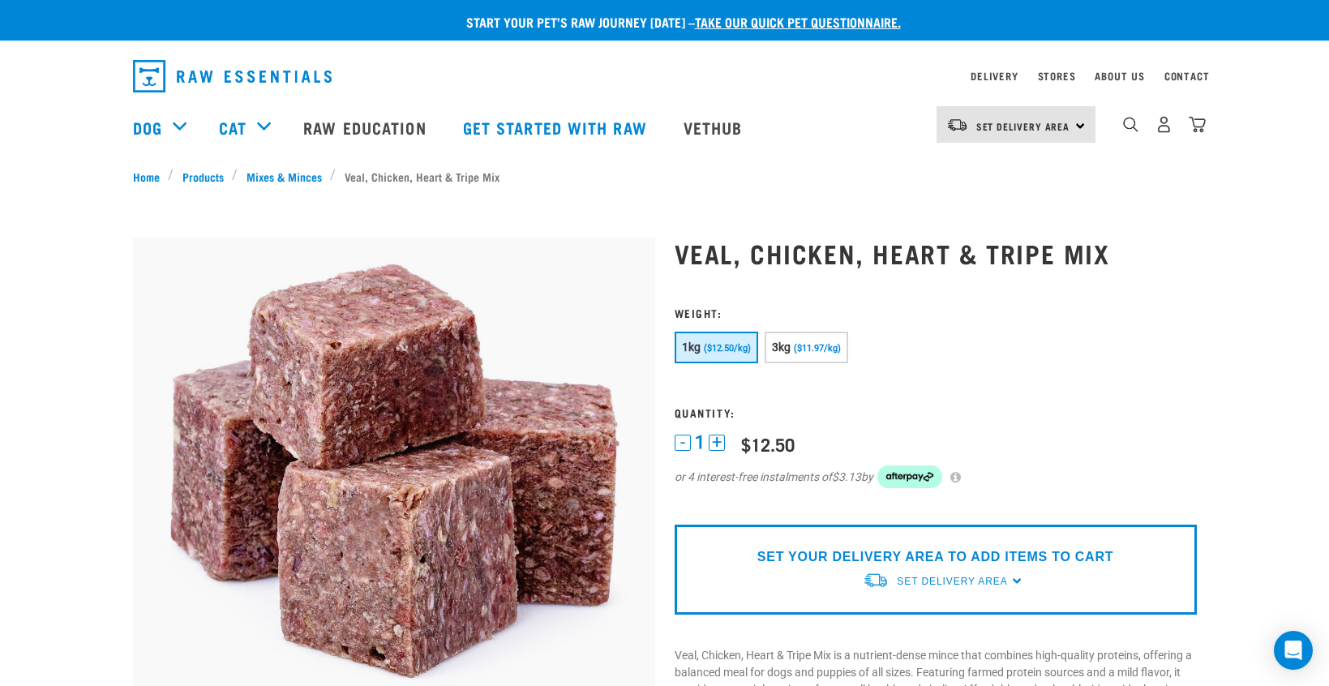
scroll to position [0, 0]
click at [792, 338] on button "3kg ($11.97/kg)" at bounding box center [807, 348] width 84 height 32
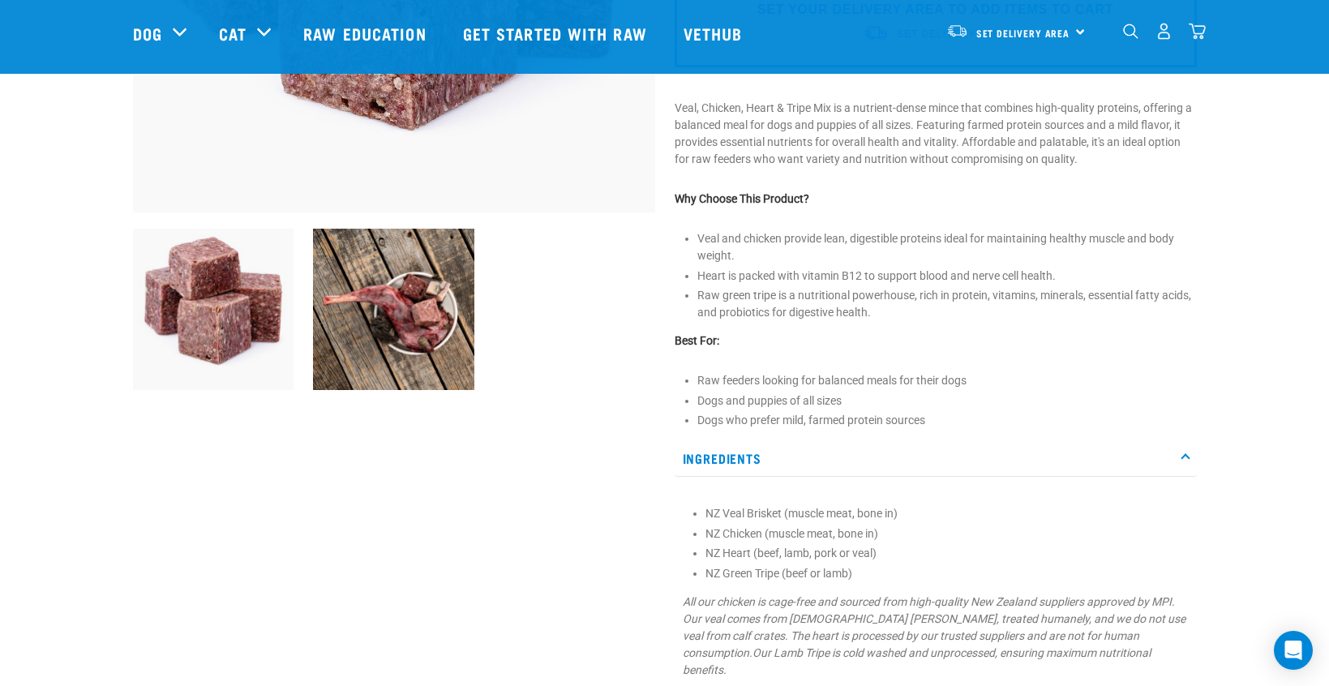
scroll to position [448, 0]
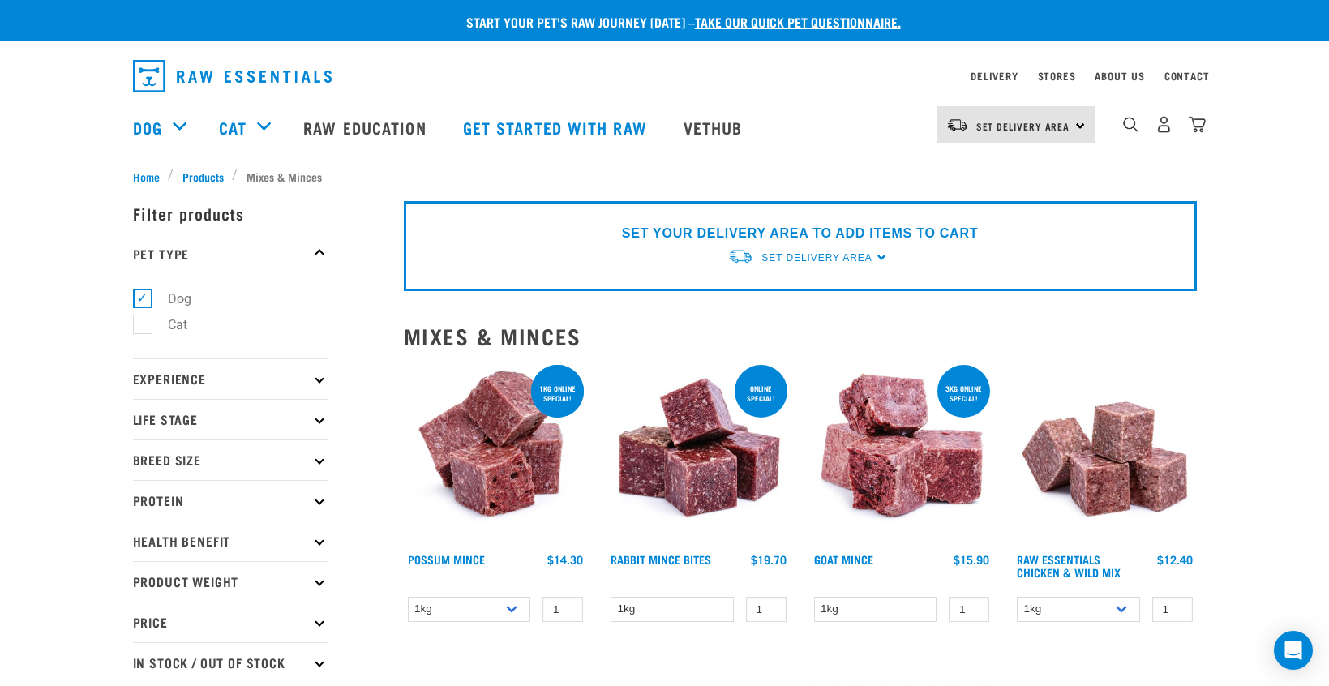
select select "34496"
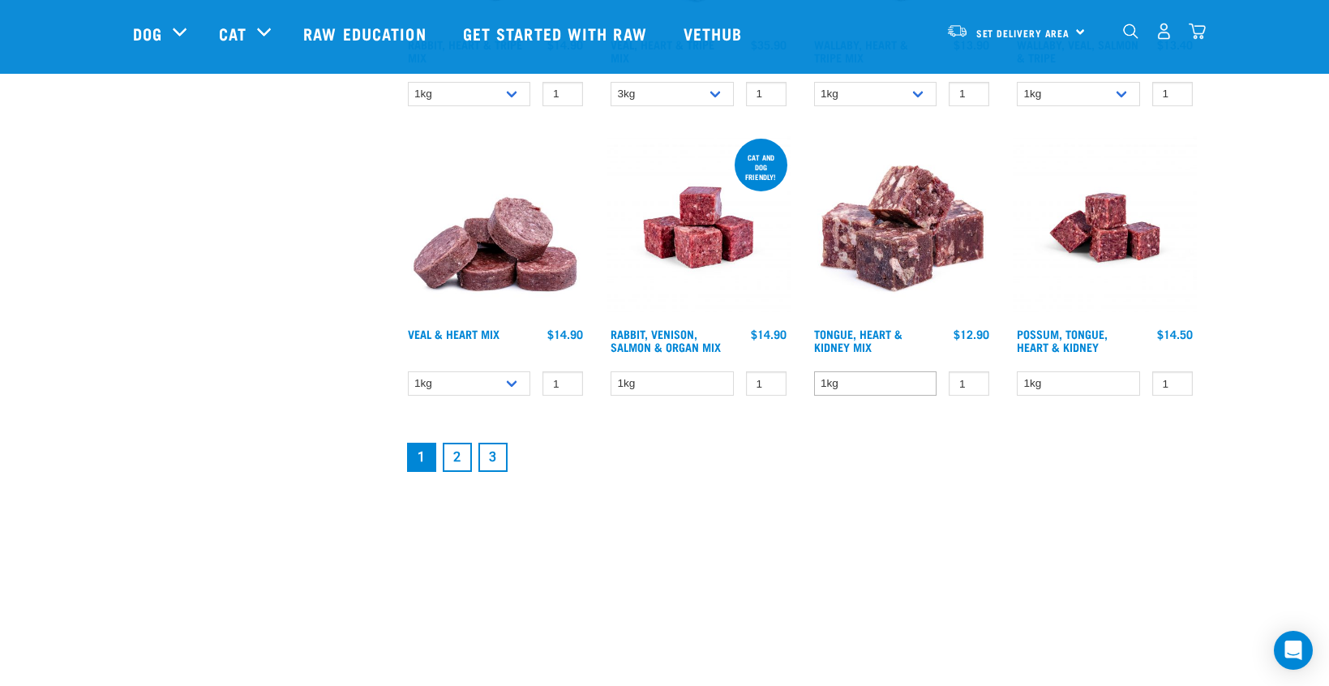
scroll to position [2136, 0]
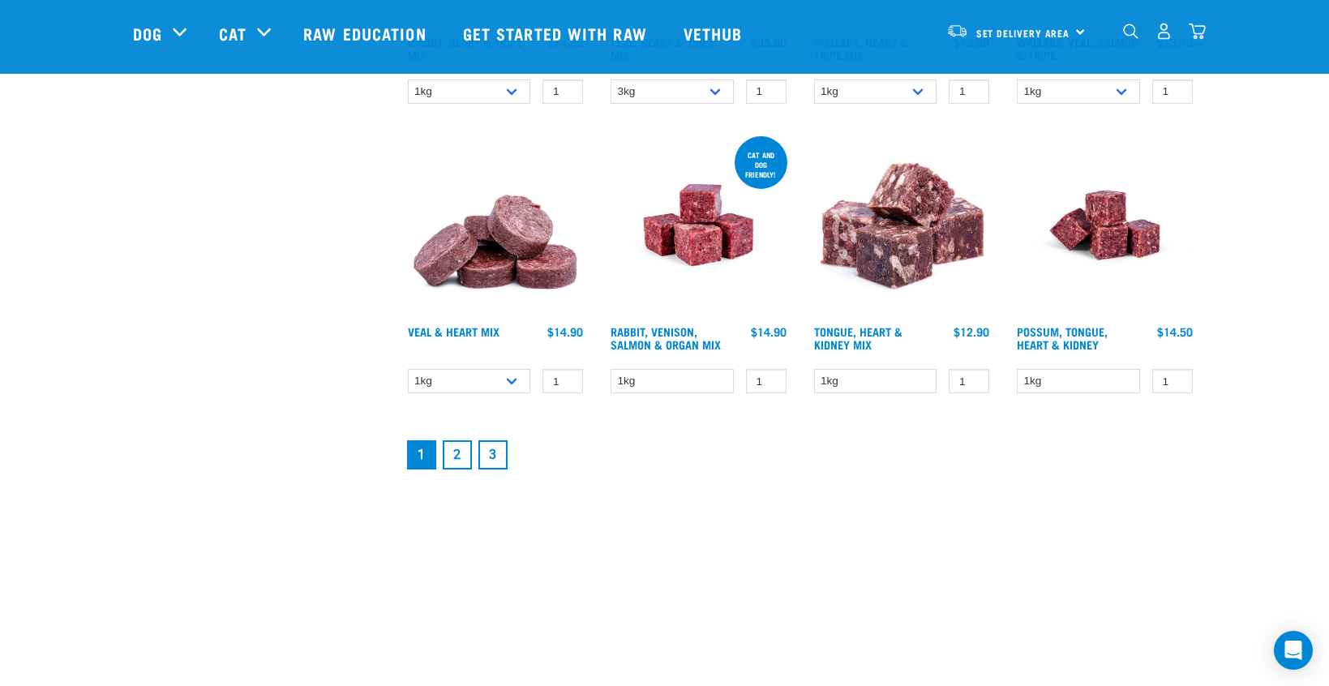
click at [455, 469] on link "2" at bounding box center [457, 454] width 29 height 29
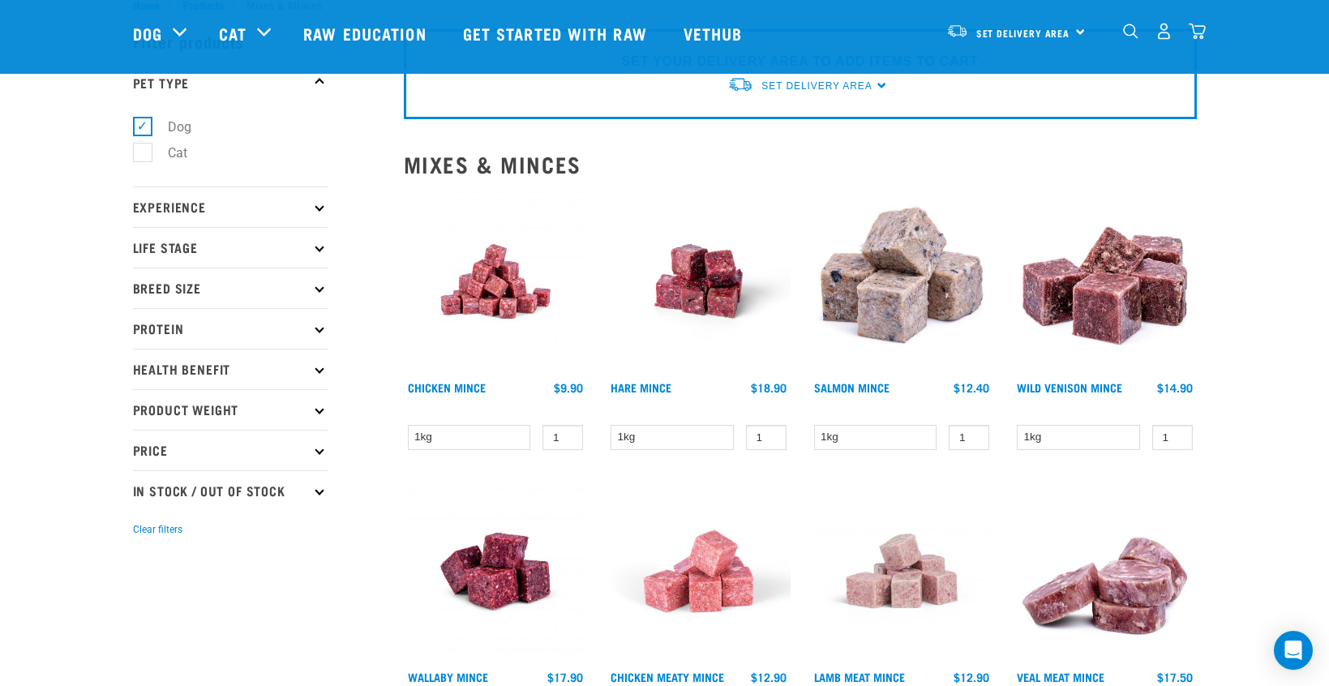
scroll to position [58, 0]
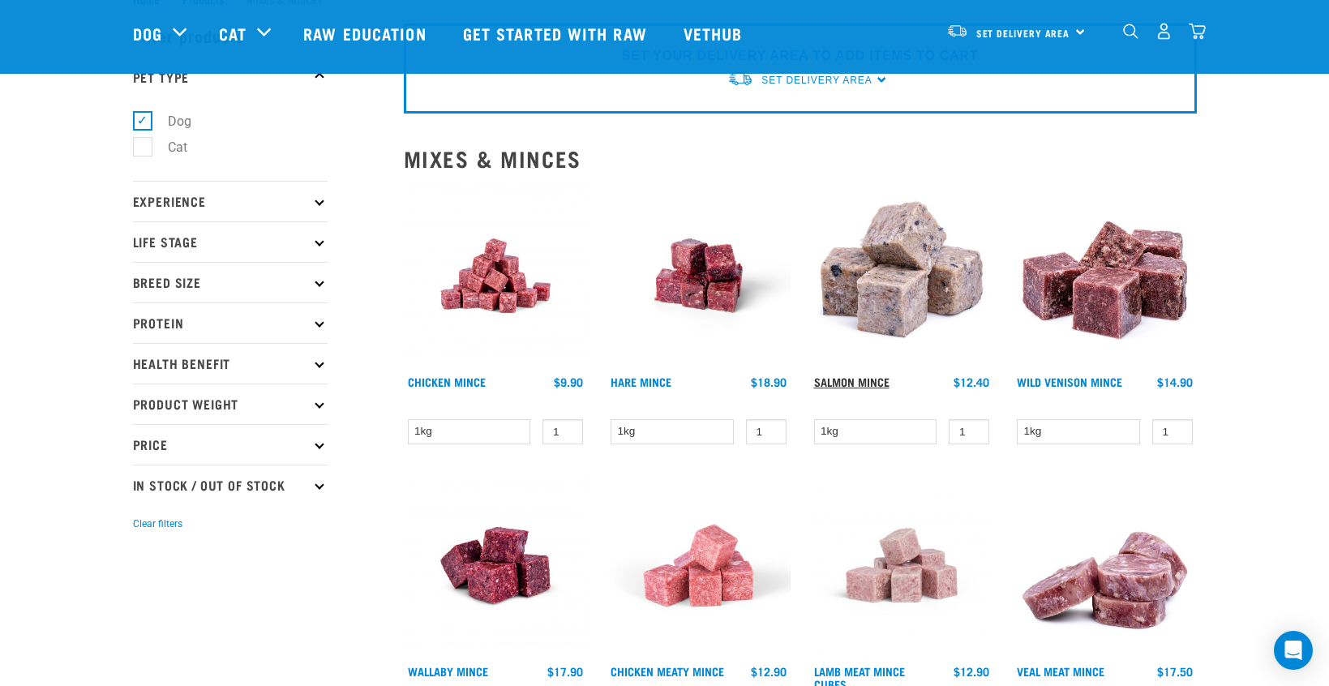
click at [850, 379] on link "Salmon Mince" at bounding box center [851, 382] width 75 height 6
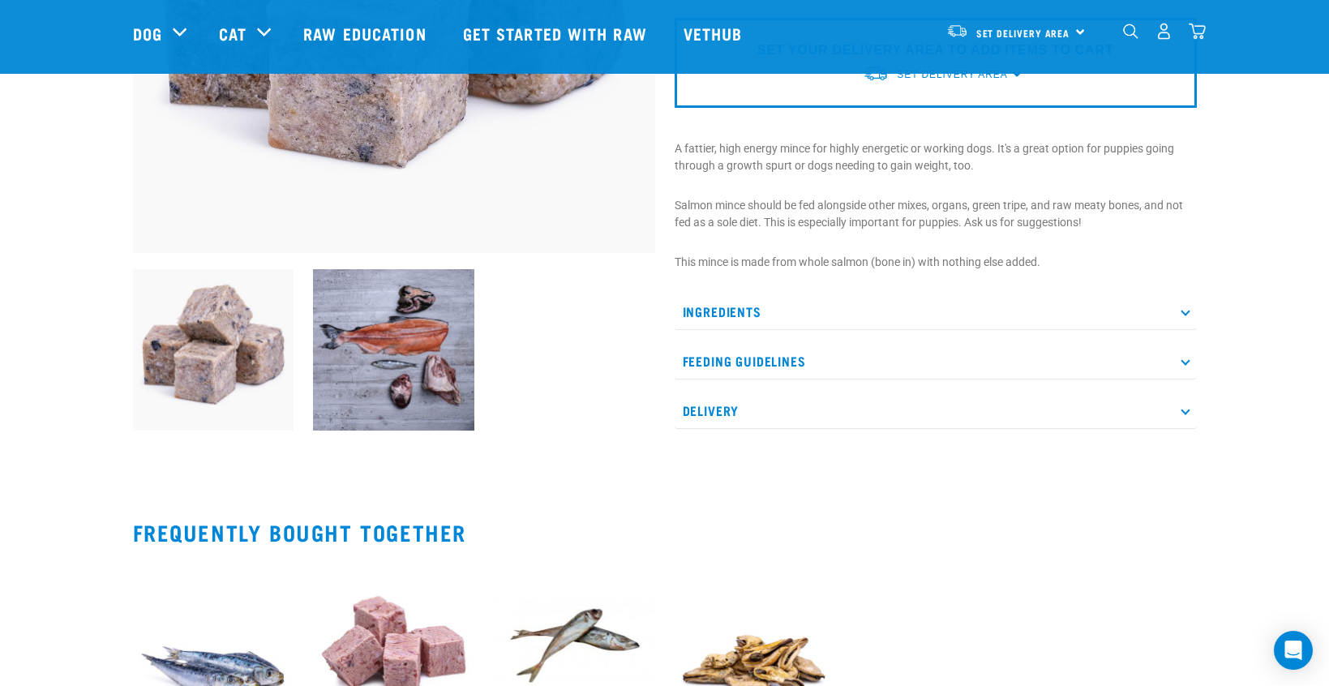
scroll to position [385, 0]
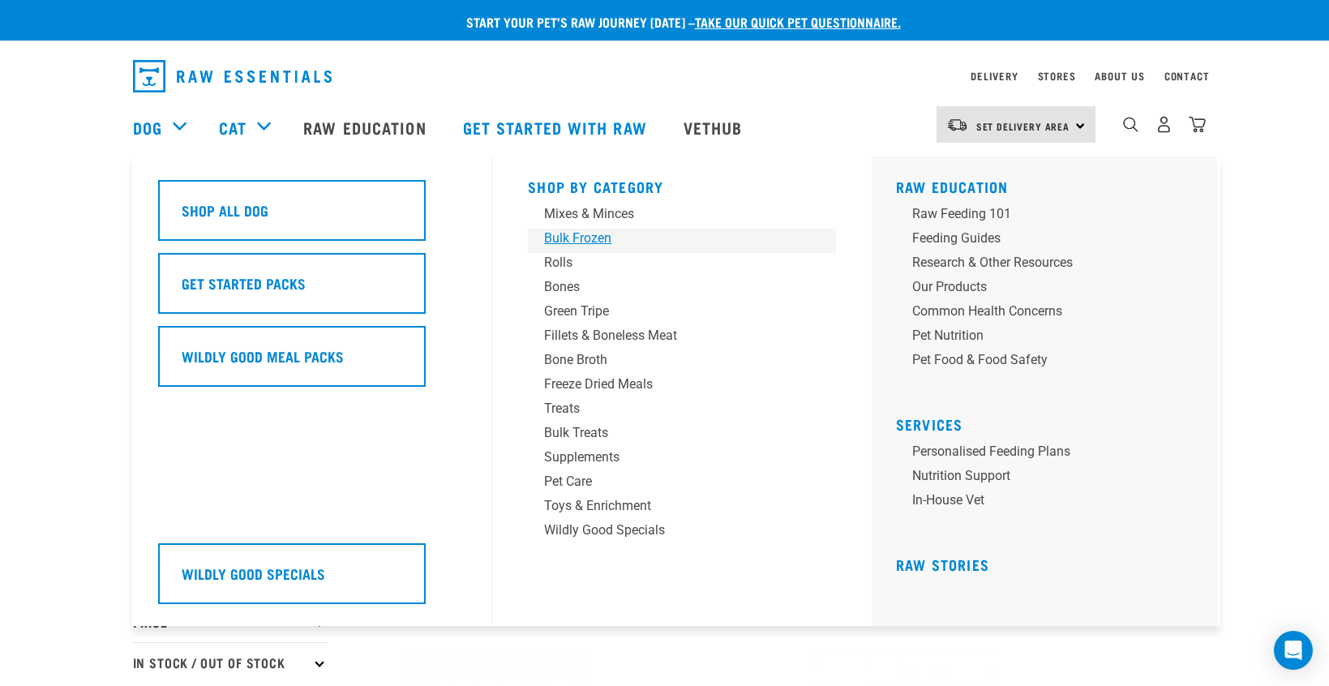
click at [573, 235] on div "Bulk Frozen" at bounding box center [670, 238] width 253 height 19
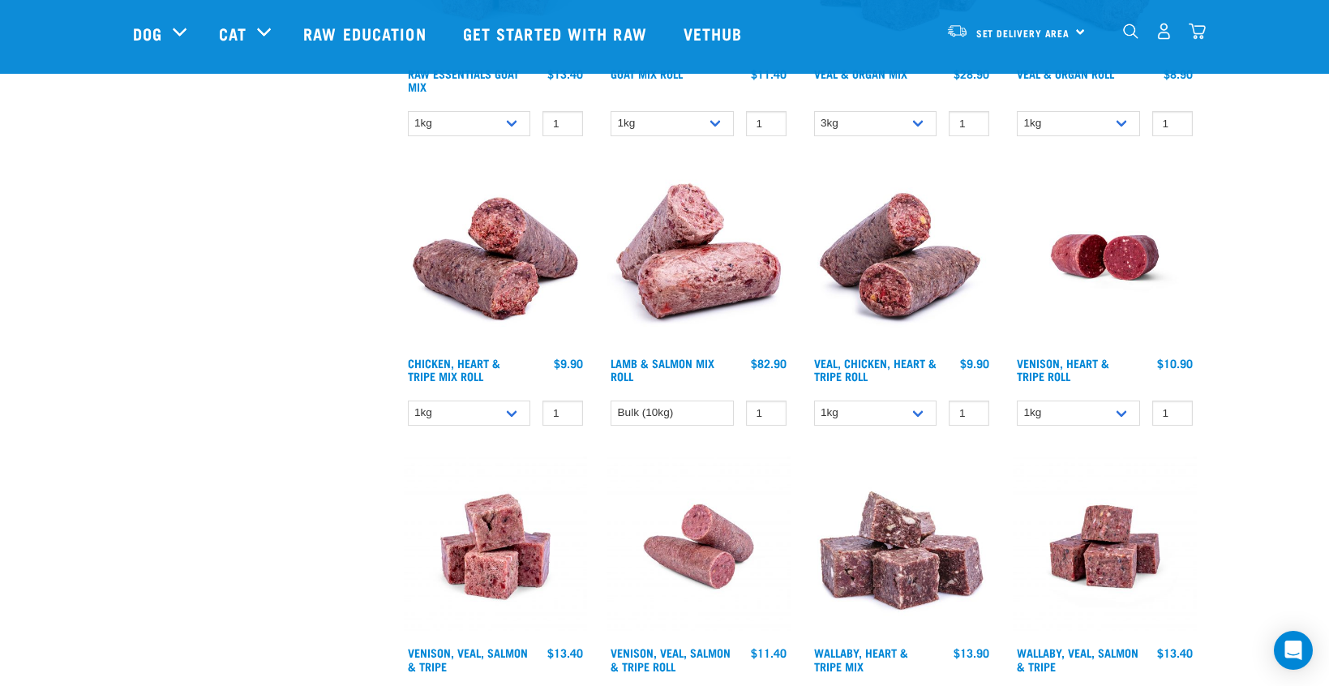
scroll to position [709, 0]
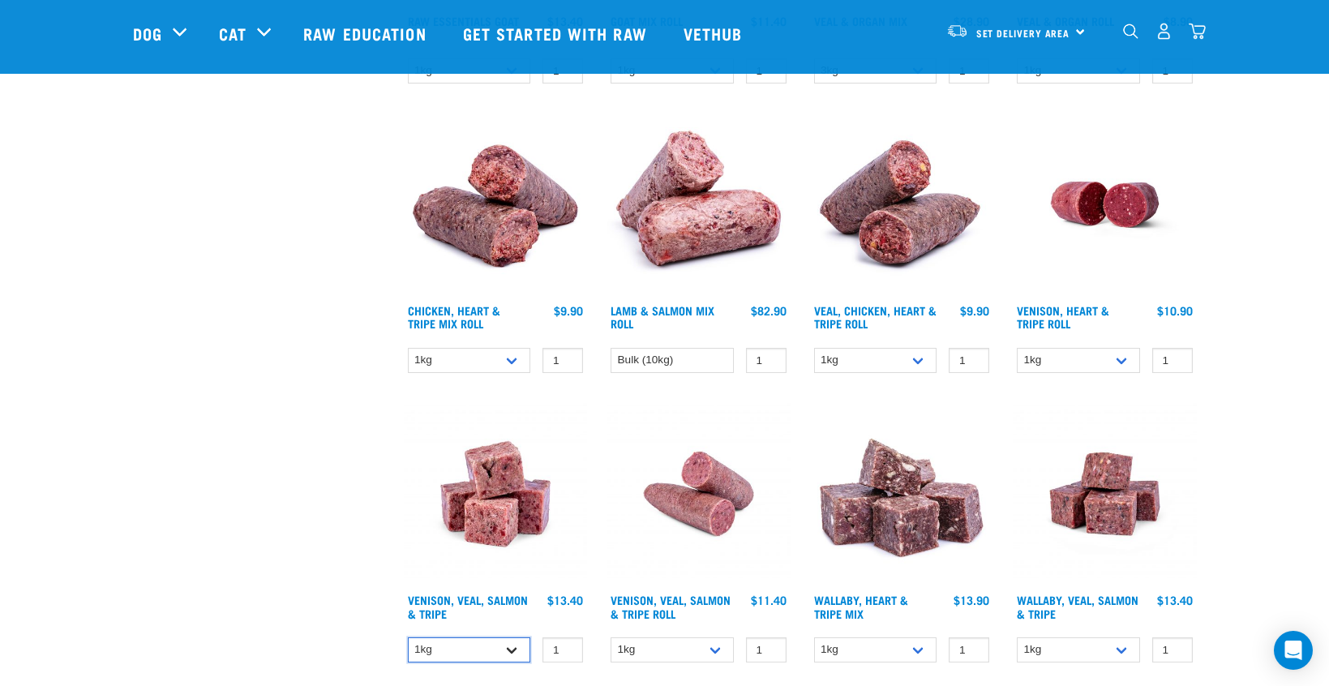
select select "62284"
select select "45457"
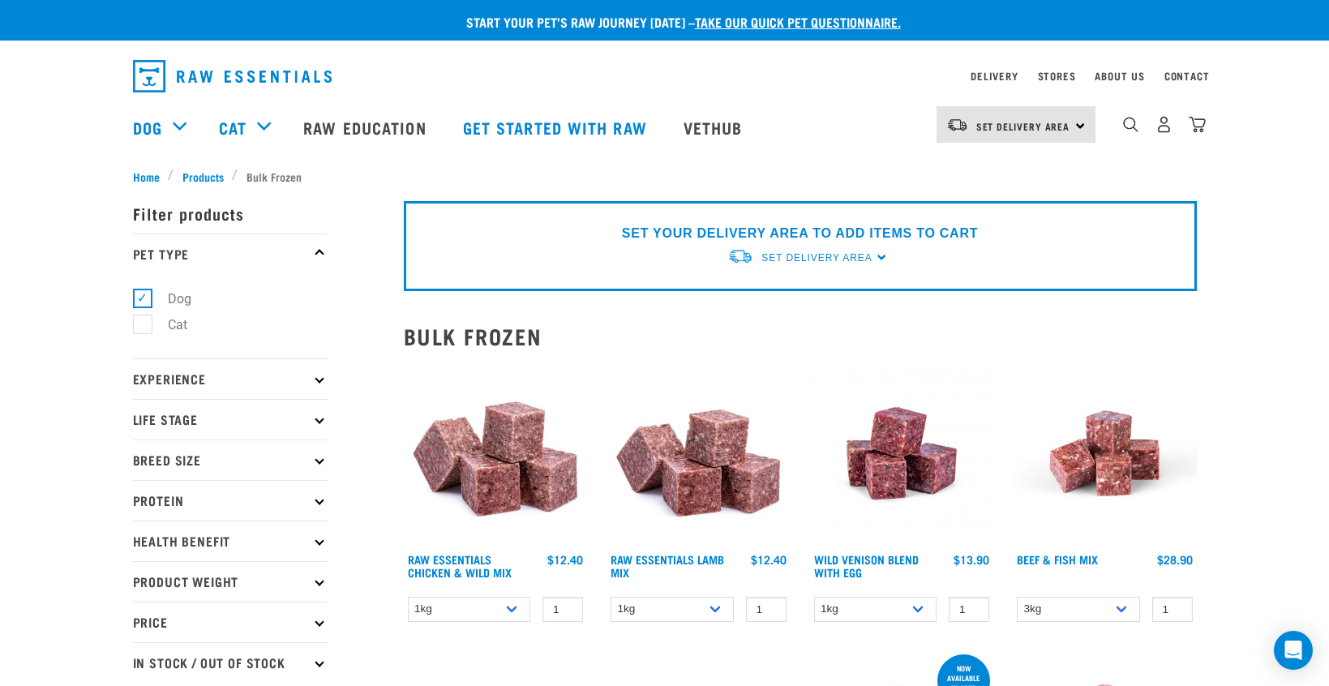
scroll to position [0, 0]
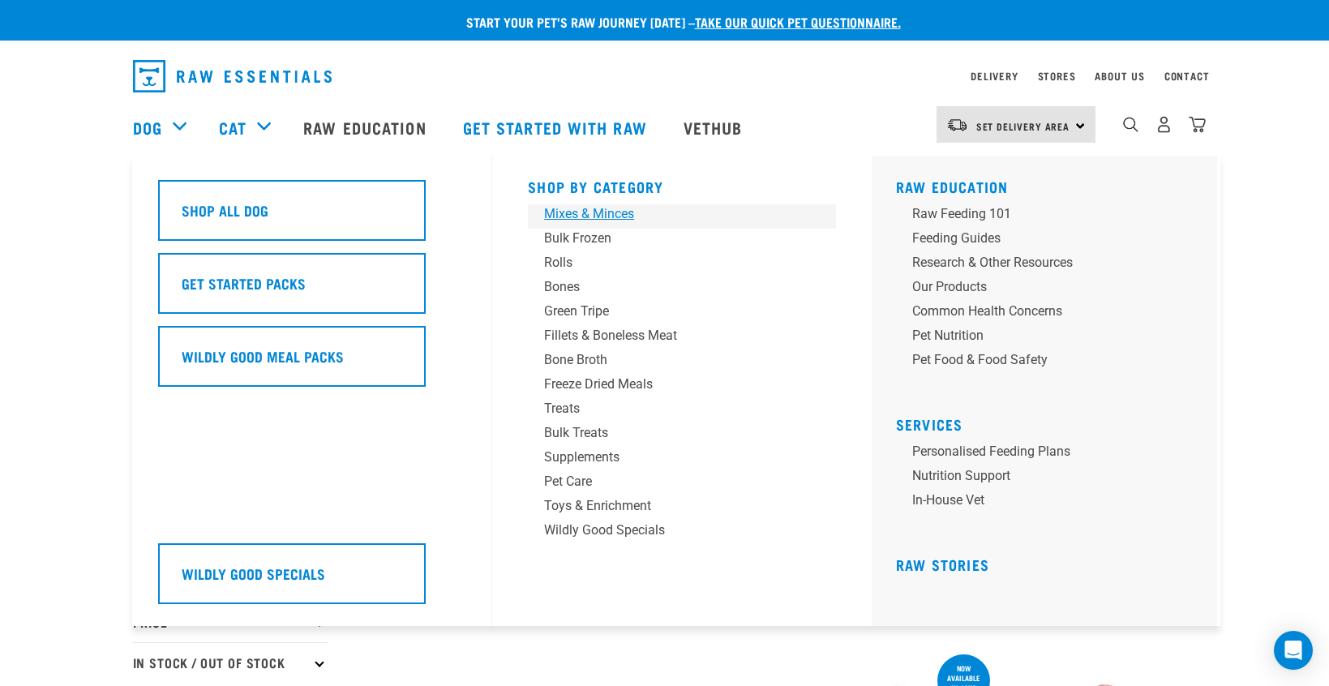
click at [573, 210] on div "Mixes & Minces" at bounding box center [670, 213] width 253 height 19
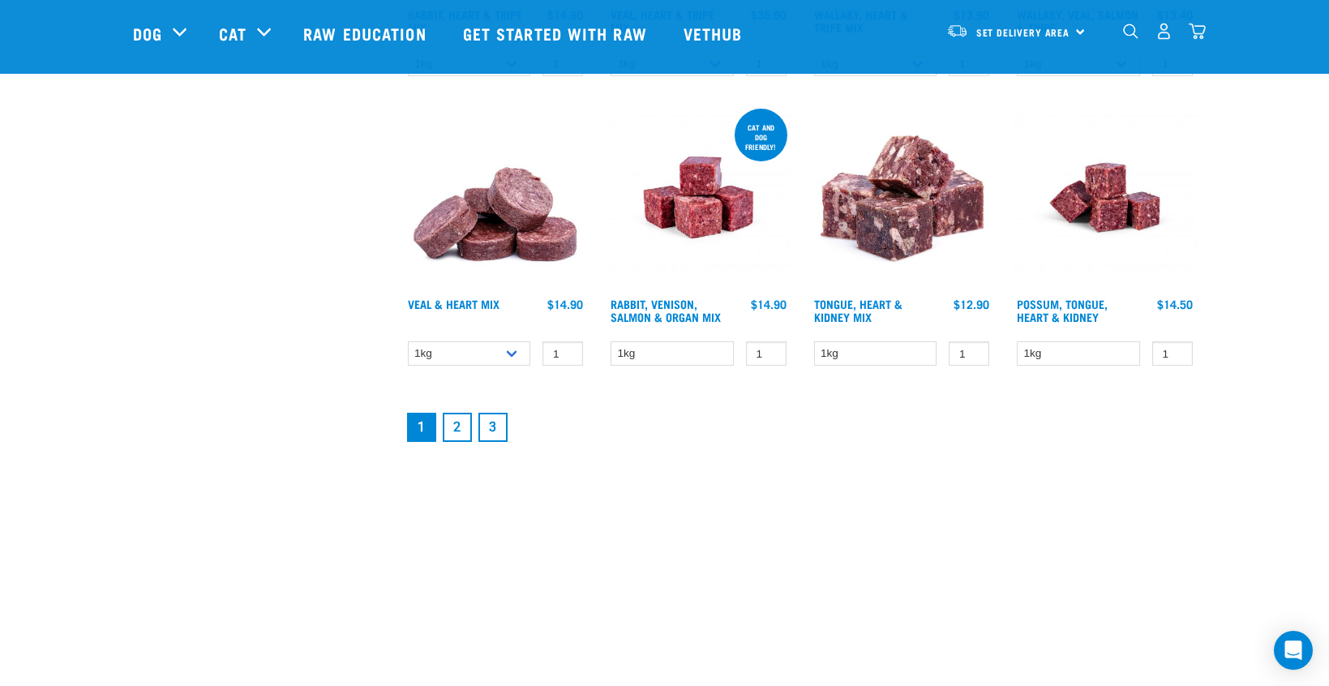
scroll to position [2165, 0]
click at [487, 441] on link "3" at bounding box center [492, 426] width 29 height 29
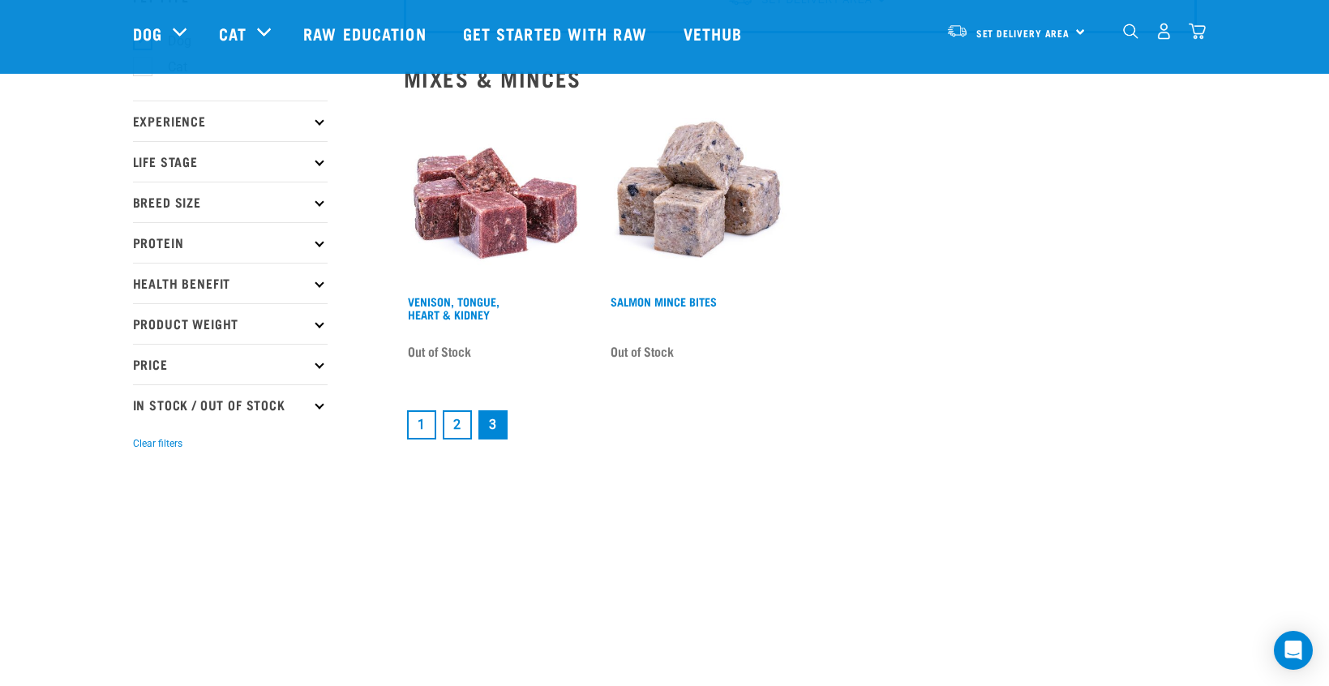
scroll to position [140, 0]
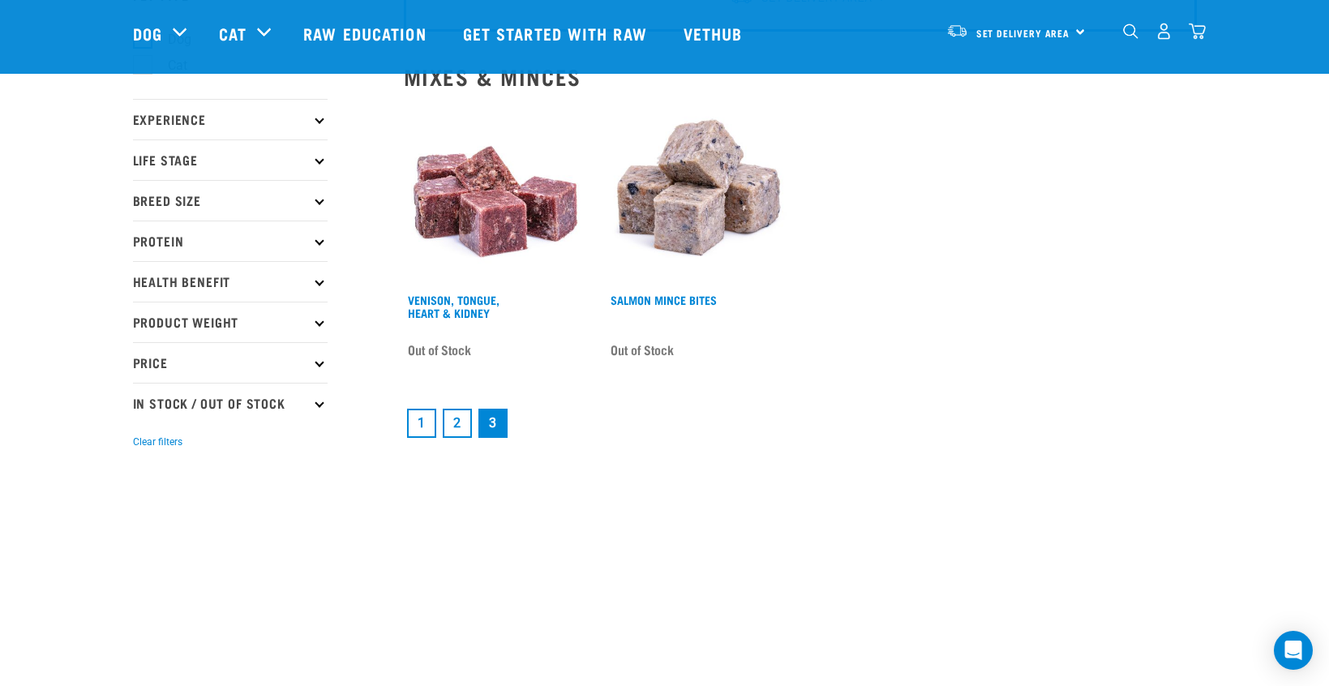
click at [457, 418] on link "2" at bounding box center [457, 423] width 29 height 29
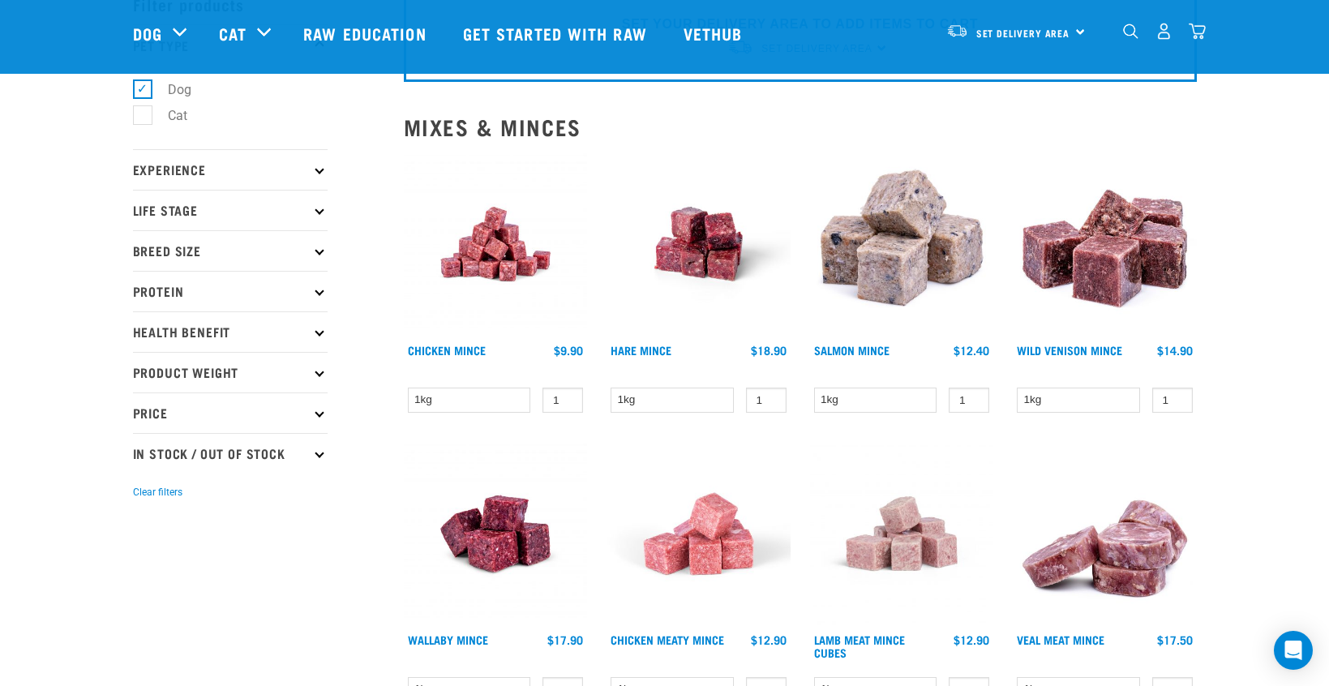
scroll to position [88, 0]
